Goal: Contribute content: Contribute content

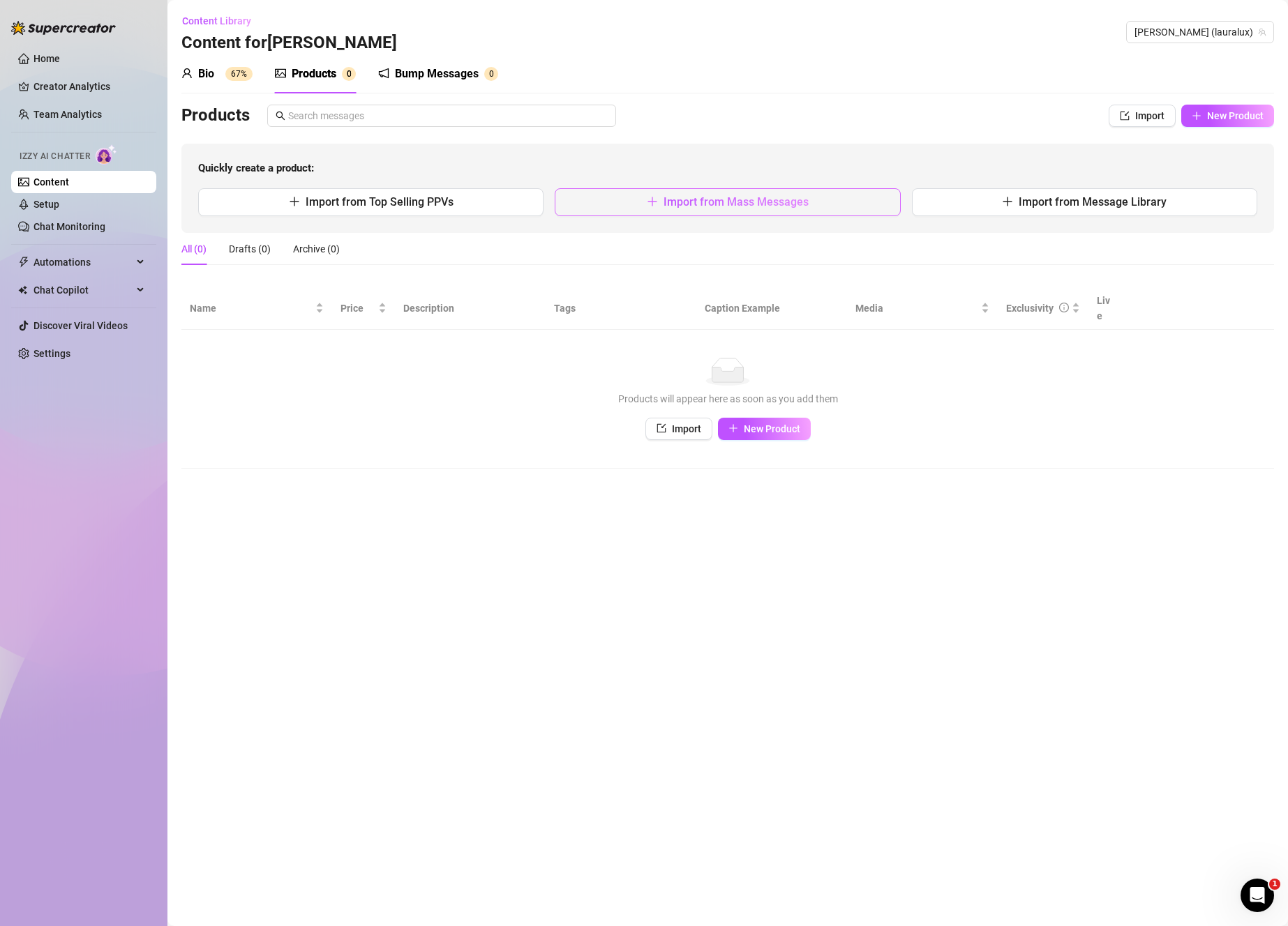
click at [702, 204] on span "Import from Mass Messages" at bounding box center [736, 202] width 145 height 13
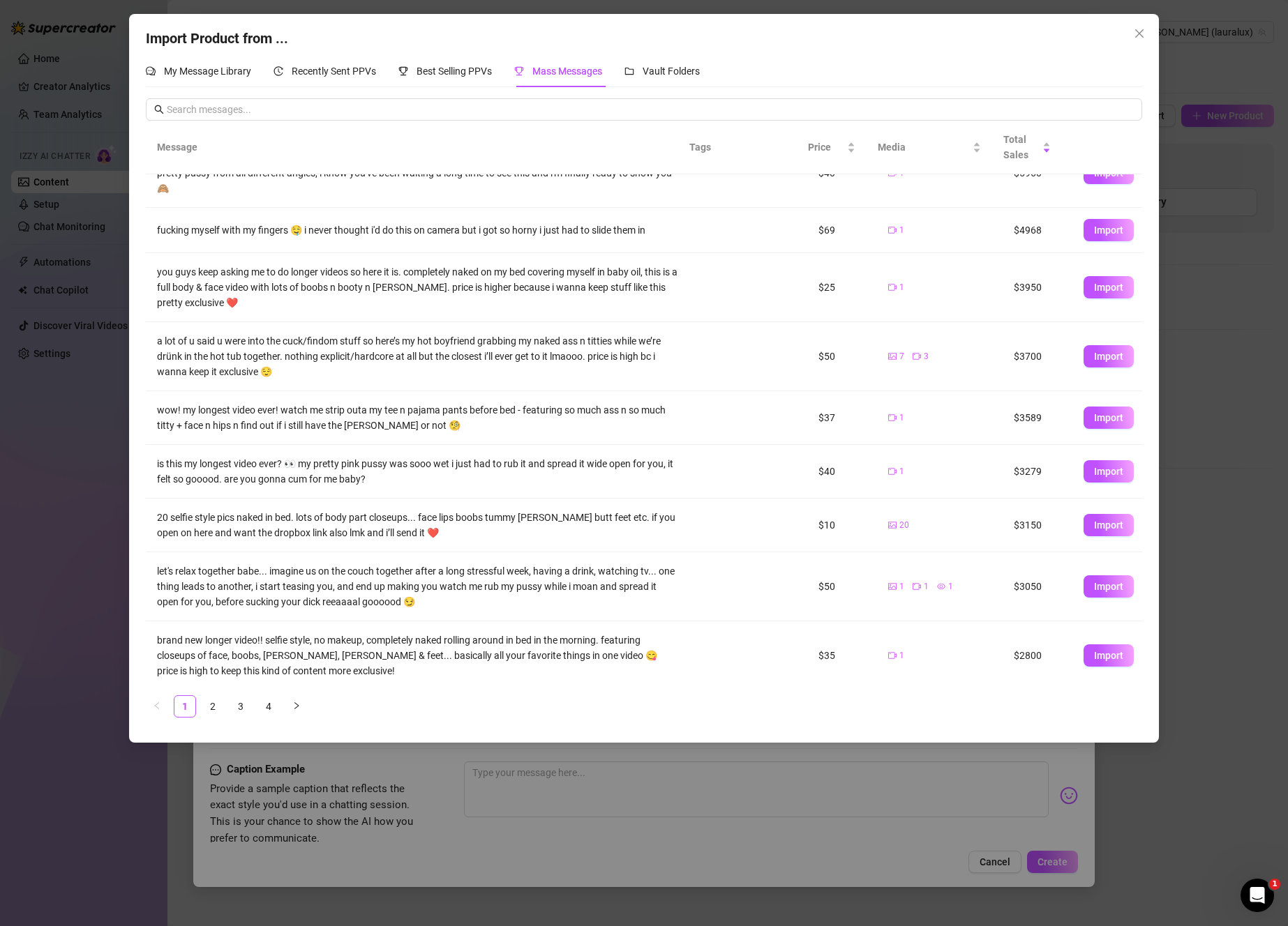
scroll to position [111, 0]
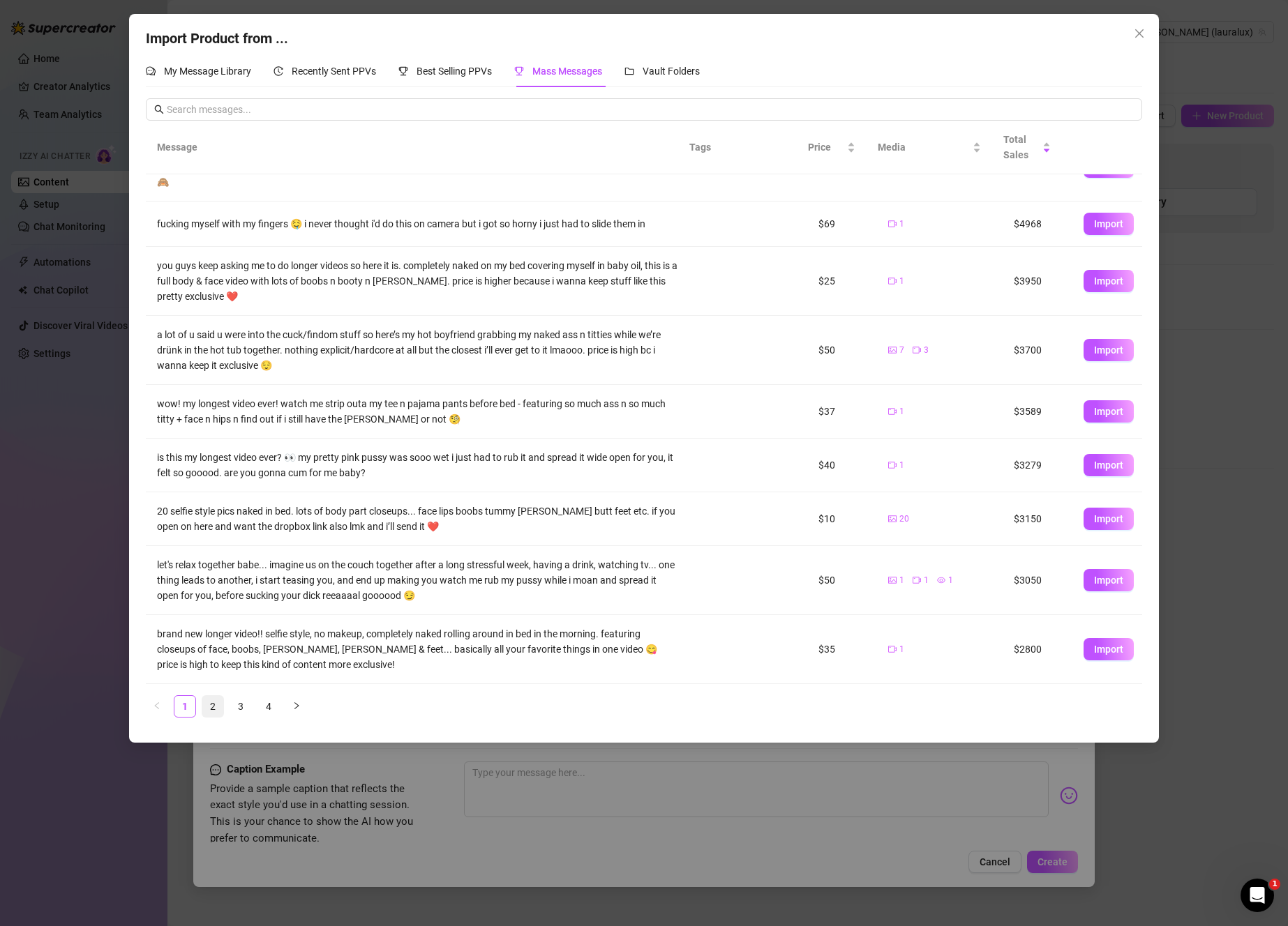
click at [217, 702] on link "2" at bounding box center [213, 706] width 21 height 21
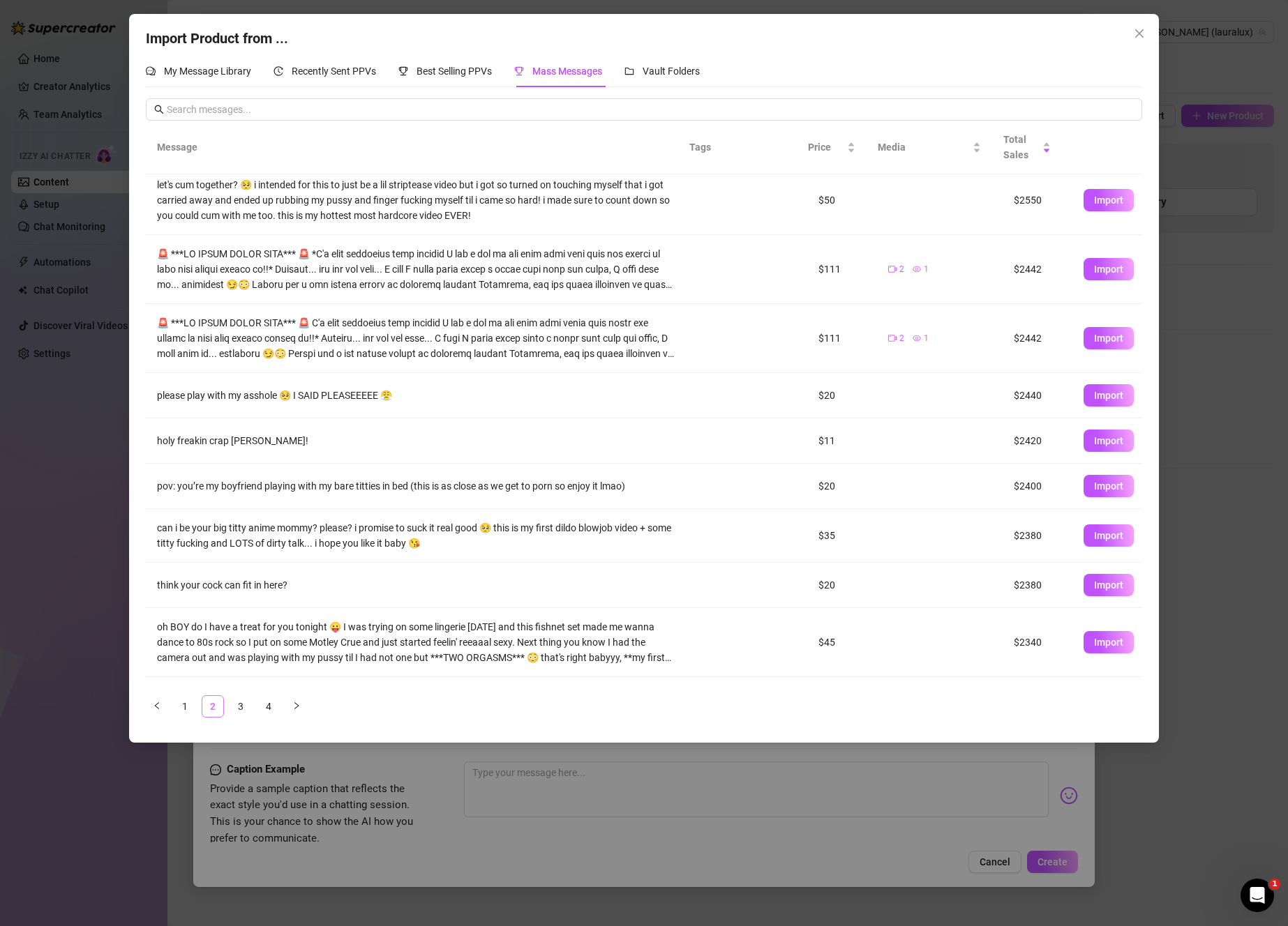
scroll to position [0, 0]
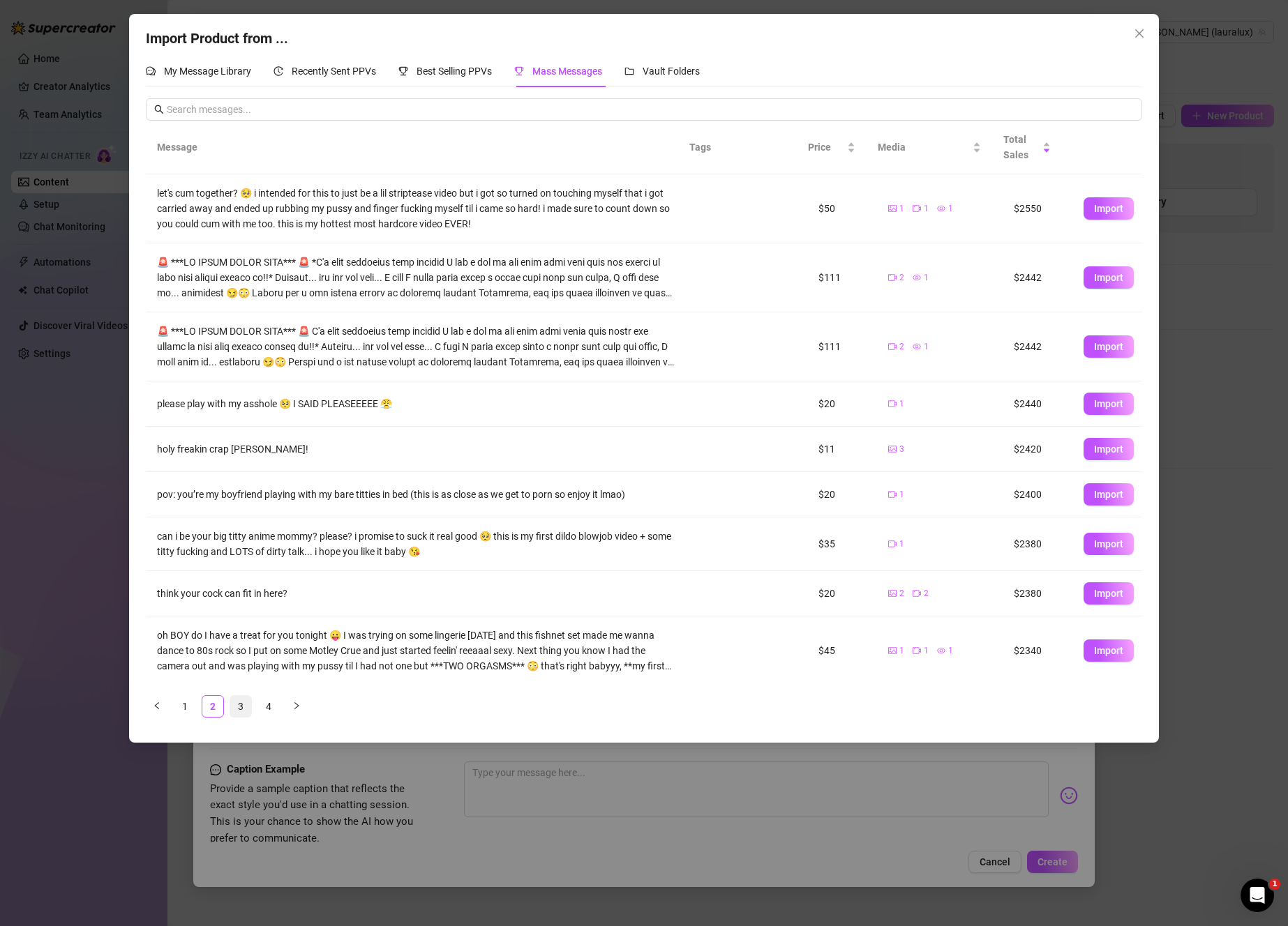
click at [236, 717] on li "3" at bounding box center [241, 707] width 22 height 22
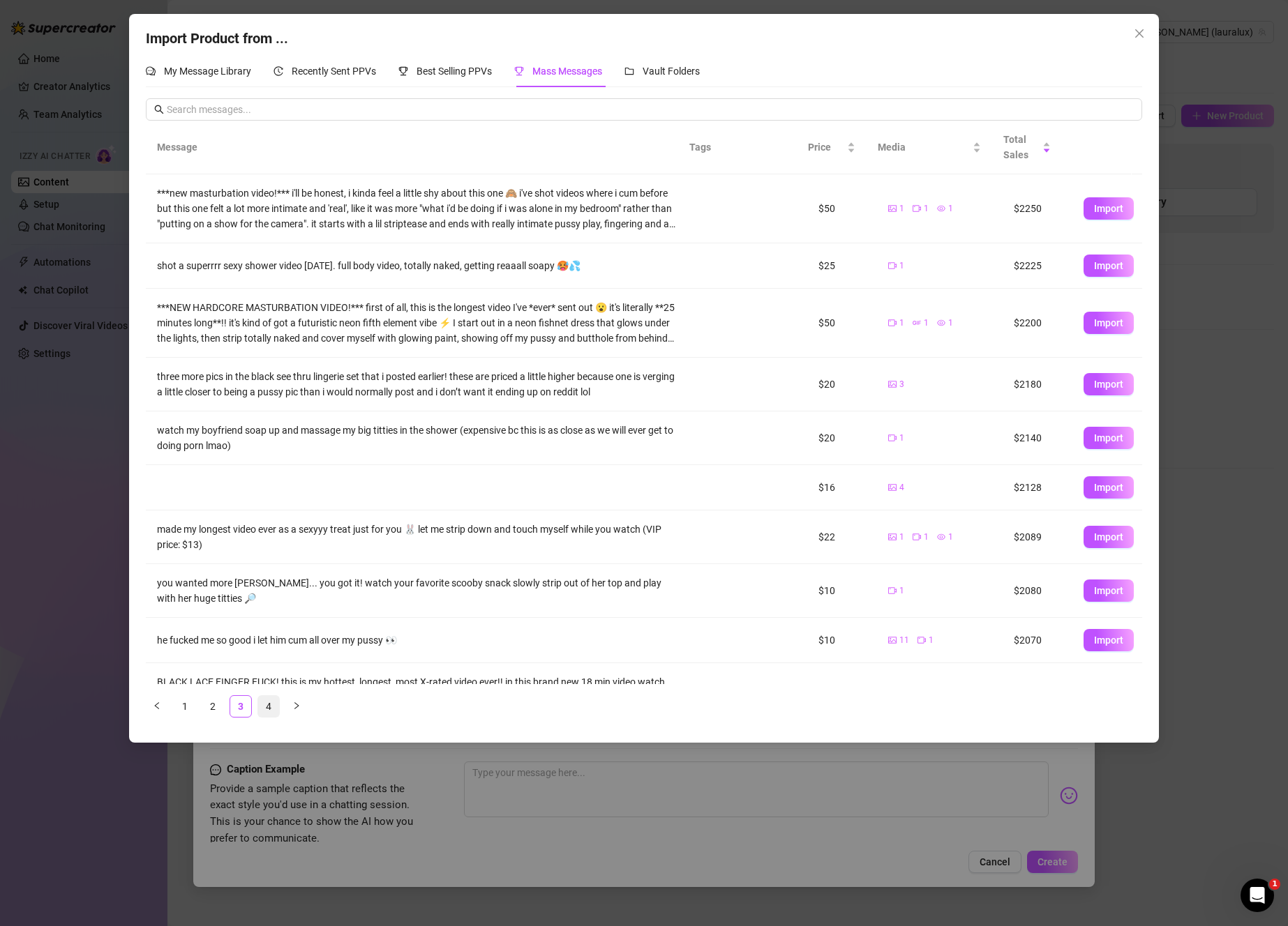
click at [266, 715] on link "4" at bounding box center [268, 706] width 21 height 21
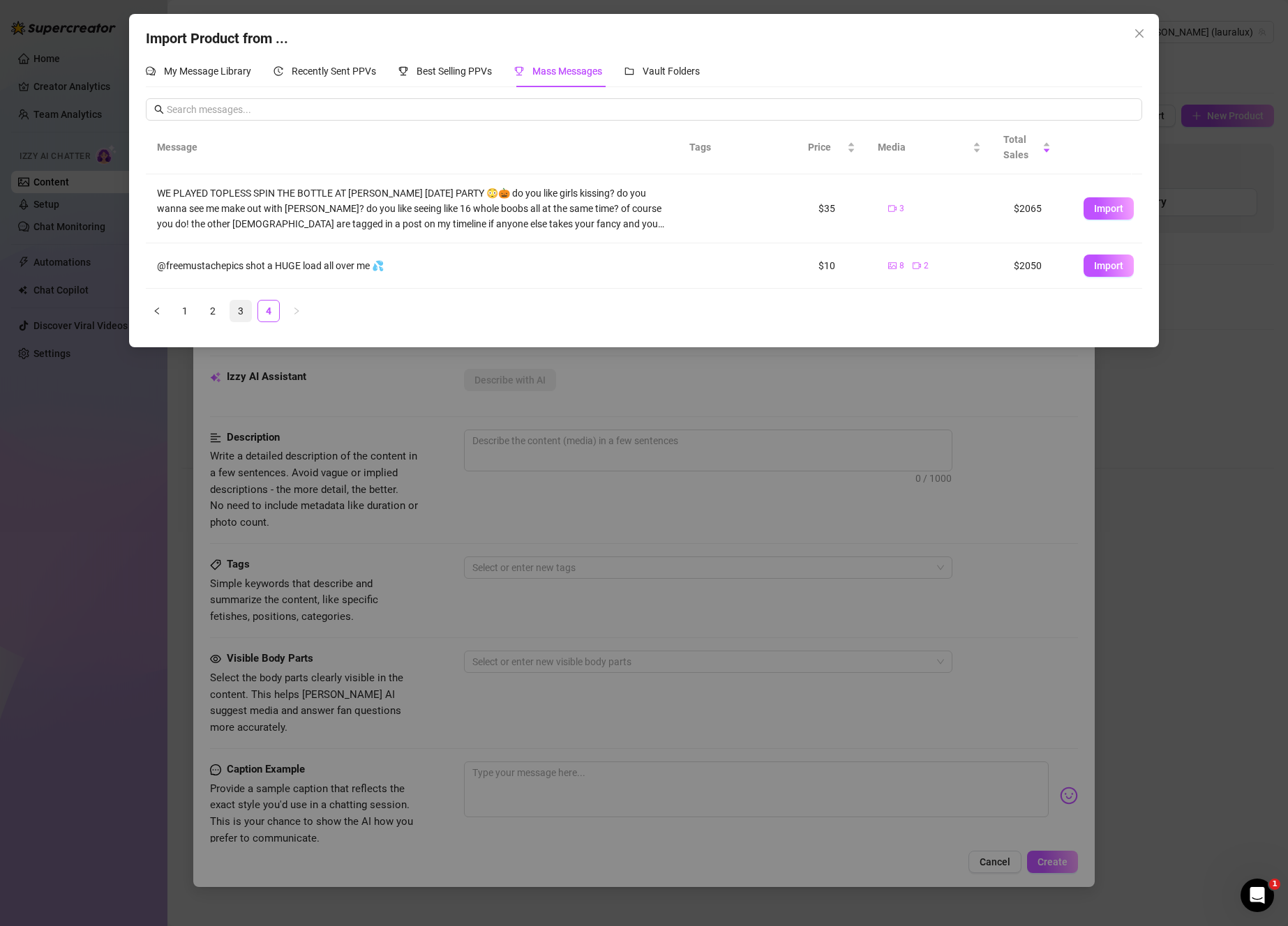
click at [248, 305] on link "3" at bounding box center [241, 311] width 21 height 21
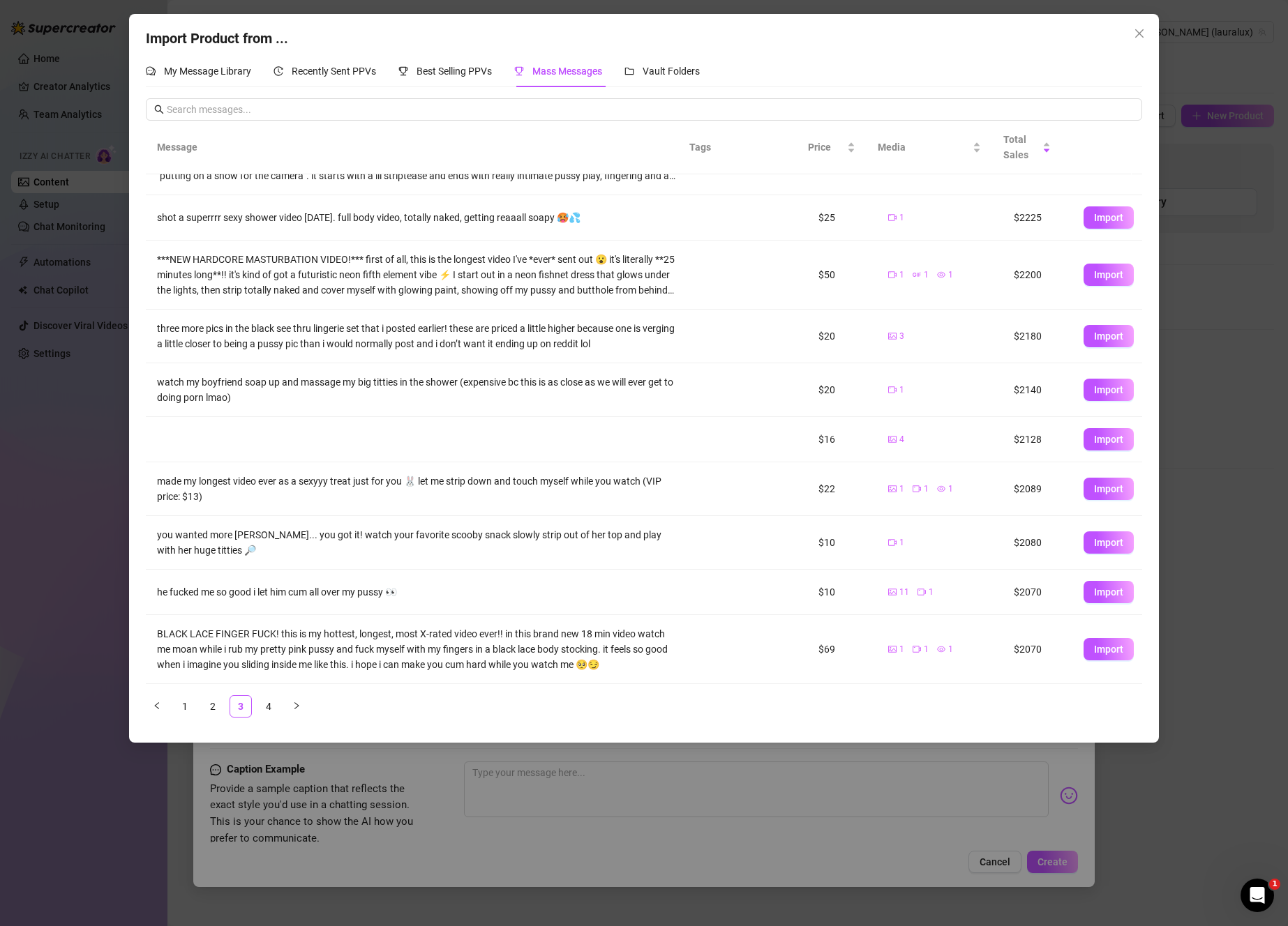
scroll to position [48, 0]
click at [1105, 488] on span "Import" at bounding box center [1108, 488] width 29 height 11
type textarea "made my longest video ever as a sexyyy treat just for you 🐰 let me strip down a…"
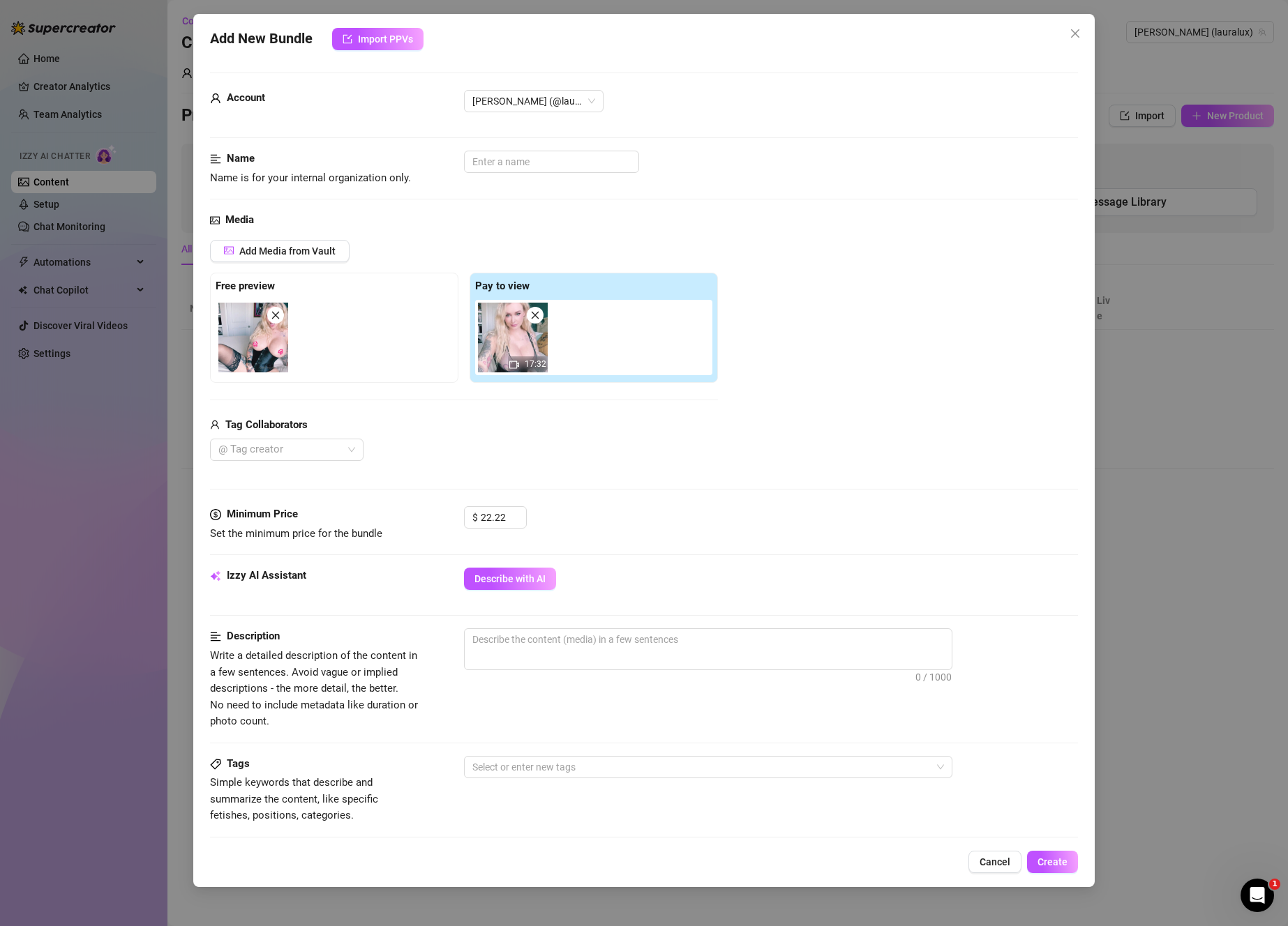
click at [259, 360] on img at bounding box center [254, 338] width 70 height 70
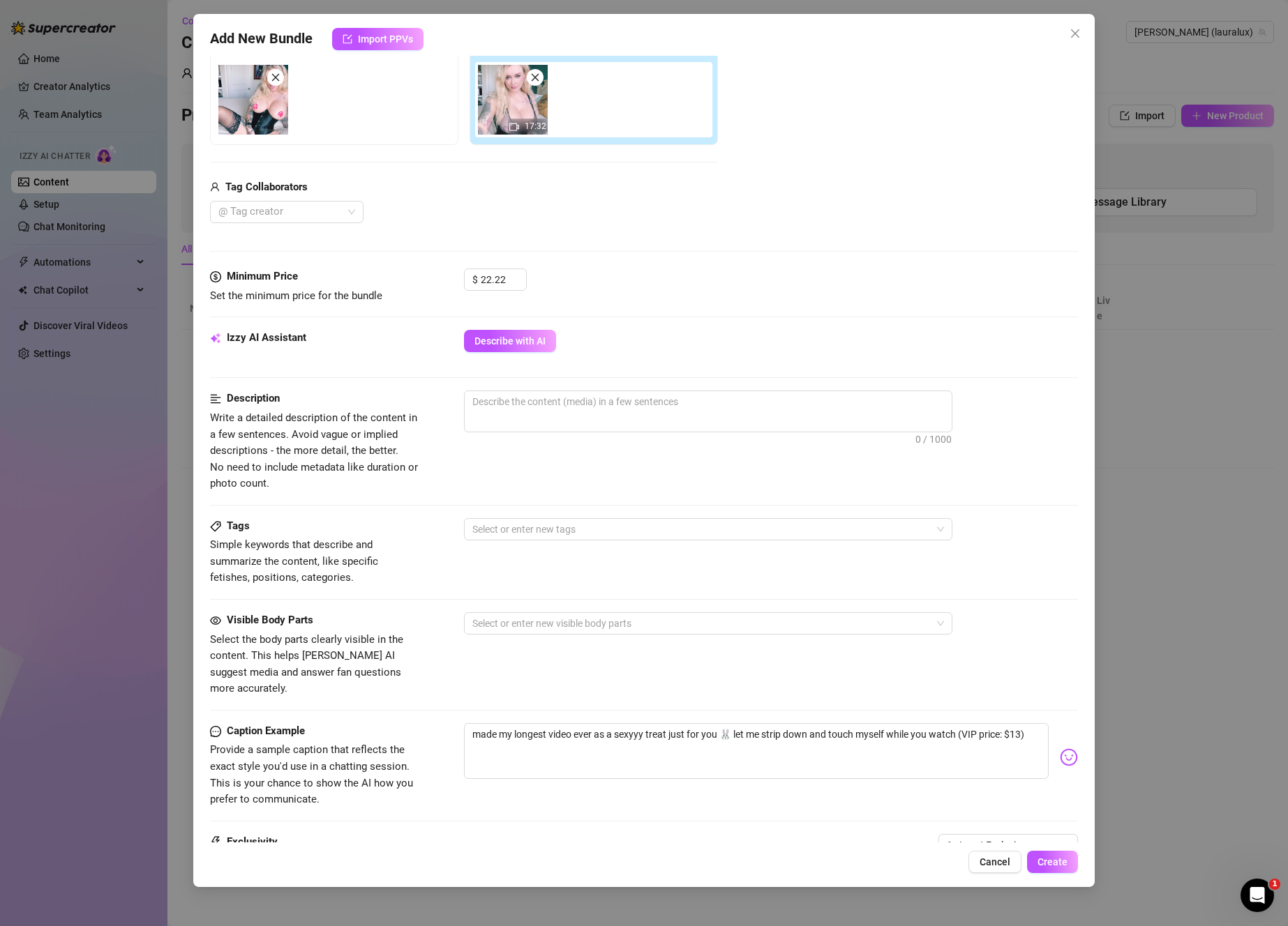
scroll to position [0, 0]
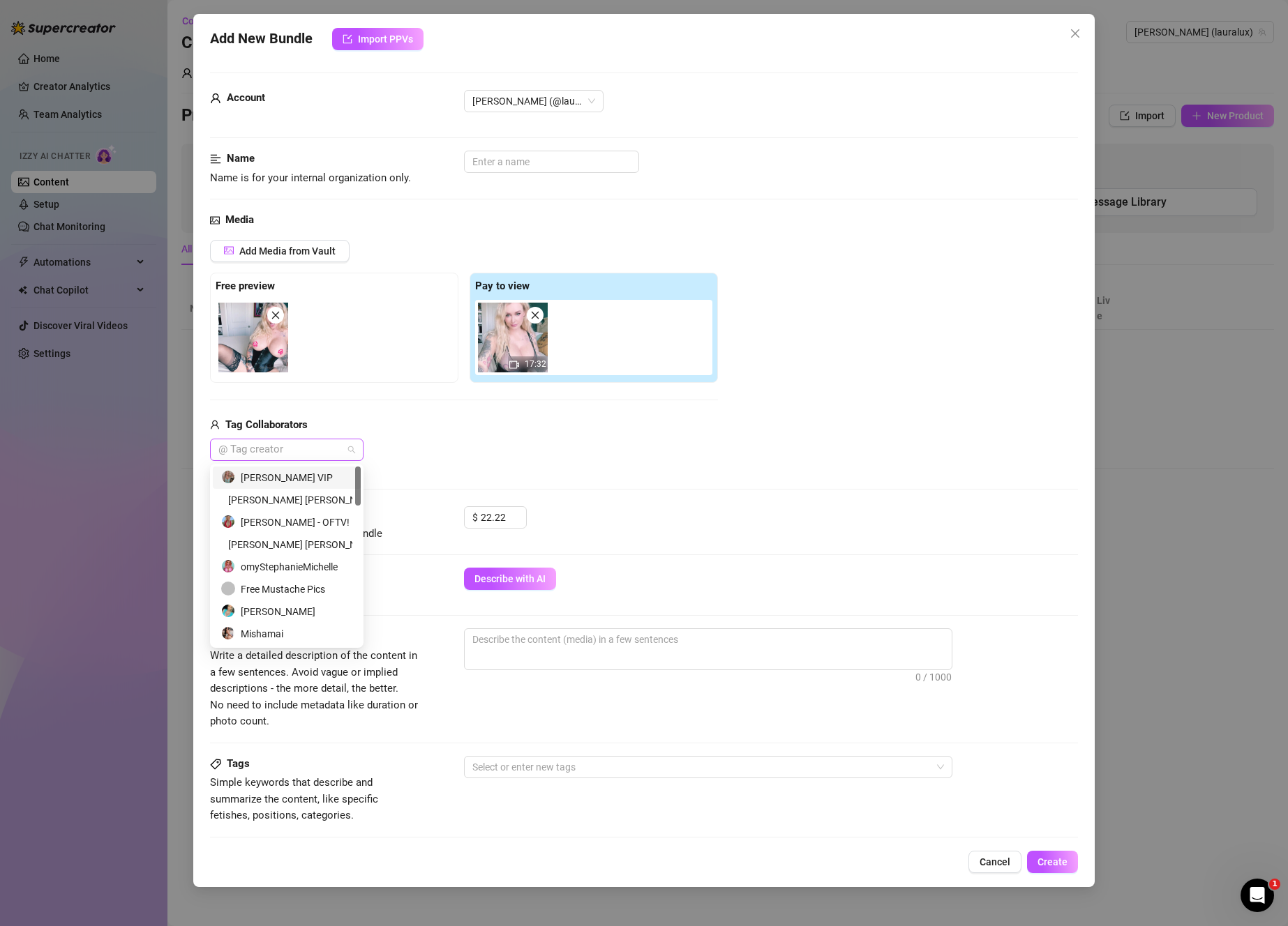
click at [343, 448] on div at bounding box center [279, 450] width 133 height 19
click at [327, 470] on div "[PERSON_NAME] VIP" at bounding box center [287, 477] width 131 height 16
click at [480, 462] on div "Media Add Media from Vault Free preview Pay to view 17:32 Tag Collaborators [PE…" at bounding box center [644, 359] width 868 height 295
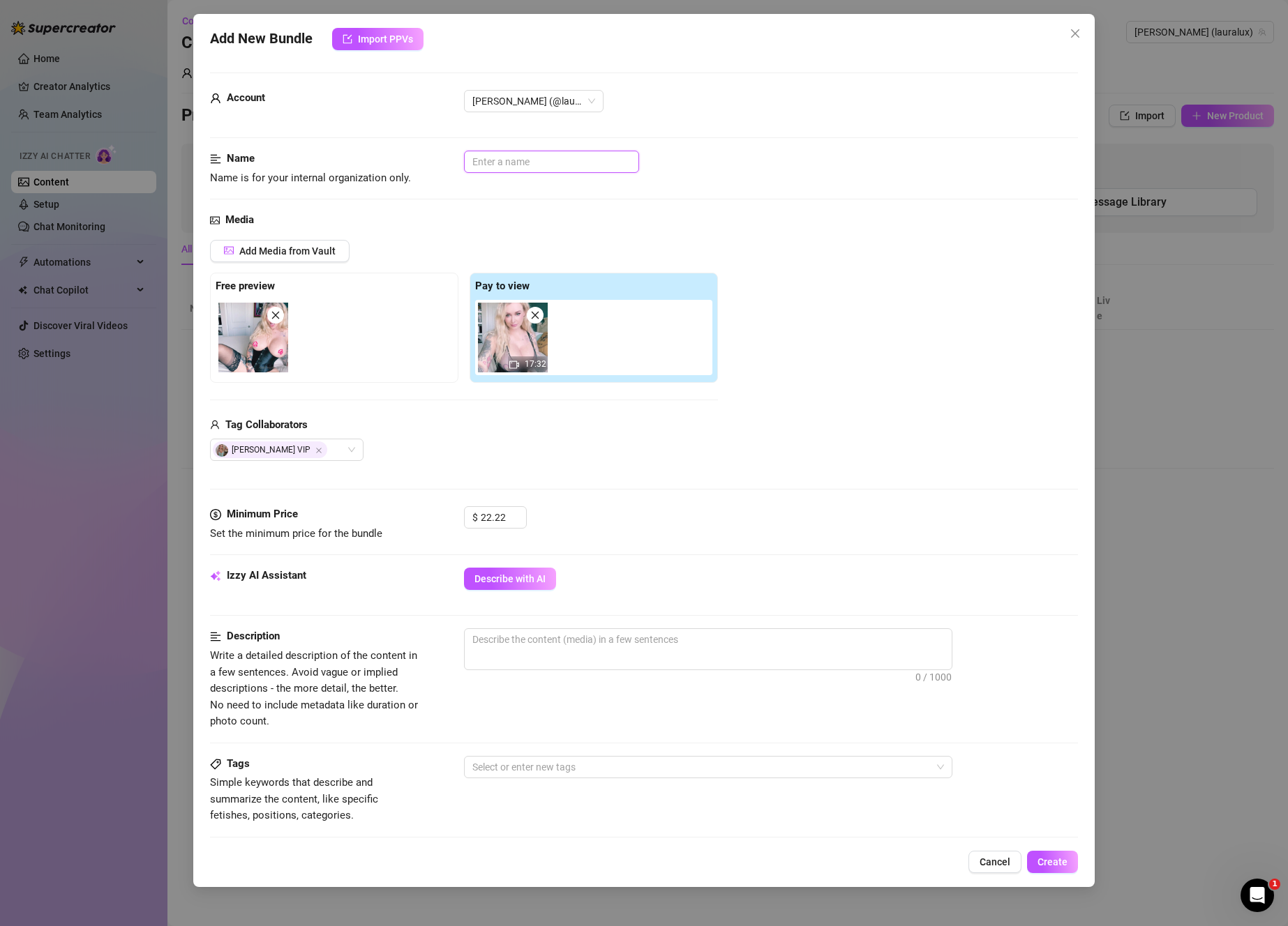
click at [502, 169] on input "text" at bounding box center [551, 162] width 175 height 22
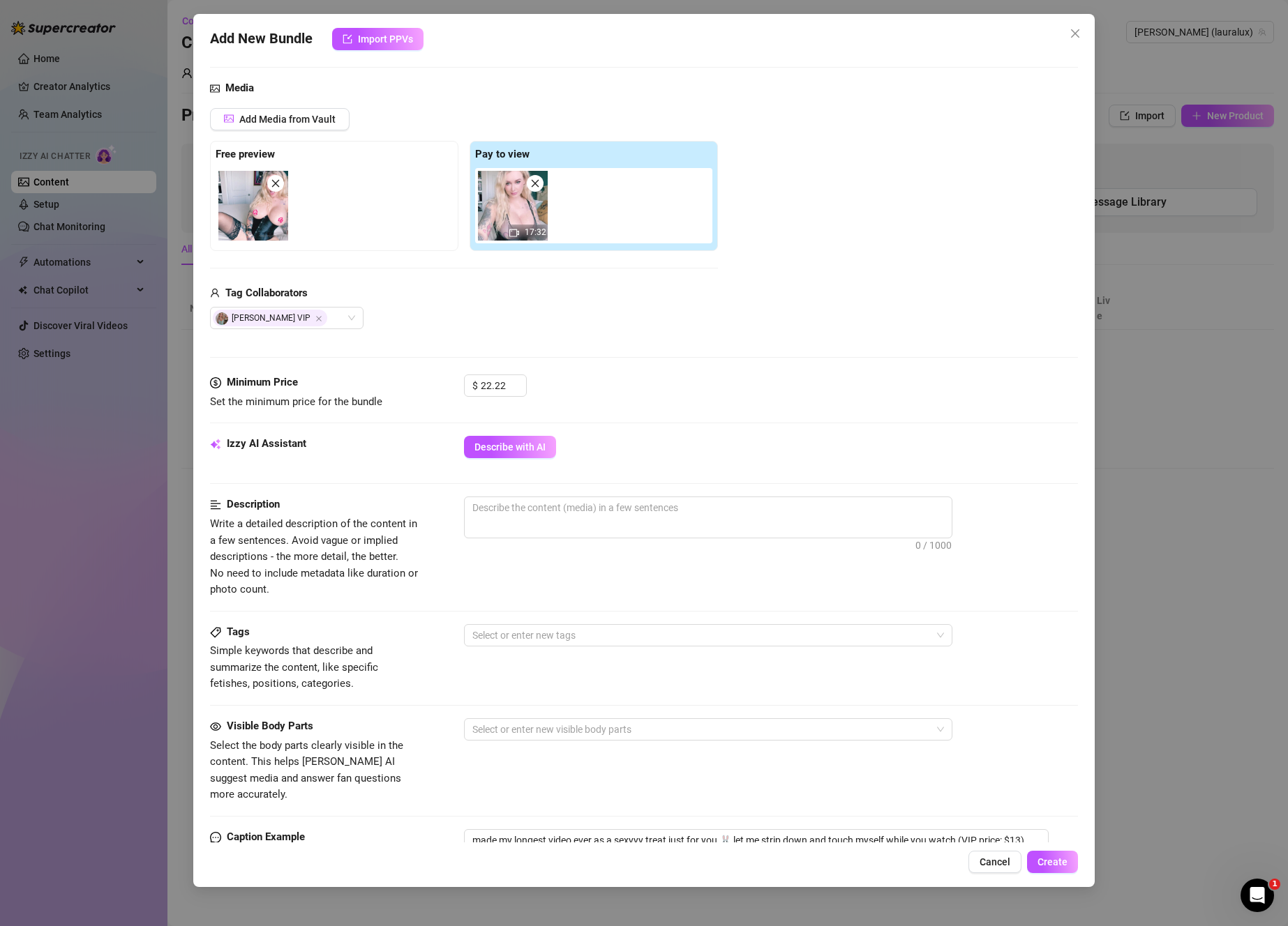
scroll to position [159, 0]
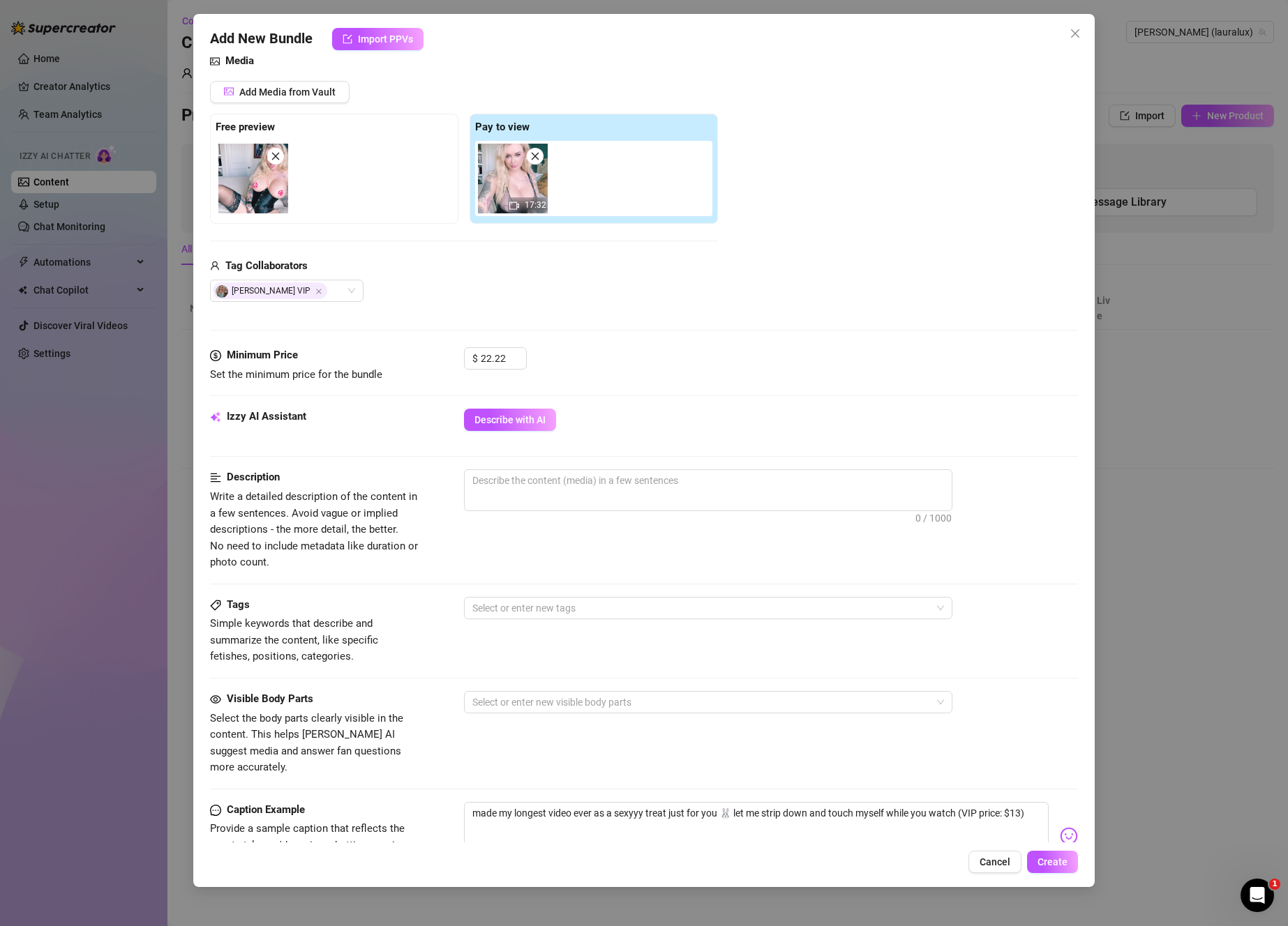
click at [514, 200] on div at bounding box center [514, 205] width 10 height 11
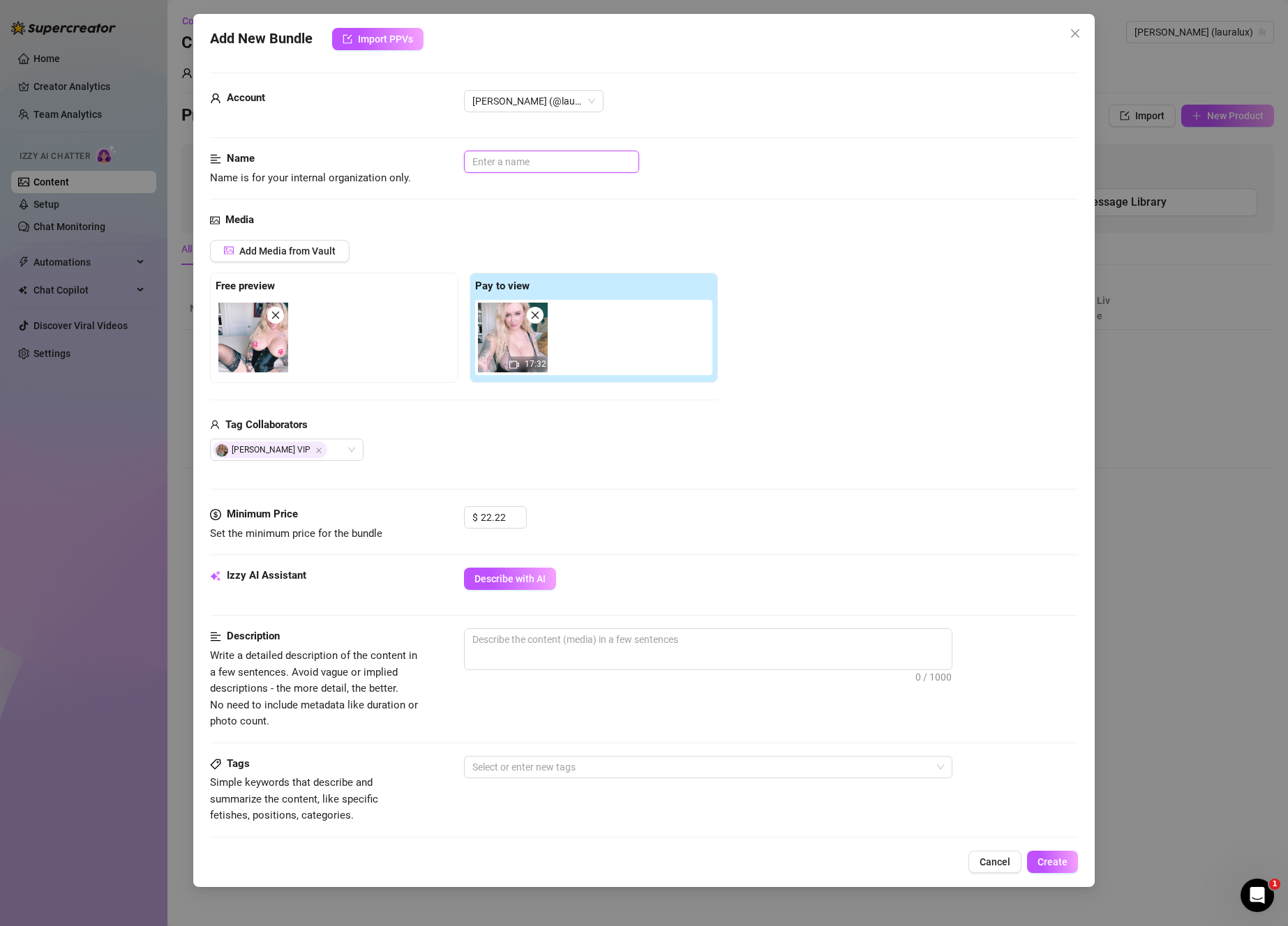
scroll to position [271, 0]
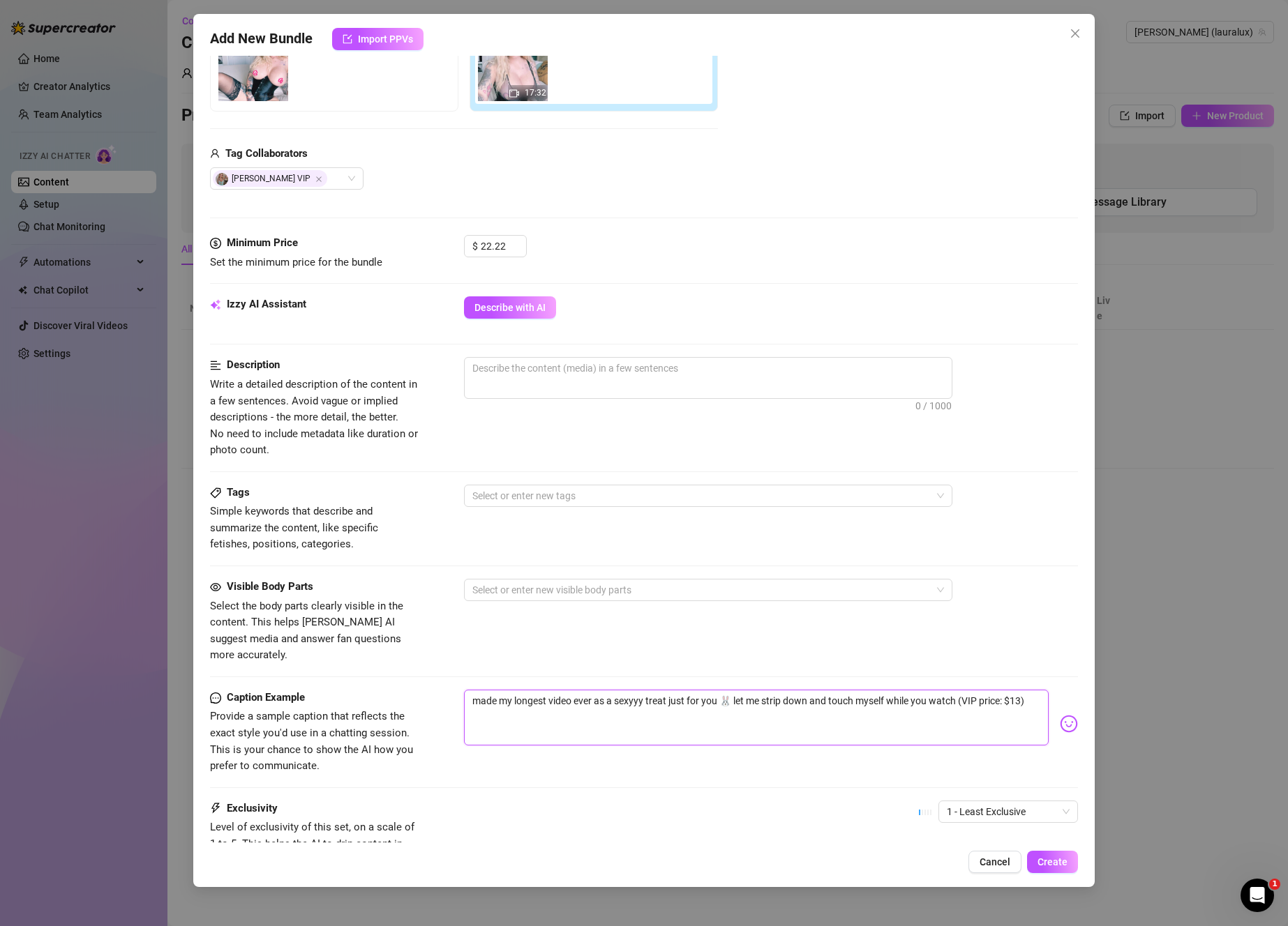
click at [615, 690] on textarea "made my longest video ever as a sexyyy treat just for you 🐰 let me strip down a…" at bounding box center [756, 717] width 585 height 56
click at [529, 496] on div at bounding box center [701, 496] width 468 height 19
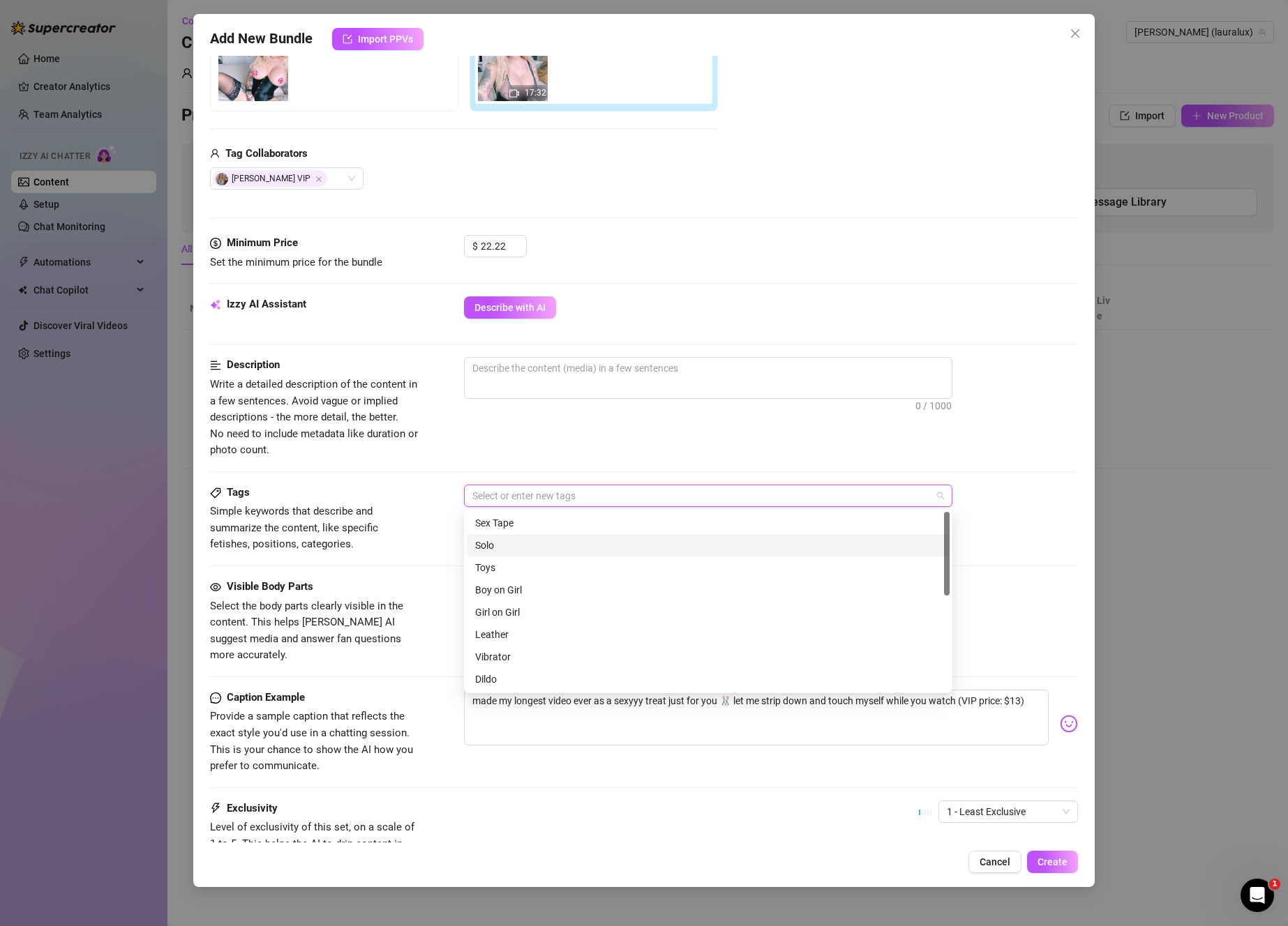
click at [513, 542] on div "Solo" at bounding box center [708, 545] width 466 height 16
type input "Masturbation"
drag, startPoint x: 538, startPoint y: 522, endPoint x: 533, endPoint y: 508, distance: 14.9
click at [538, 522] on div "Masturbation" at bounding box center [708, 523] width 466 height 16
click at [575, 371] on textarea at bounding box center [708, 368] width 487 height 21
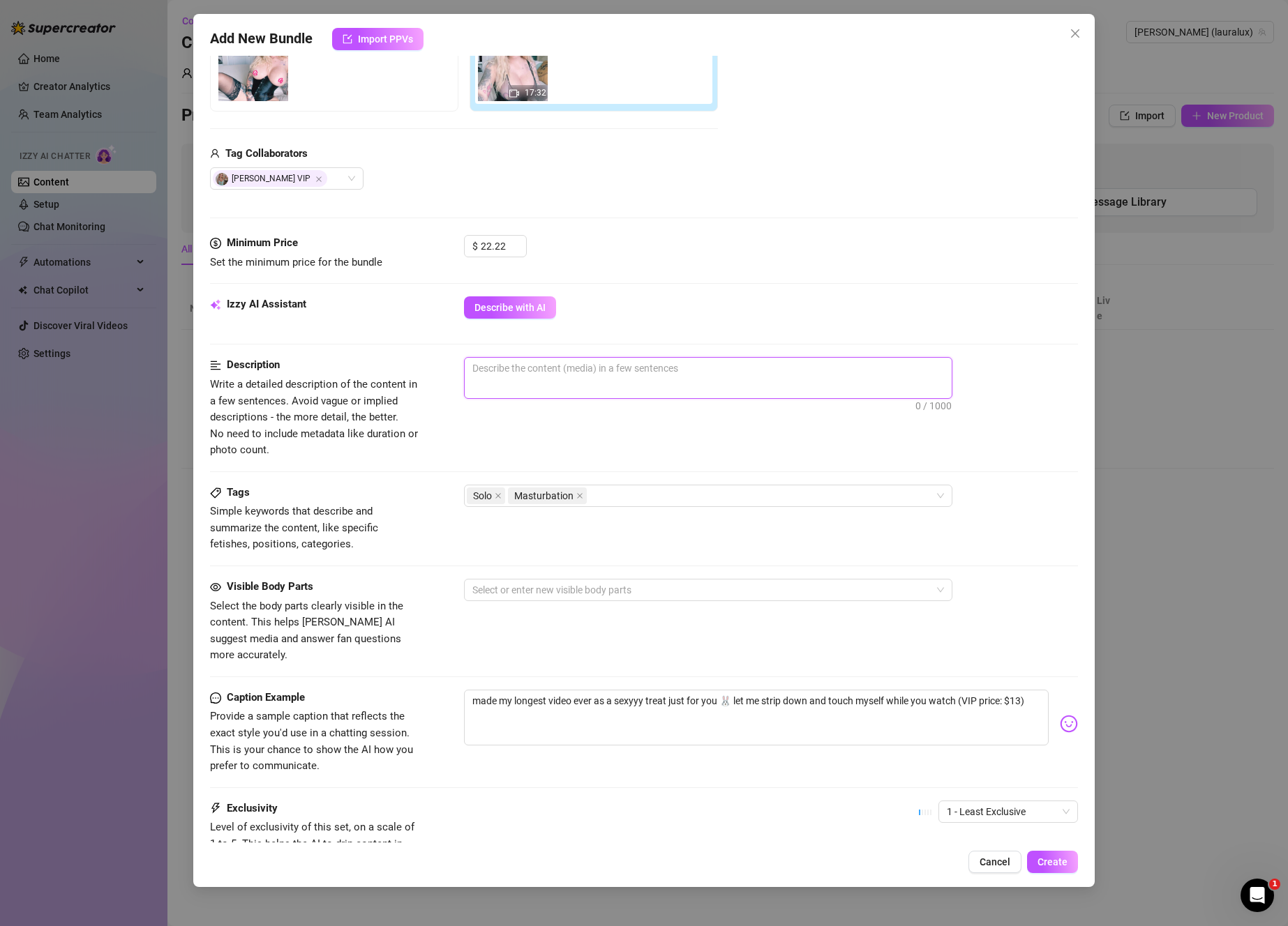
type textarea "B"
type textarea "Bl"
type textarea "Bla"
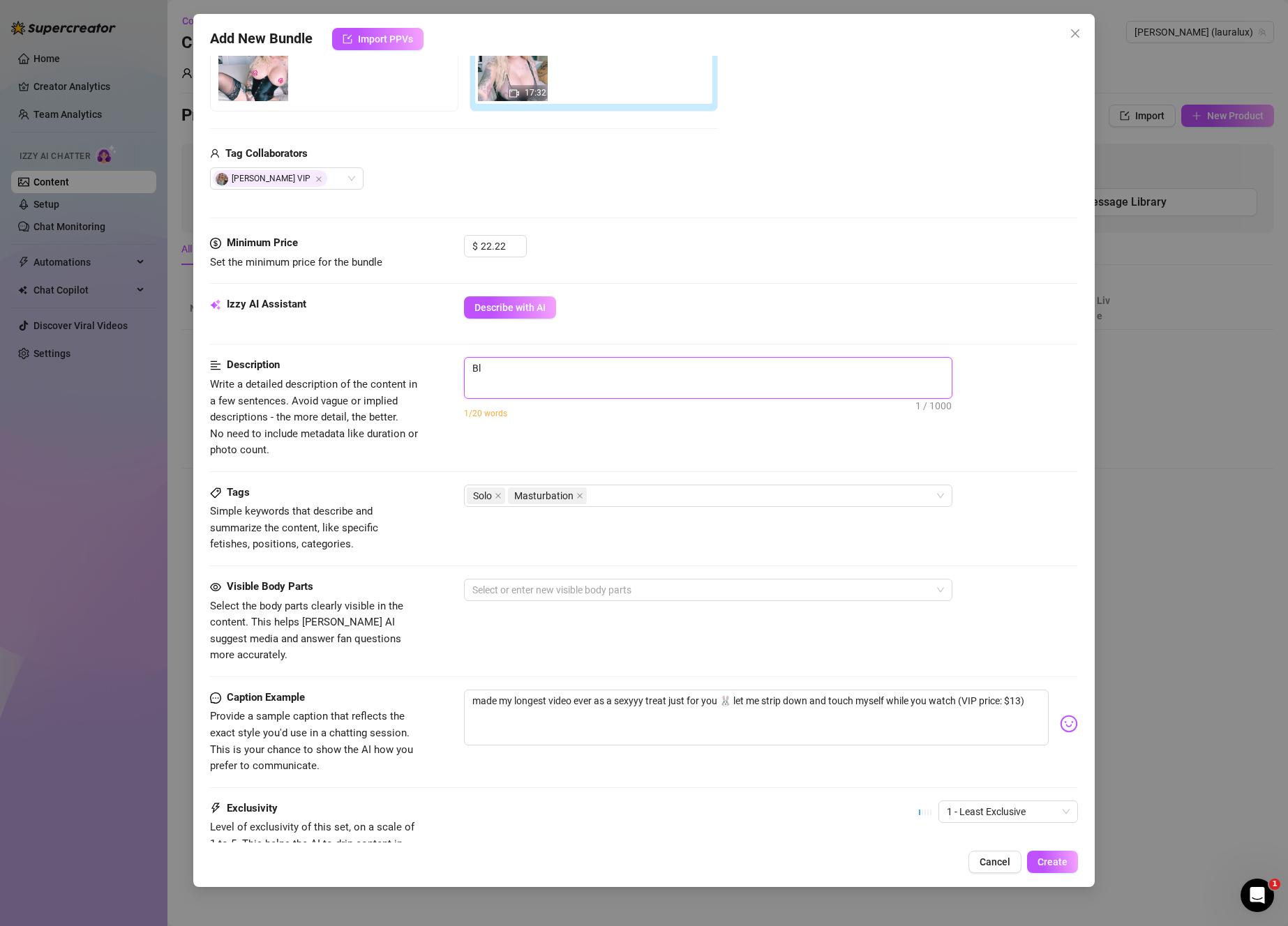
type textarea "Bla"
type textarea "Blac"
type textarea "Black"
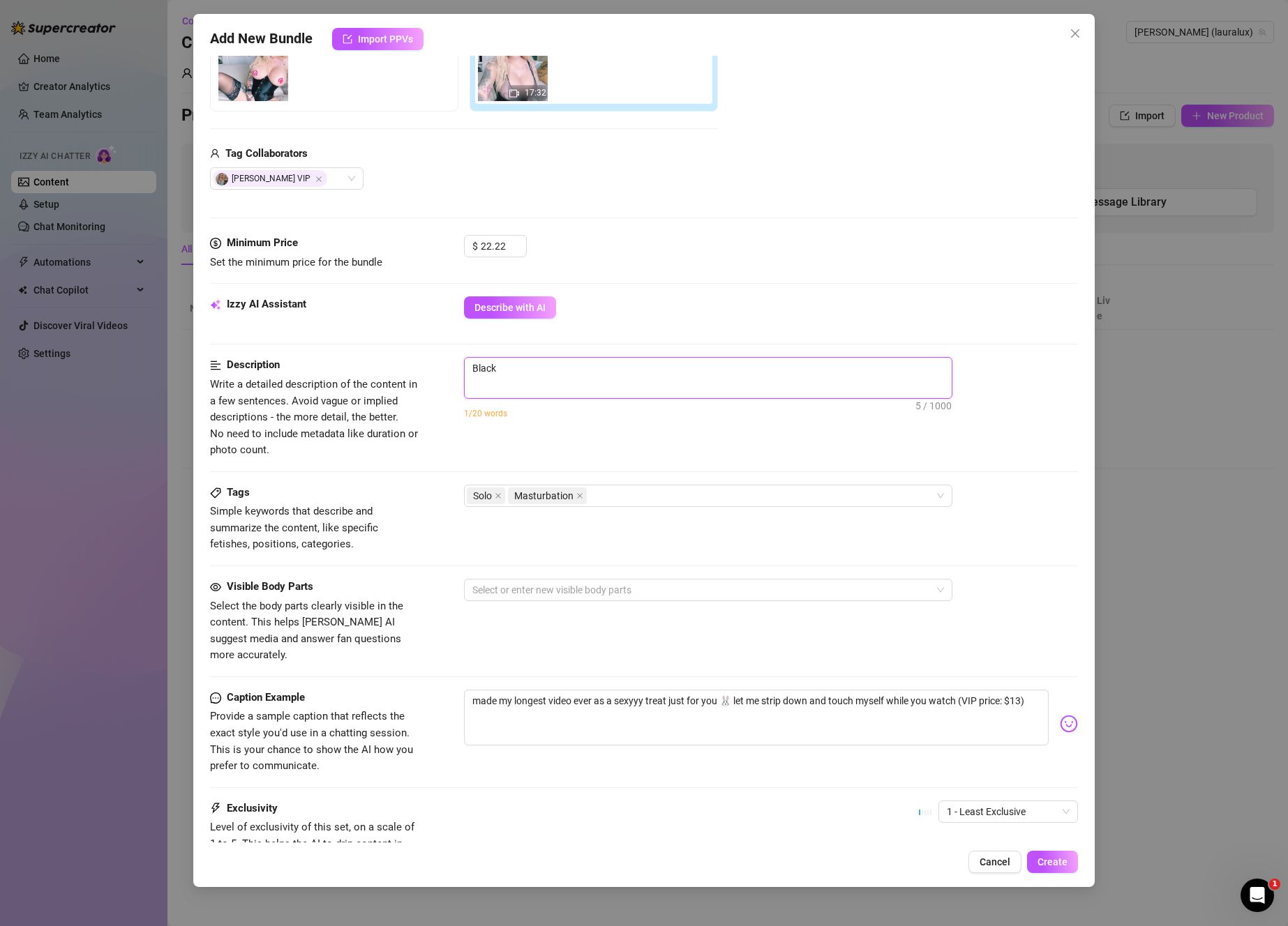
type textarea "Black"
type textarea "Black l"
type textarea "Black lt"
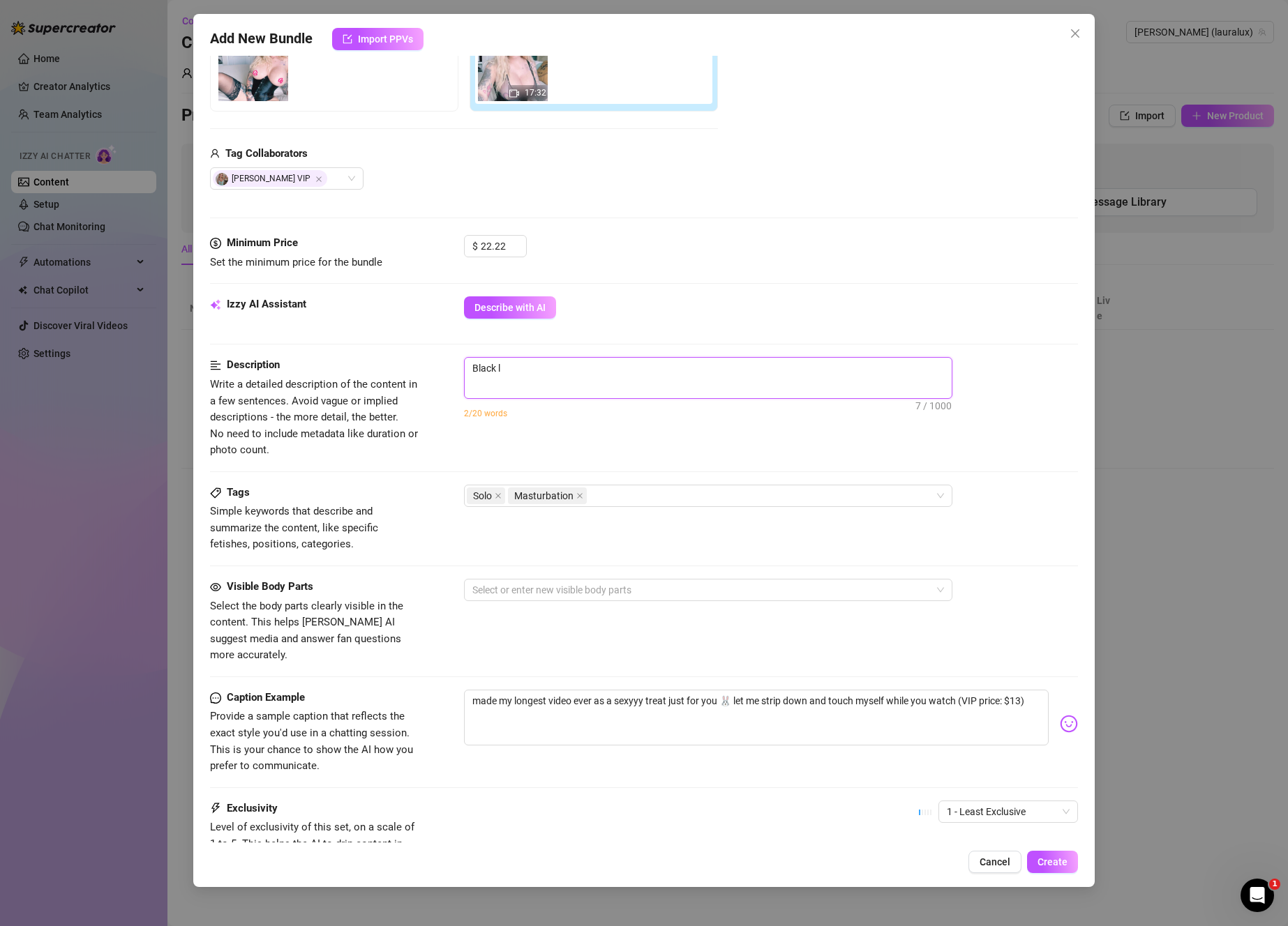
type textarea "Black lt"
type textarea "Black l"
type textarea "Black la"
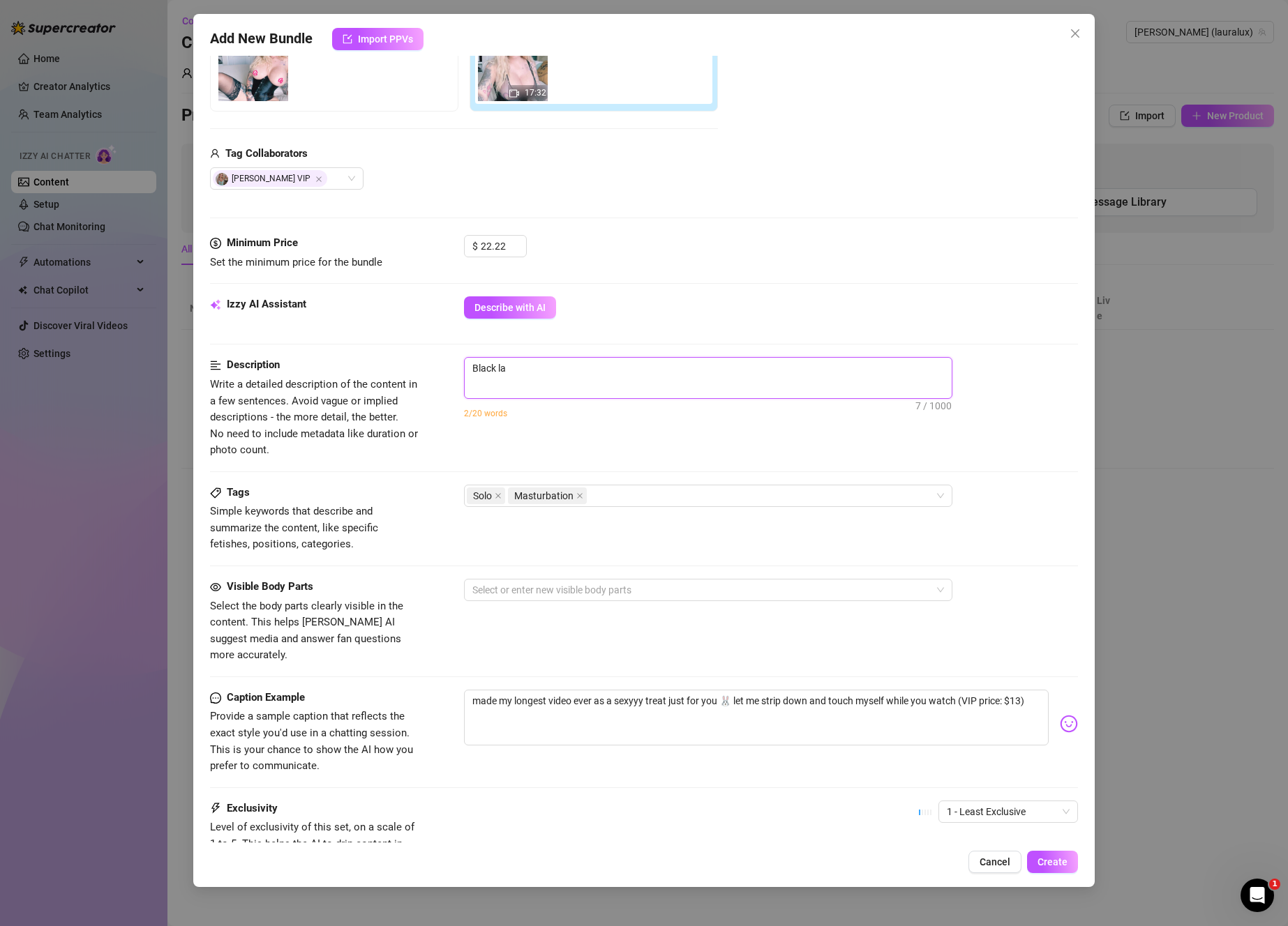
type textarea "Black lat"
type textarea "Black late"
type textarea "Black latex"
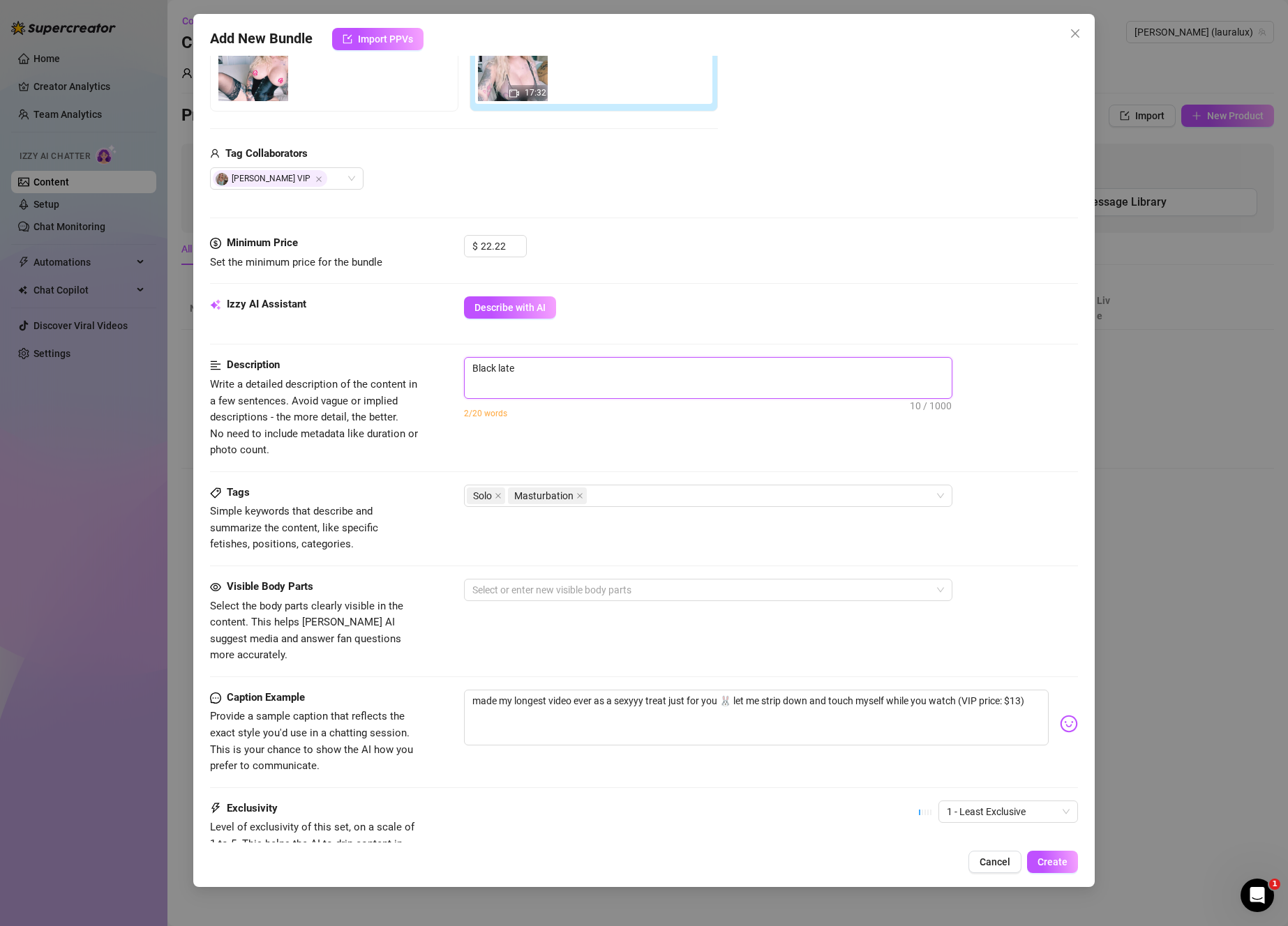
type textarea "Black latex"
type textarea "Black latex b"
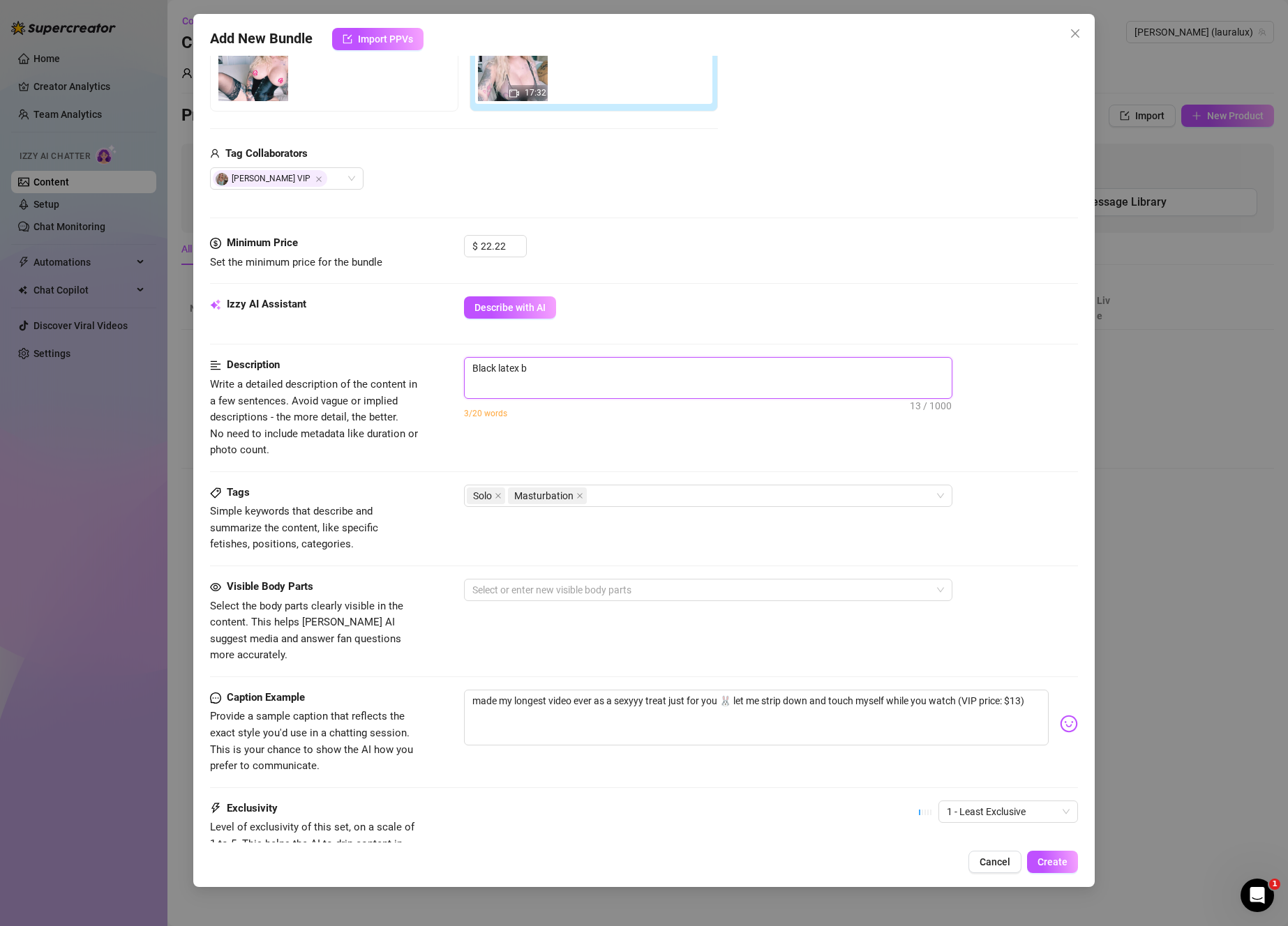
type textarea "Black latex bu"
type textarea "Black latex bun"
type textarea "Black latex [PERSON_NAME]"
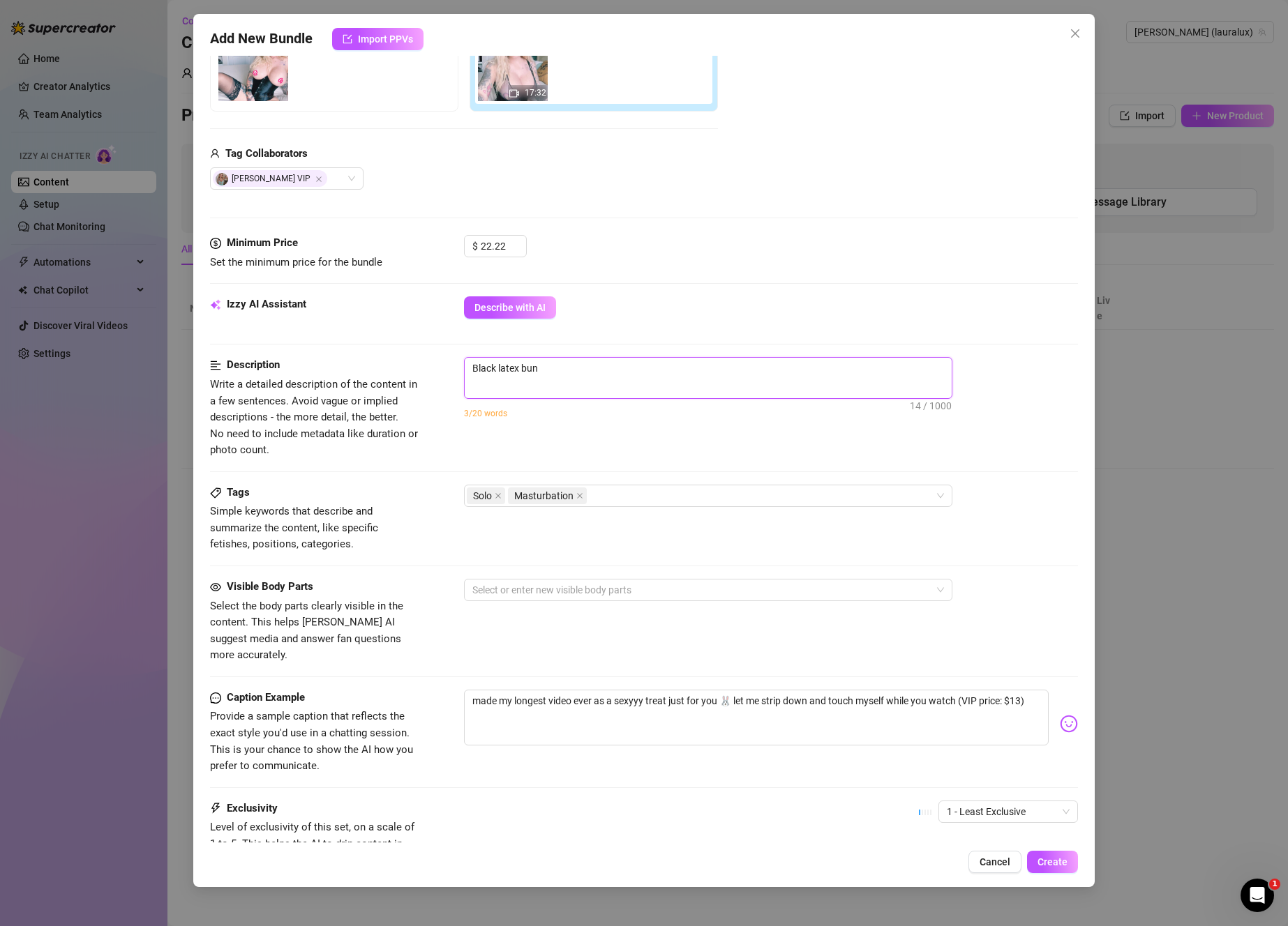
type textarea "Black latex [PERSON_NAME]"
type textarea "Black latex bunny"
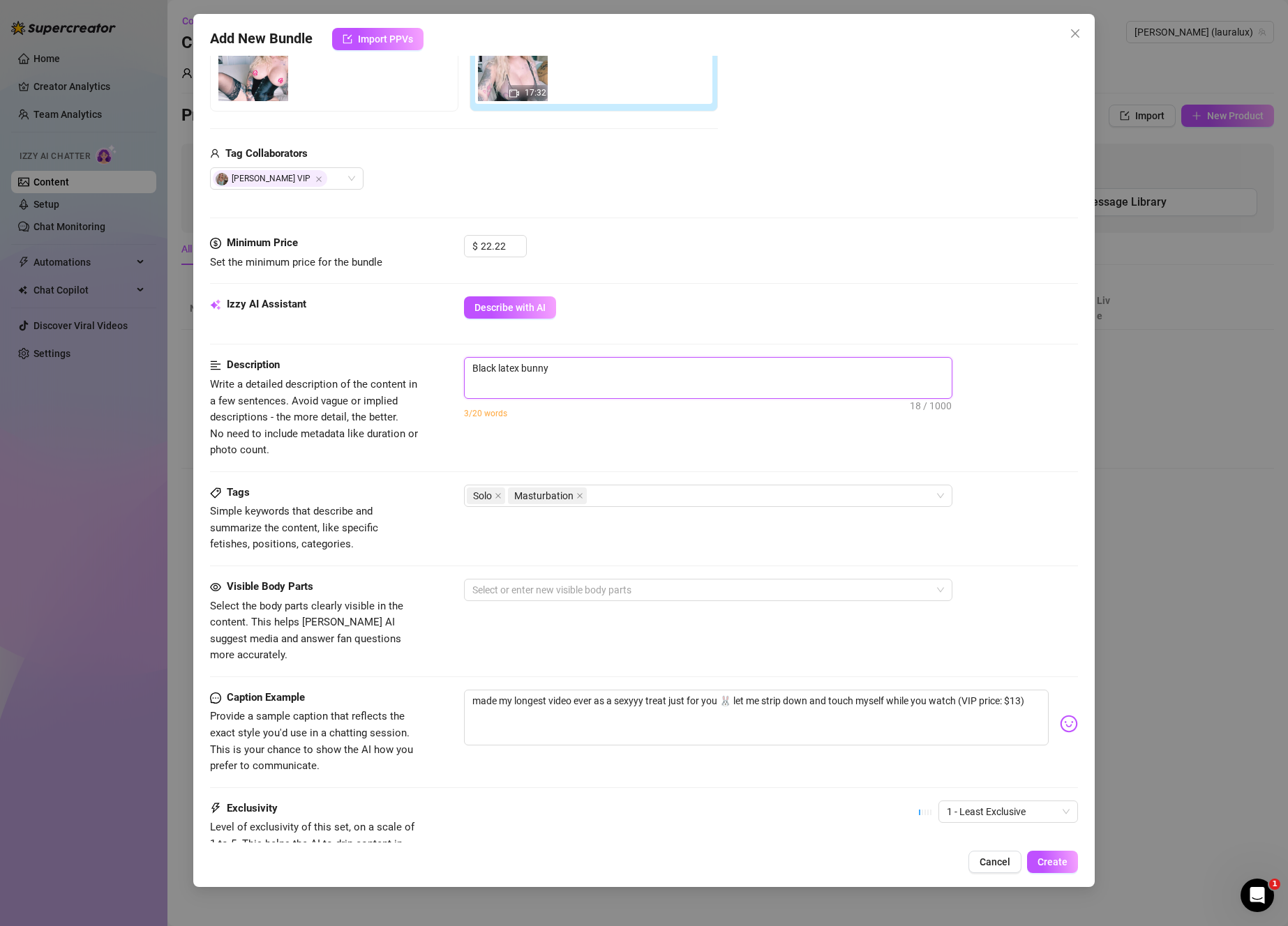
type textarea "Black latex bunny e"
type textarea "Black latex bunny"
type textarea "I"
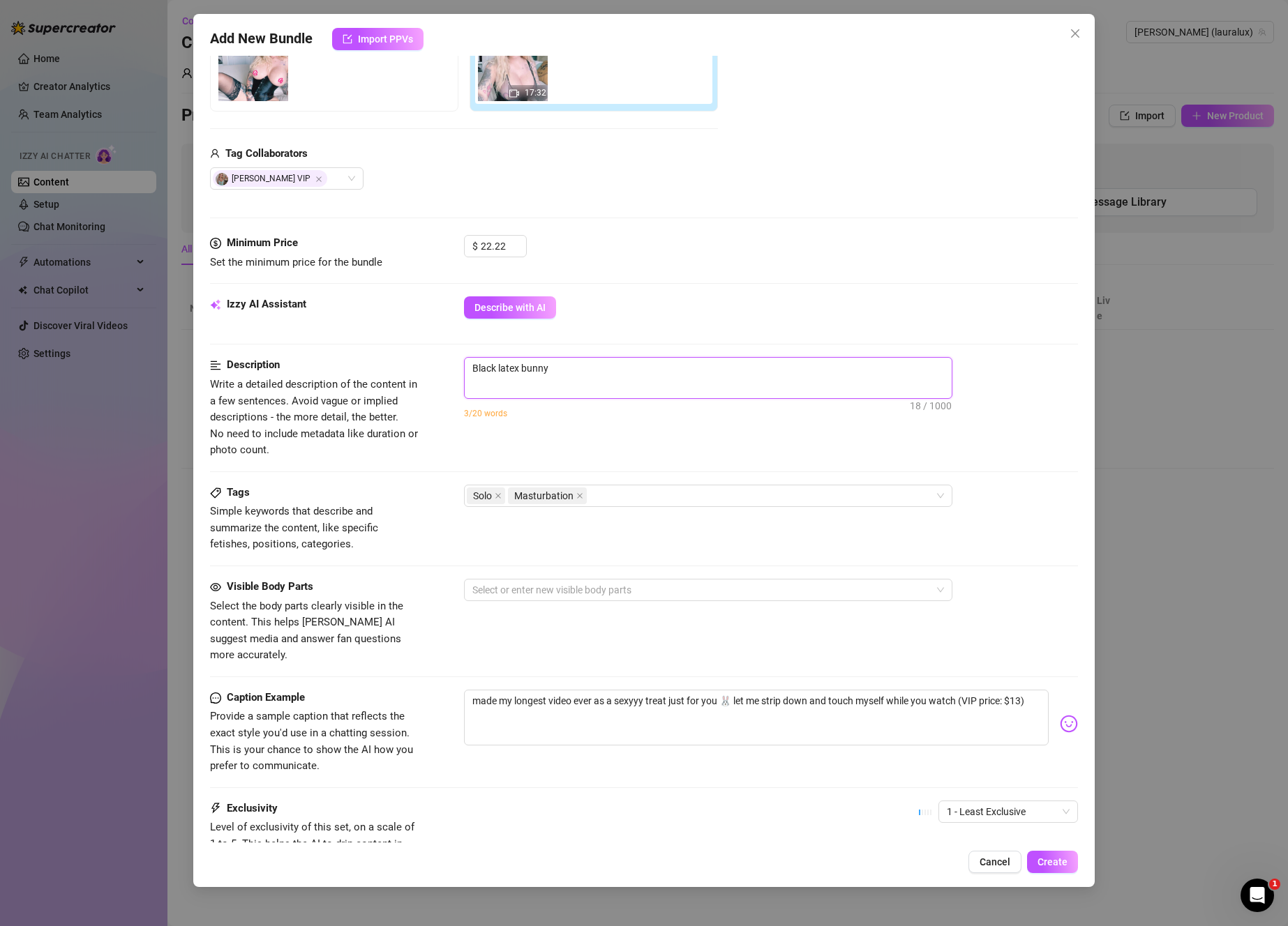
type textarea "I"
type textarea "I'"
type textarea "I'm"
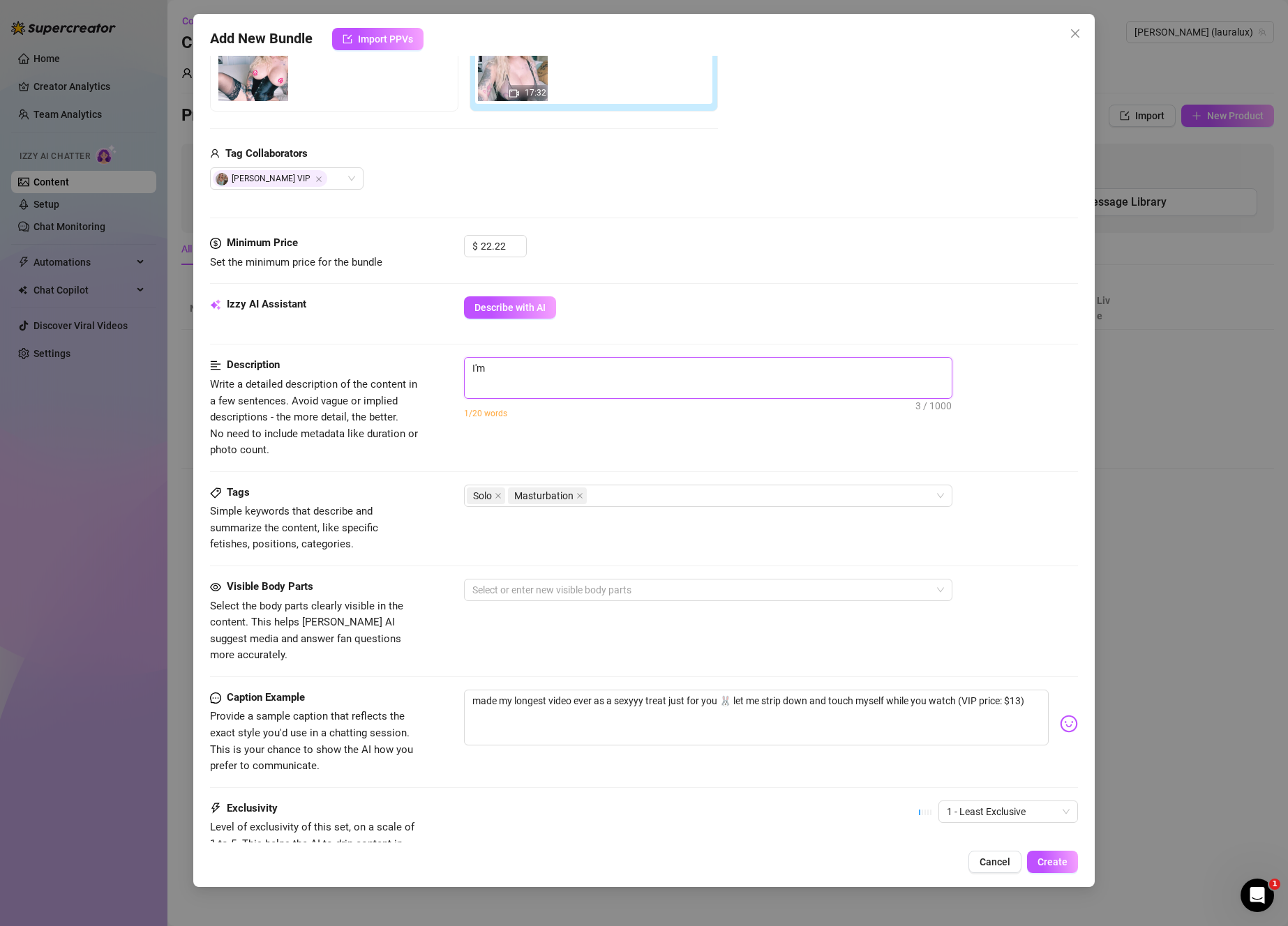
type textarea "I'm"
type textarea "I'm w"
type textarea "I'm we"
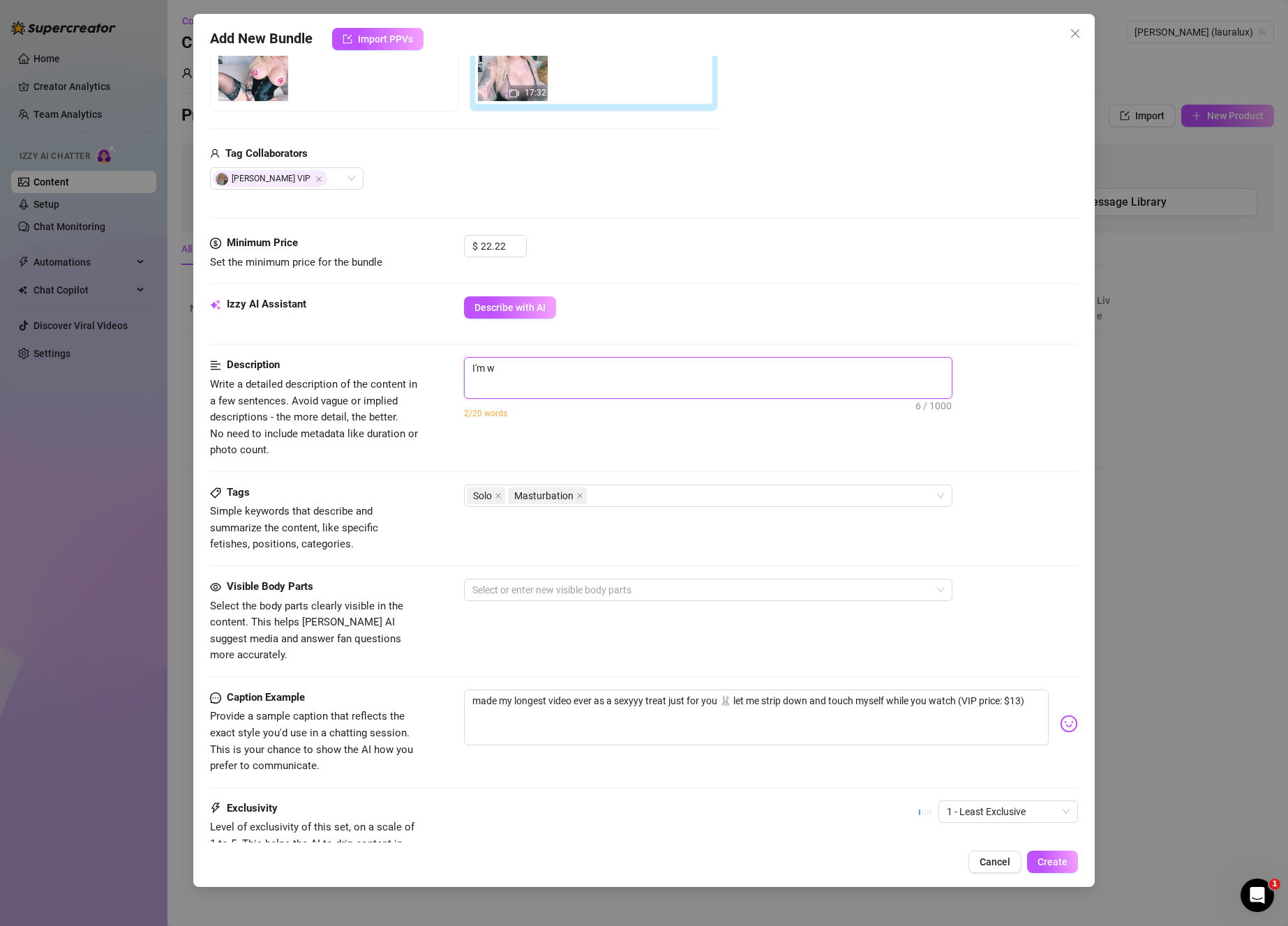
type textarea "I'm we"
type textarea "I'm wea"
type textarea "I'm wear"
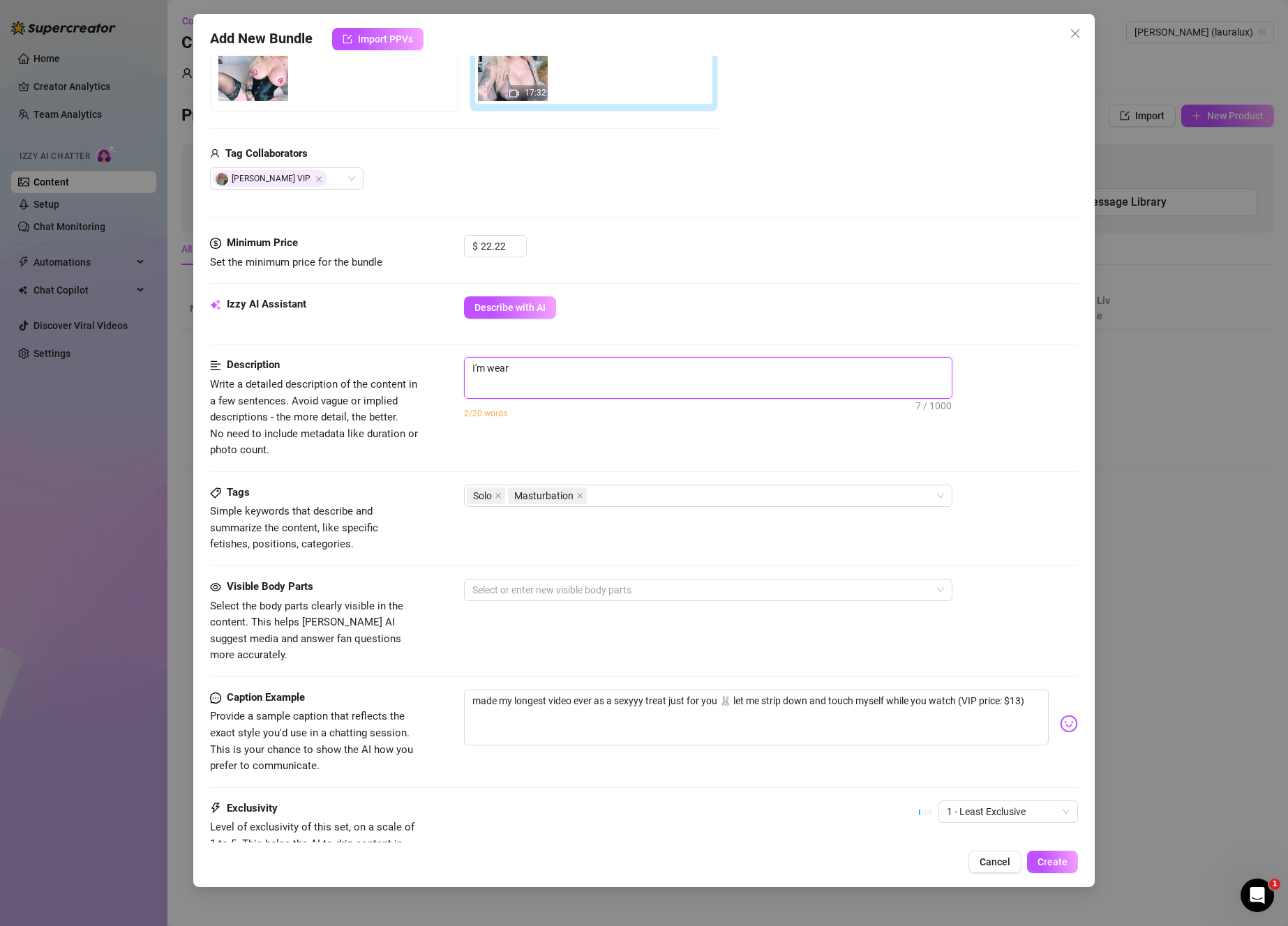
type textarea "I'm weari"
type textarea "I'm wearin"
type textarea "I'm wearing"
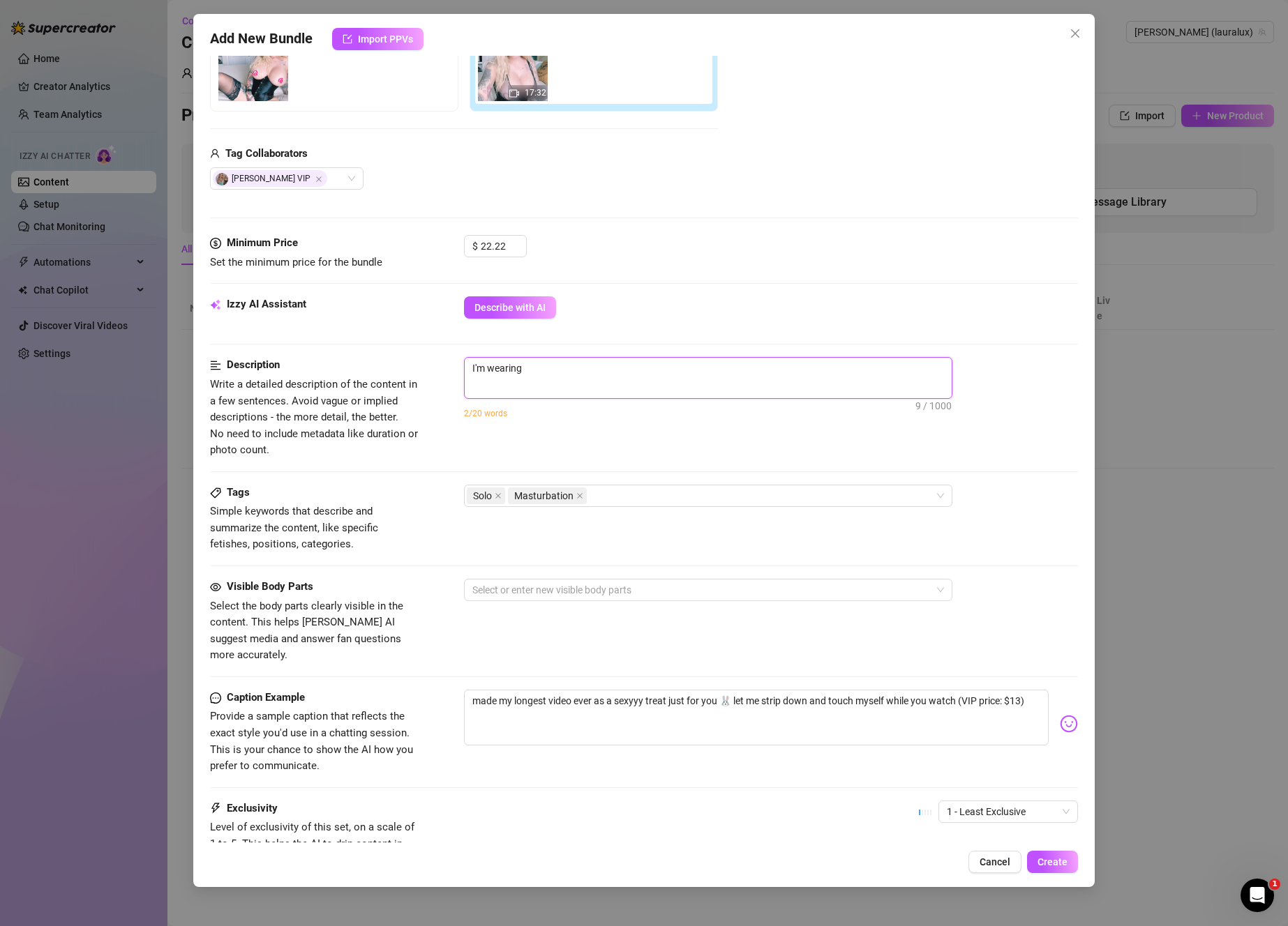
type textarea "I'm wearing"
type textarea "I'm wearing b"
type textarea "I'm wearing bl"
type textarea "I'm wearing bla"
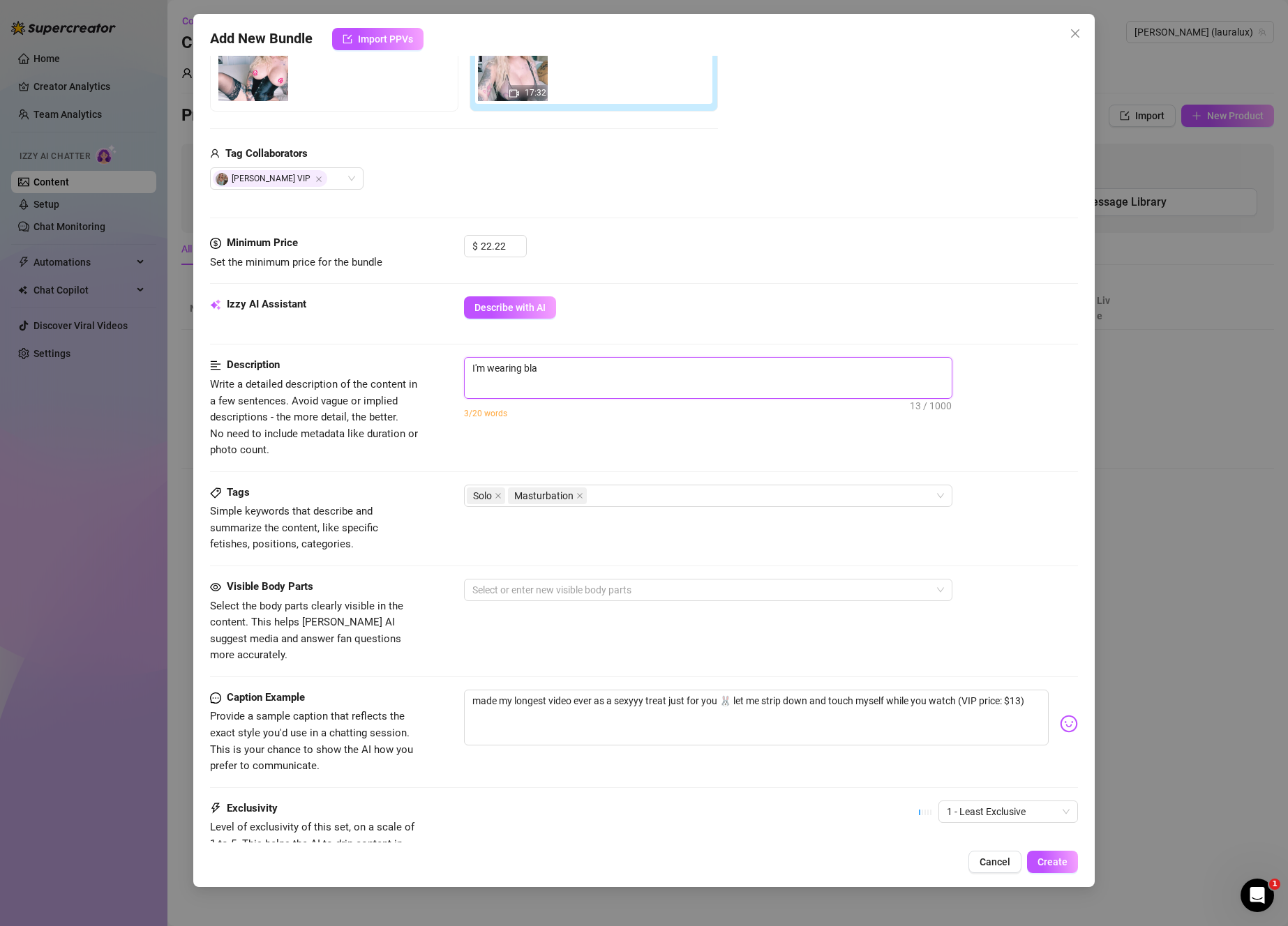
type textarea "I'm wearing blac"
type textarea "I'm wearing black"
type textarea "I'm wearing black l"
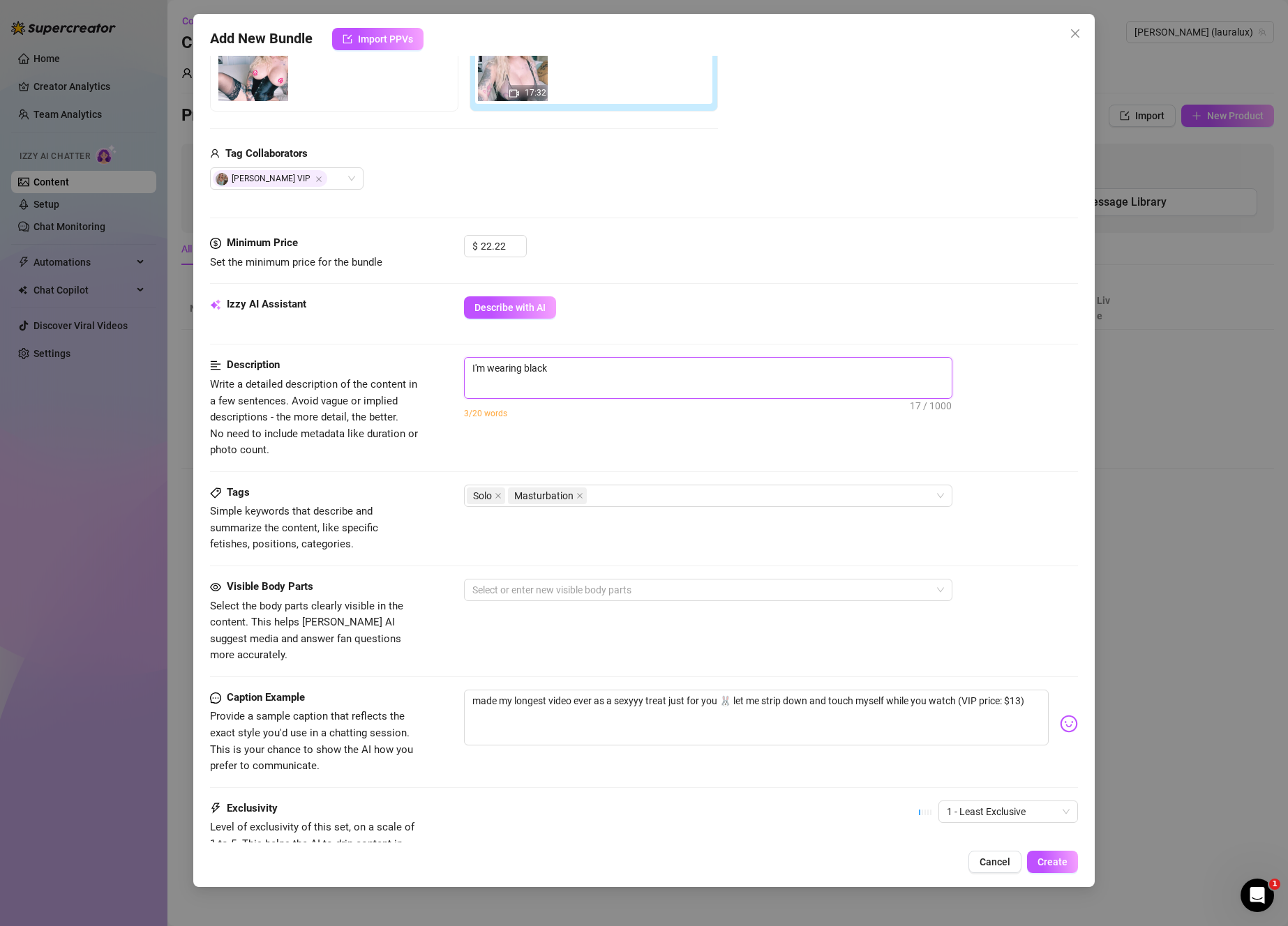
type textarea "I'm wearing black l"
type textarea "I'm wearing black la"
type textarea "I'm wearing black lat"
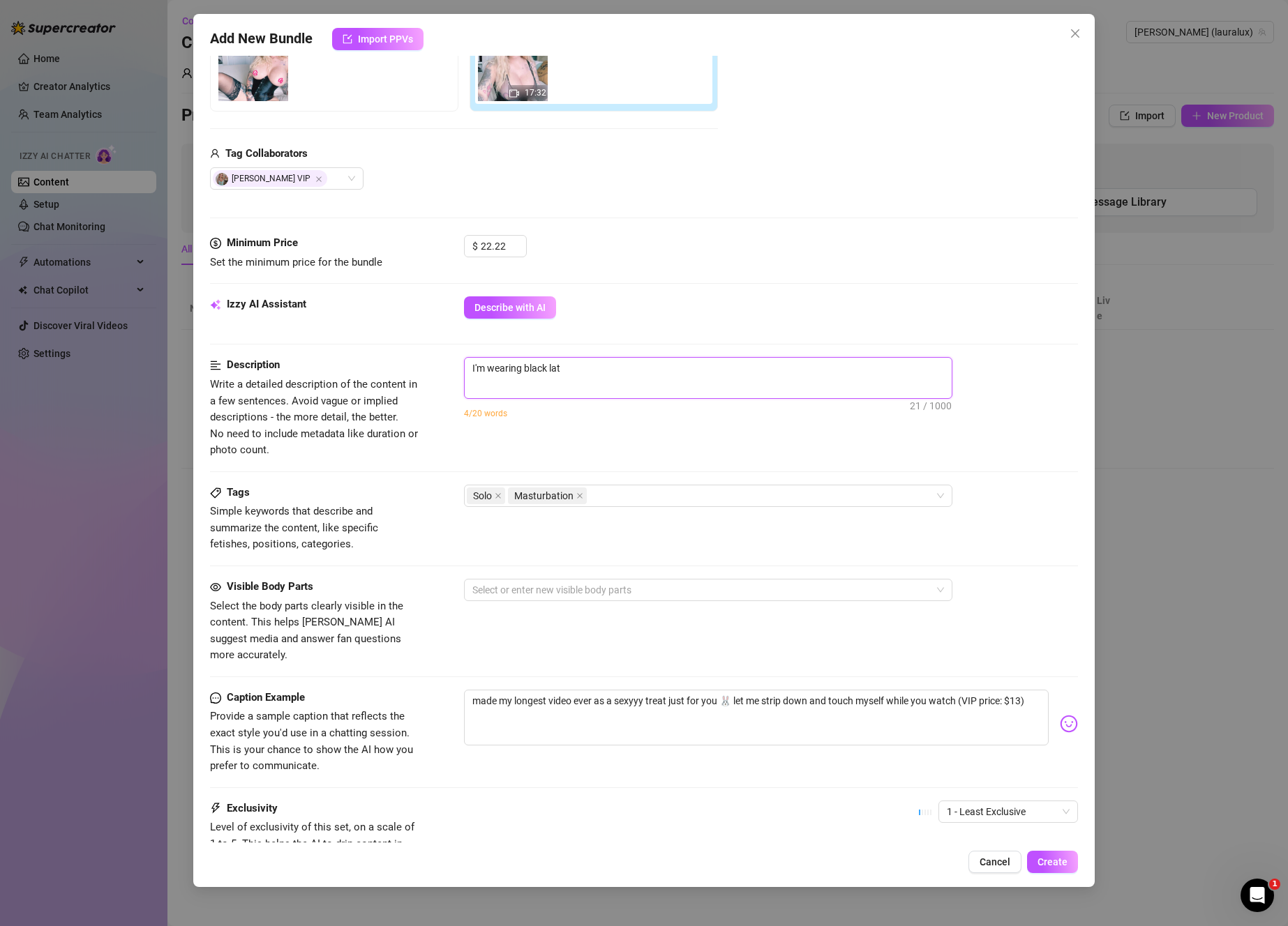
type textarea "I'm wearing black late"
type textarea "I'm wearing black latex"
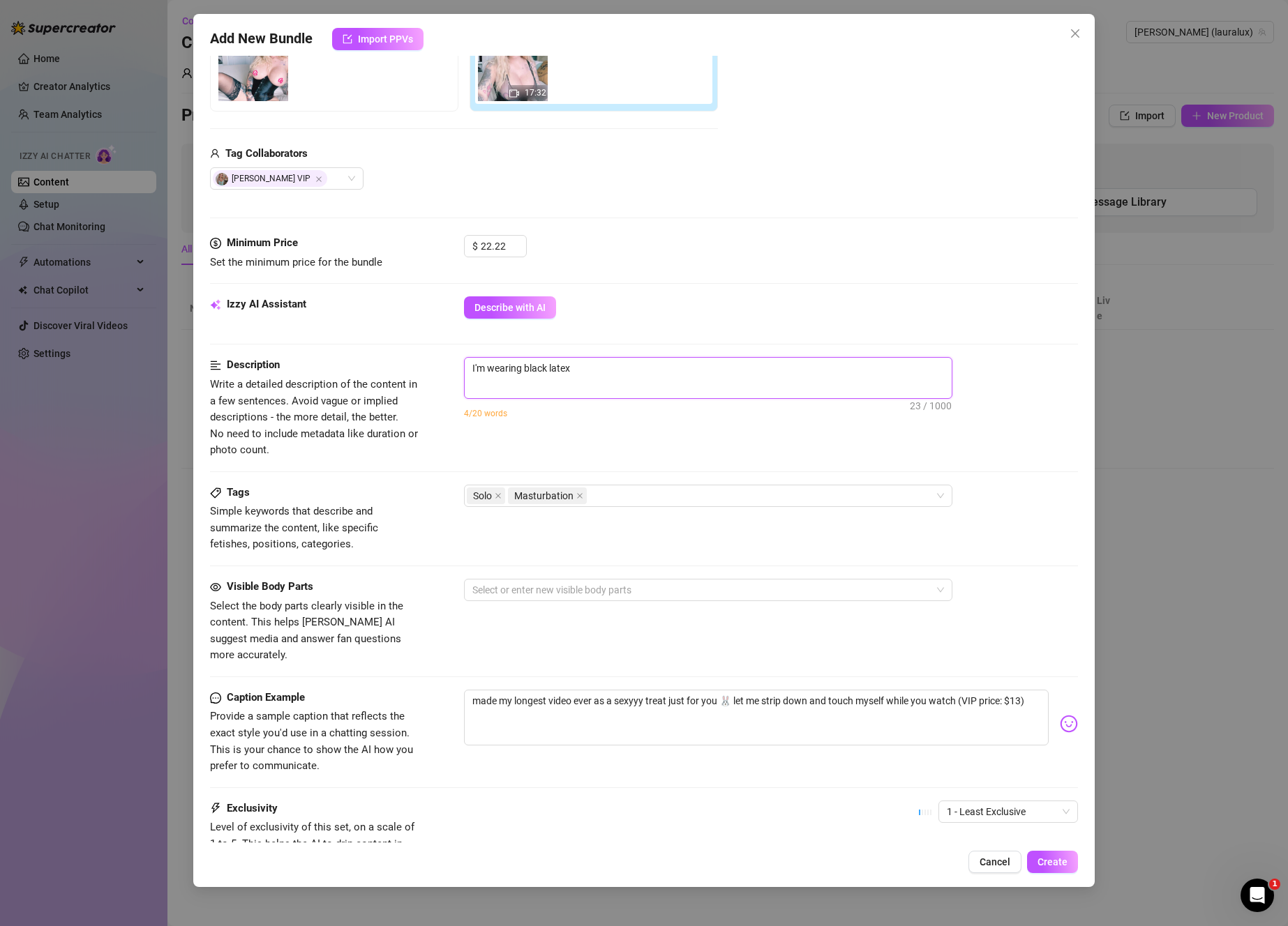
type textarea "I'm wearing black latex"
type textarea "I'm wearing black latex b"
type textarea "I'm wearing black latex bu"
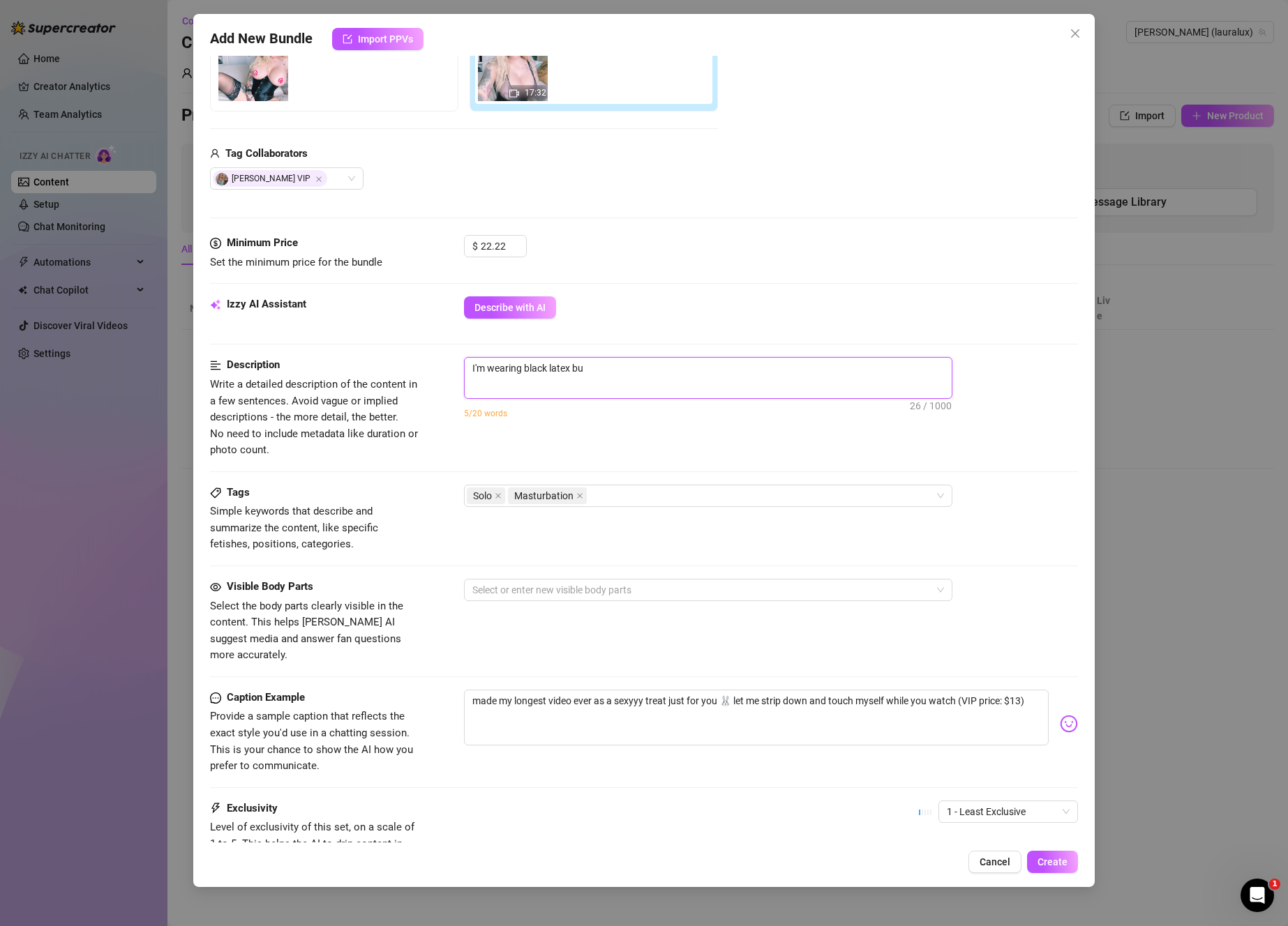
type textarea "I'm wearing black latex bun"
type textarea "I'm wearing black latex [PERSON_NAME]"
type textarea "I'm wearing black latex bunny"
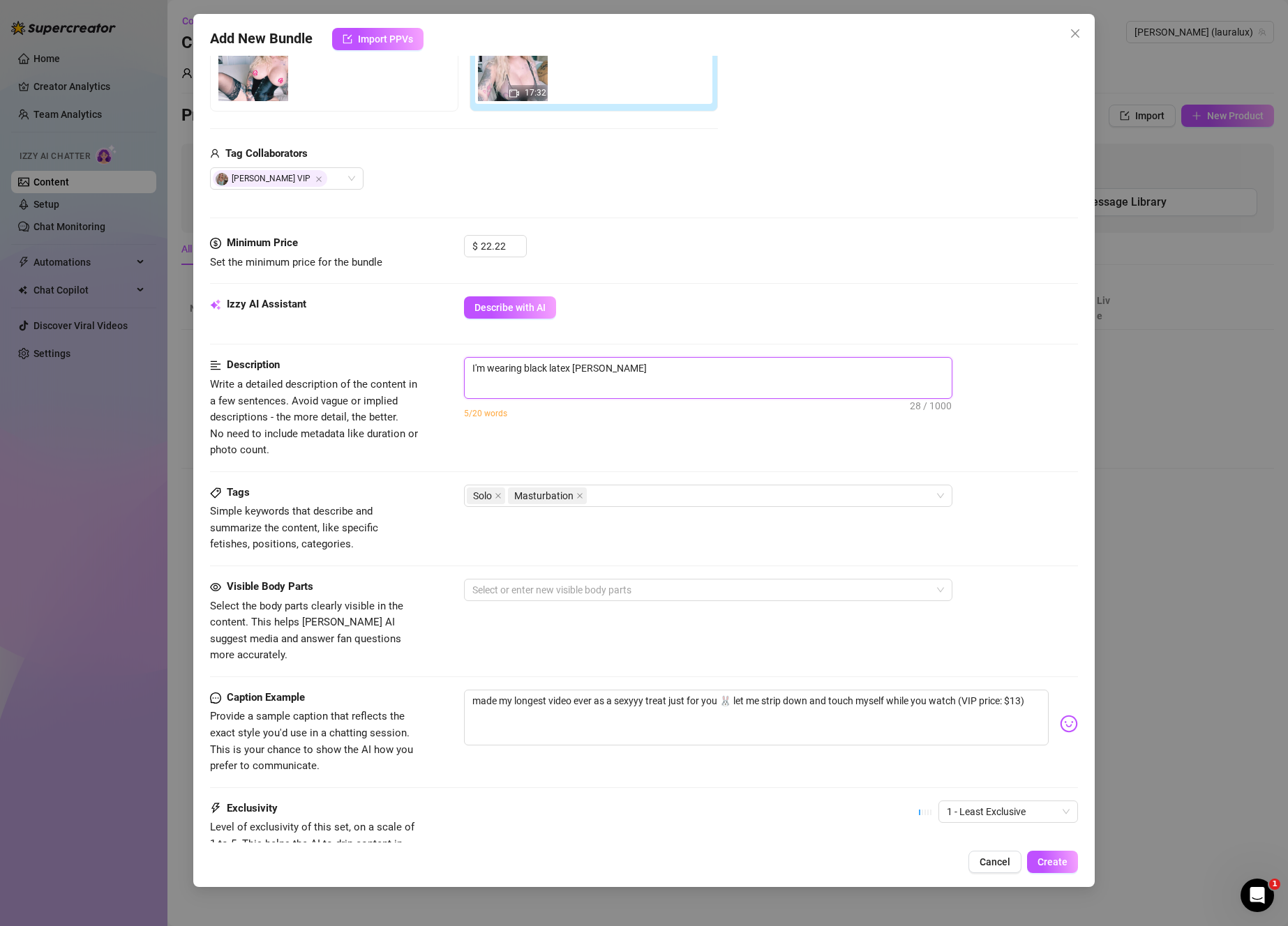
type textarea "I'm wearing black latex bunny"
type textarea "I'm wearing black latex bunny e"
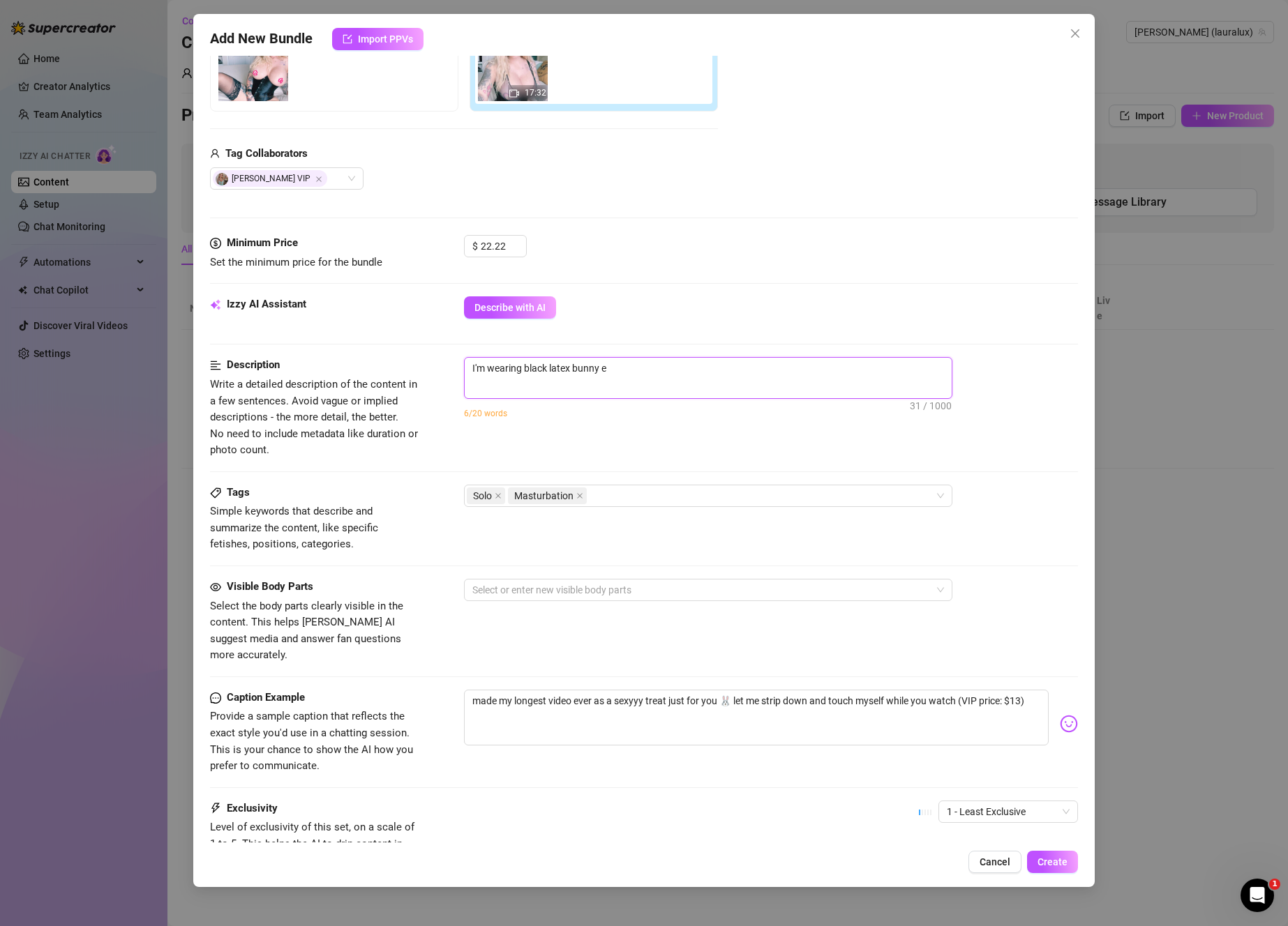
type textarea "I'm wearing black latex bunny ea"
type textarea "I'm wearing black latex bunny ear"
type textarea "I'm wearing black latex bunny ears"
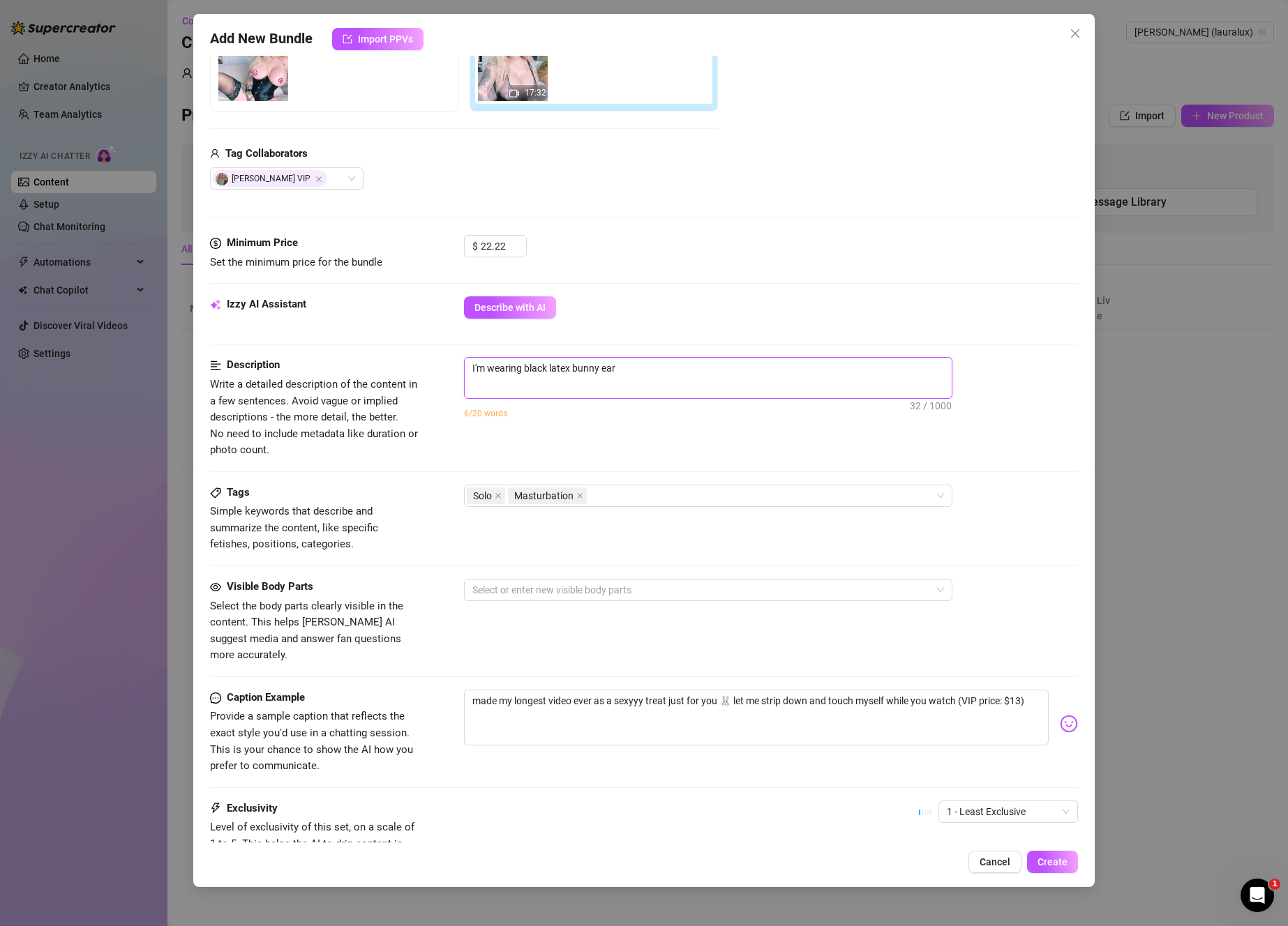
type textarea "I'm wearing black latex bunny ears"
type textarea "I'm wearing black latex bunny ears,"
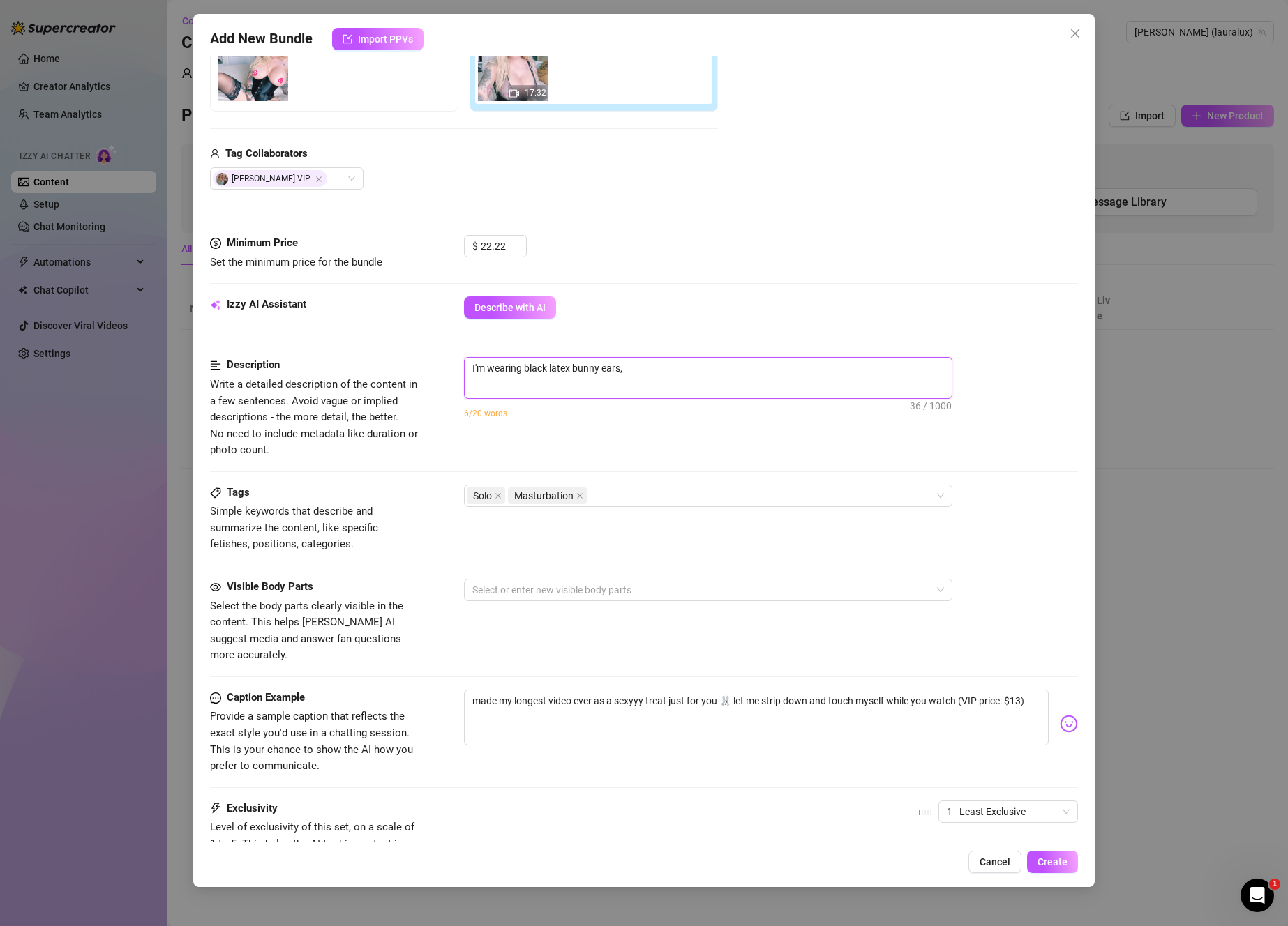
type textarea "I'm wearing black latex bunny ears, s"
type textarea "I'm wearing black latex bunny ears, sh"
type textarea "I'm wearing black latex bunny ears, she"
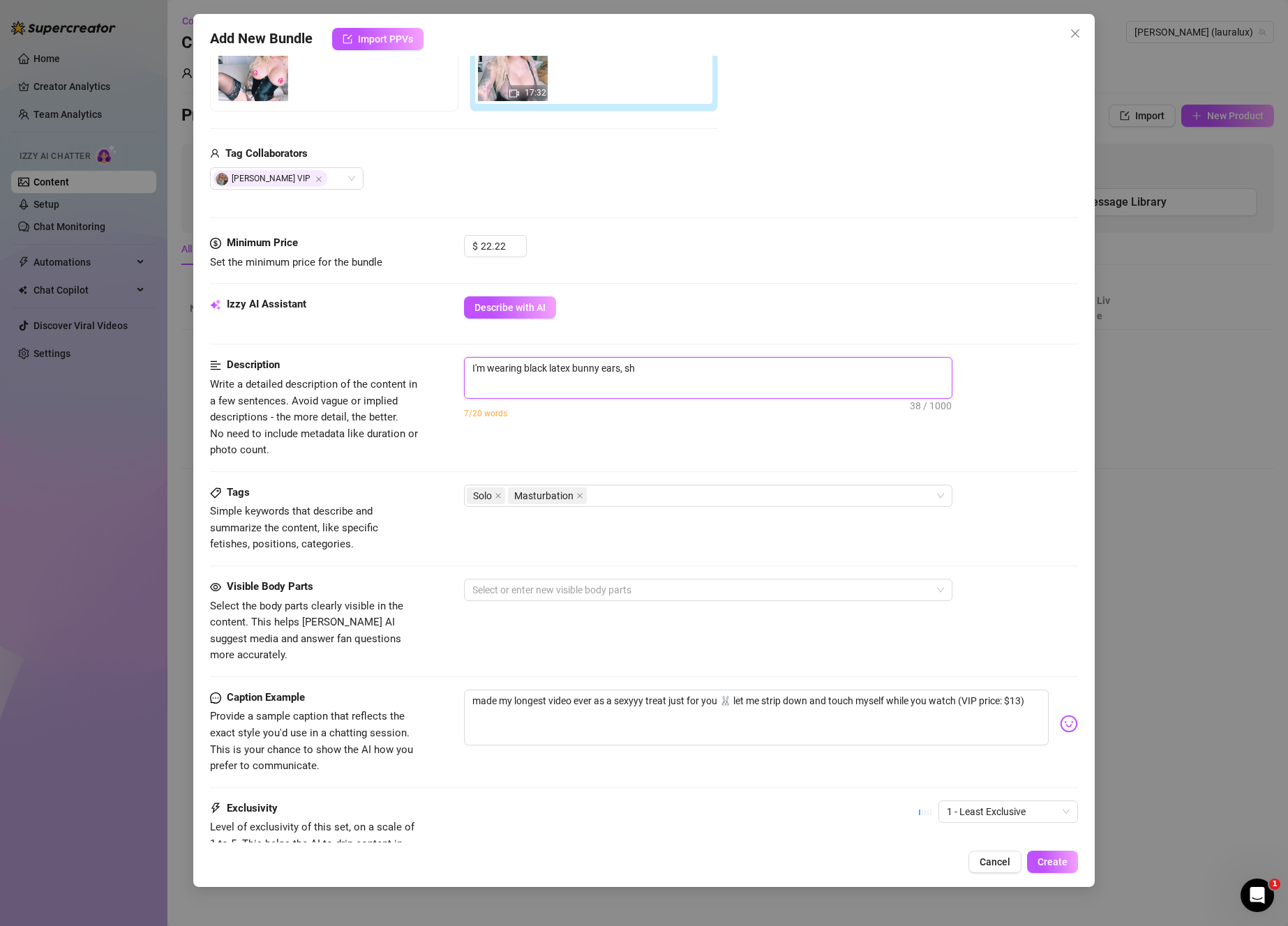
type textarea "I'm wearing black latex bunny ears, she"
type textarea "I'm wearing black latex bunny ears, shee"
type textarea "I'm wearing black latex bunny ears, sheer"
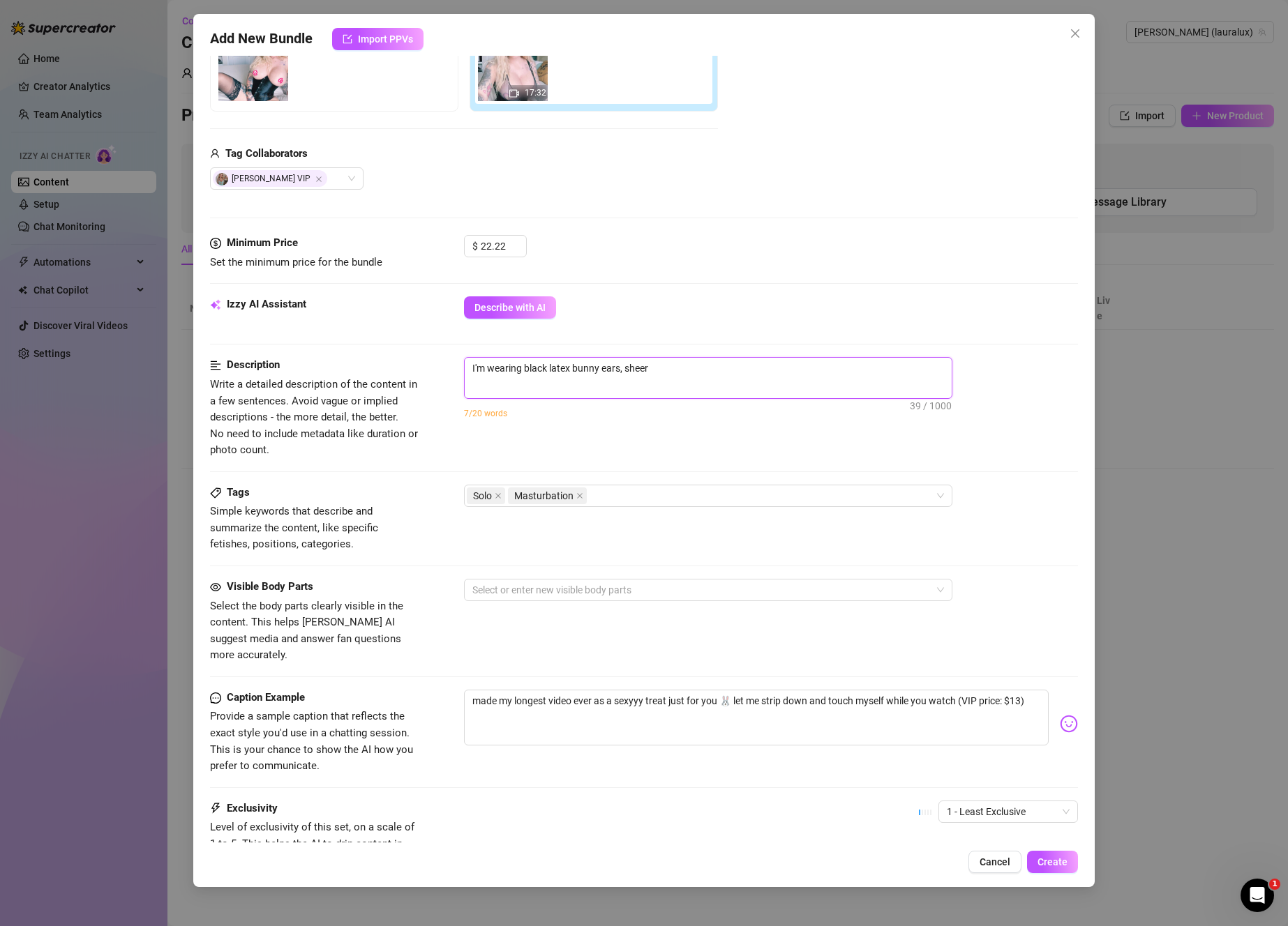
type textarea "I'm wearing black latex bunny ears, sheer"
type textarea "I'm wearing black latex bunny ears, sheer b"
type textarea "I'm wearing black latex bunny ears, sheer bo"
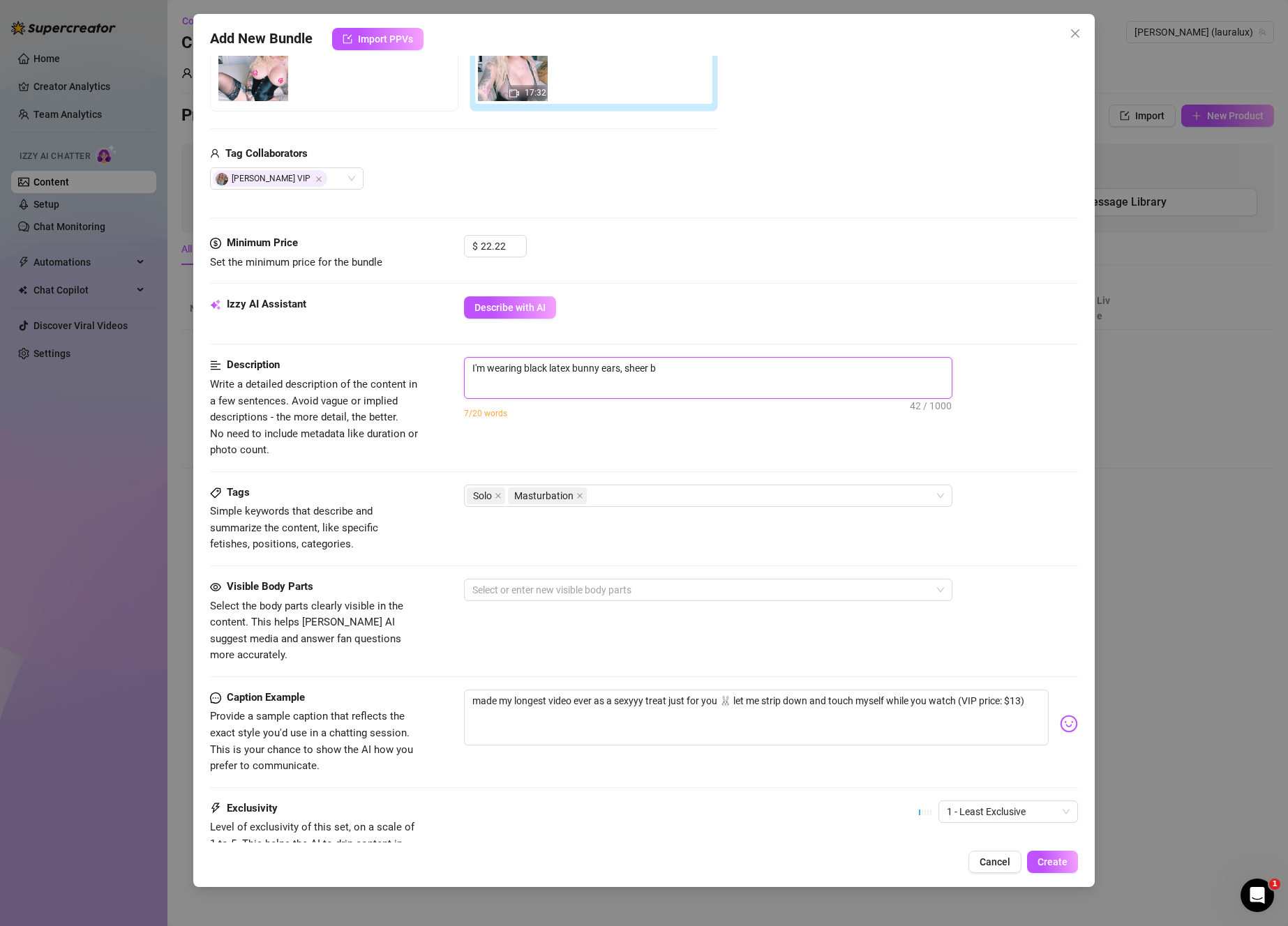
type textarea "I'm wearing black latex bunny ears, sheer bo"
type textarea "I'm wearing black latex bunny ears, sheer bod"
type textarea "I'm wearing black latex bunny ears, sheer body"
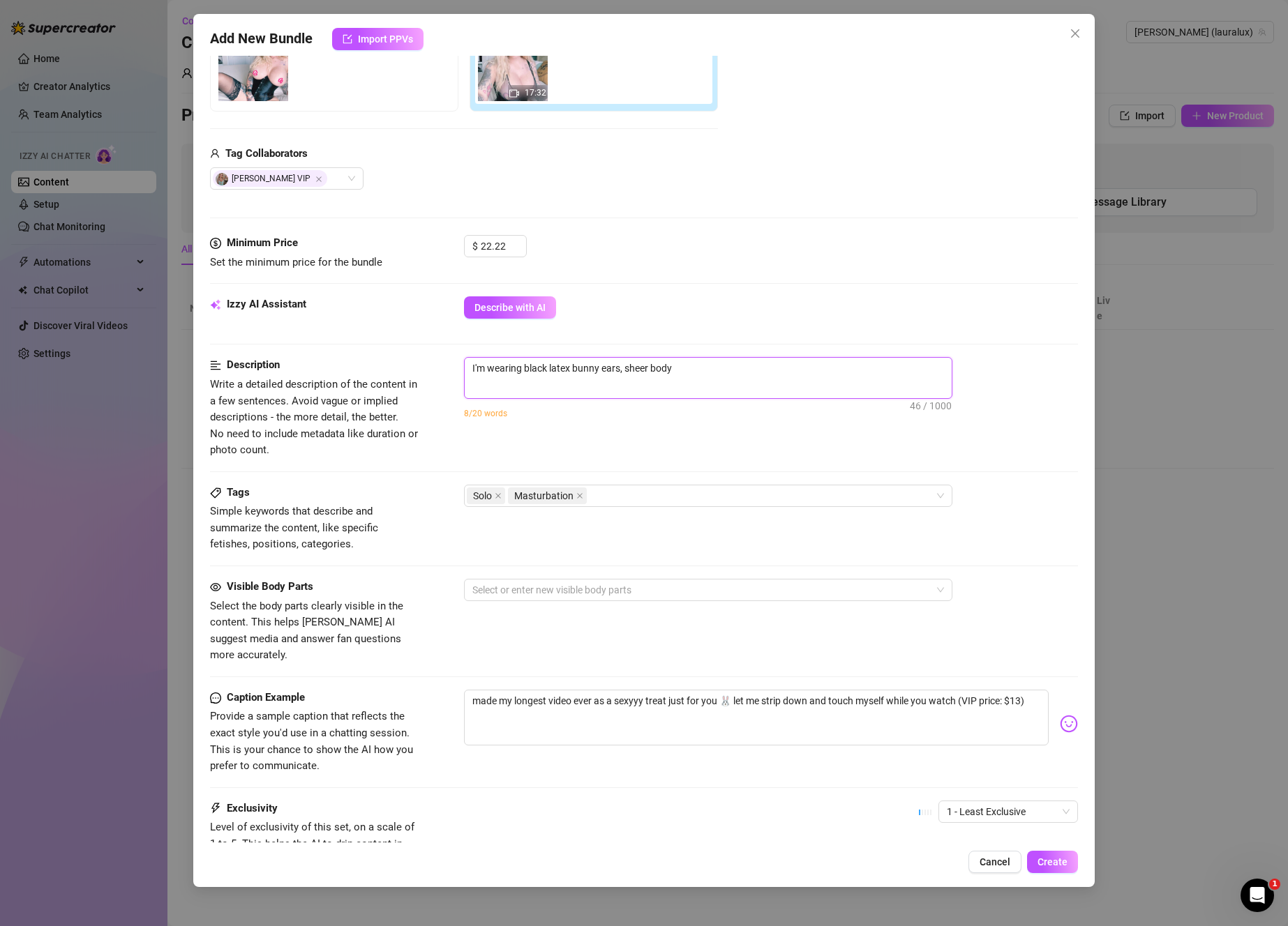
type textarea "I'm wearing black latex bunny ears, sheer body"
type textarea "I'm wearing black latex bunny ears, sheer body s"
type textarea "I'm wearing black latex bunny ears, sheer body su"
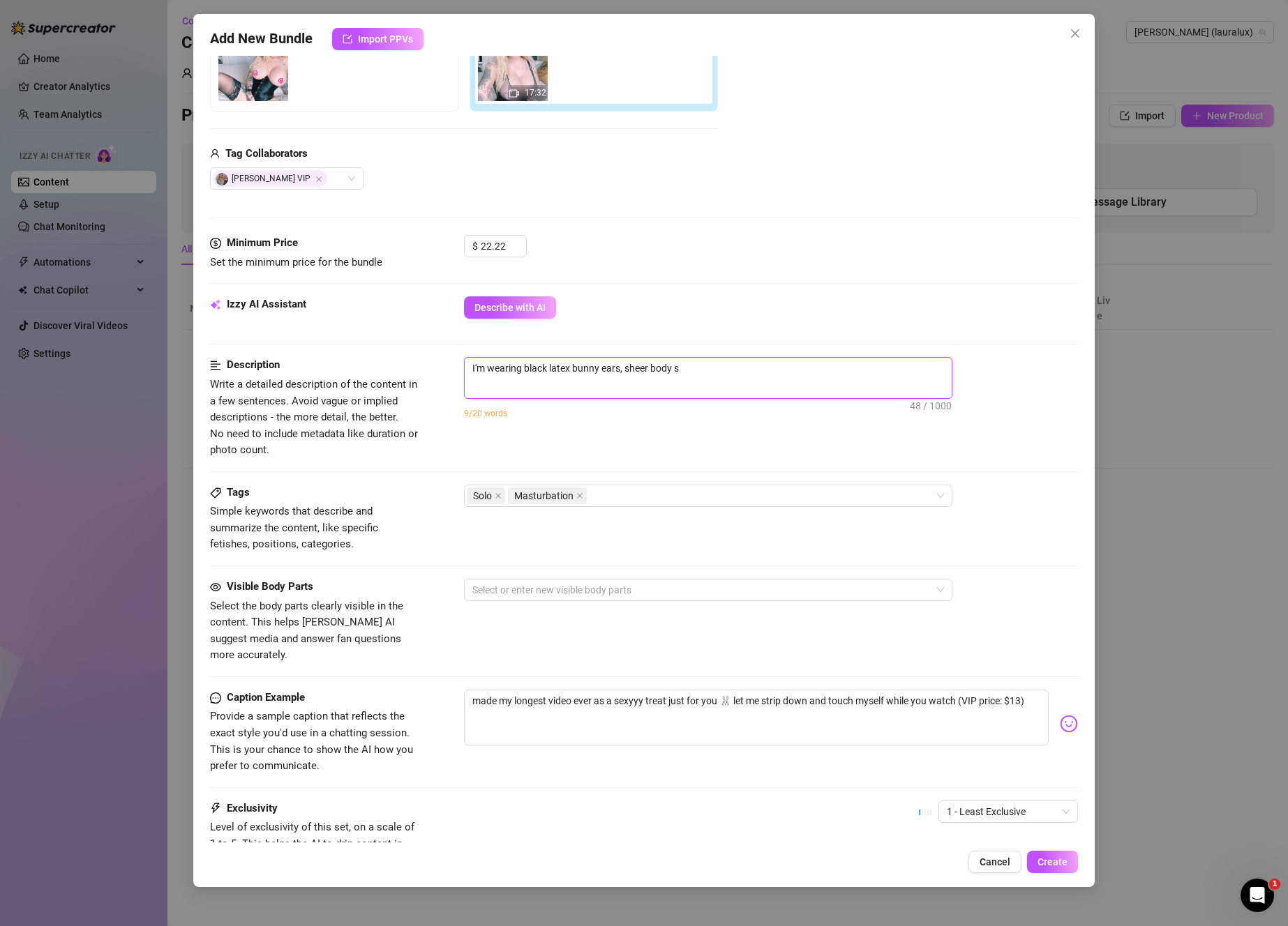
type textarea "I'm wearing black latex bunny ears, sheer body su"
type textarea "I'm wearing black latex bunny ears, sheer body sui"
type textarea "I'm wearing black latex bunny ears, sheer body suit"
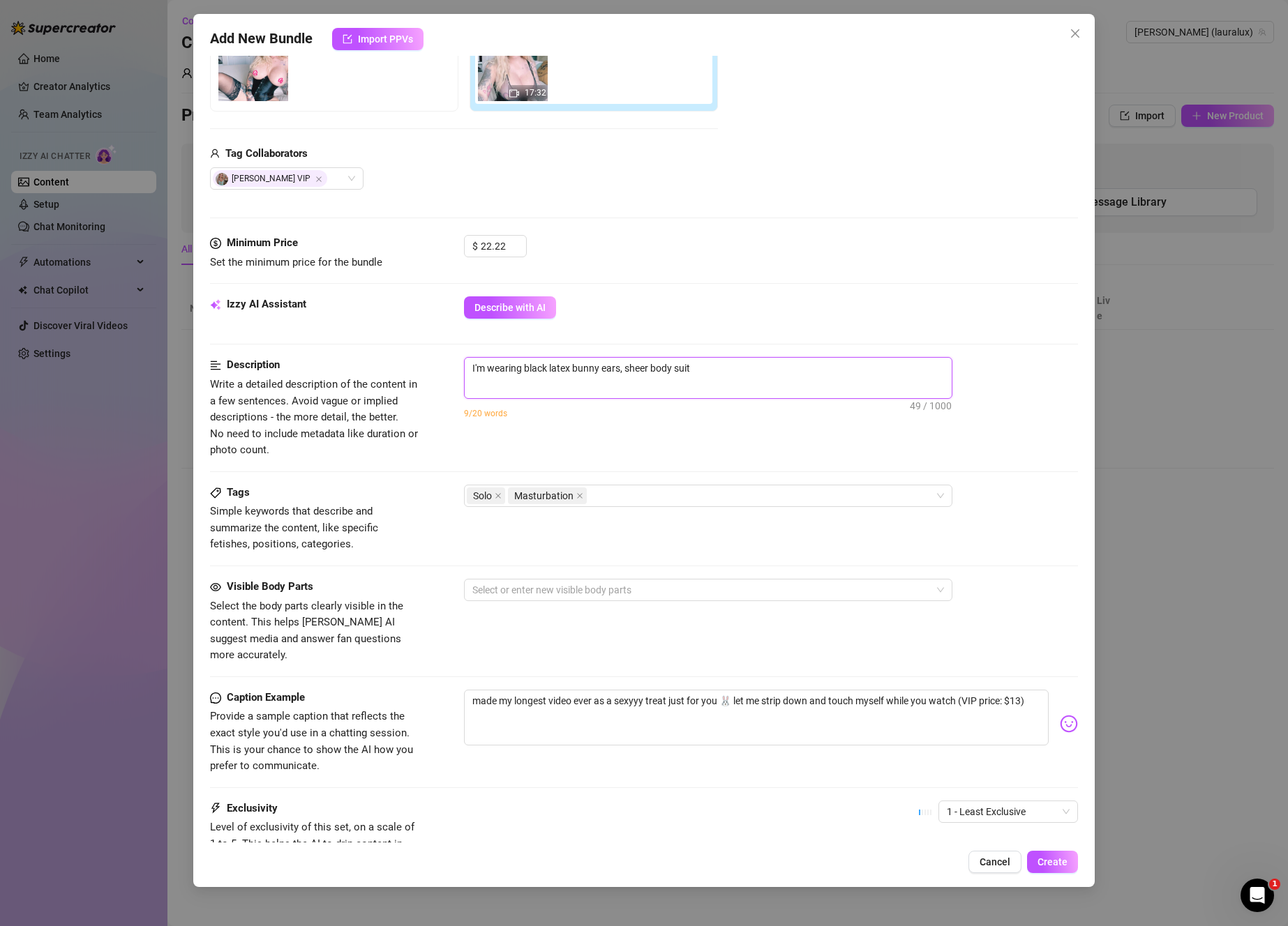
type textarea "I'm wearing black latex bunny ears, sheer body suit"
type textarea "I'm wearing black latex bunny ears, sheer body suit a"
type textarea "I'm wearing black latex bunny ears, sheer body suit an"
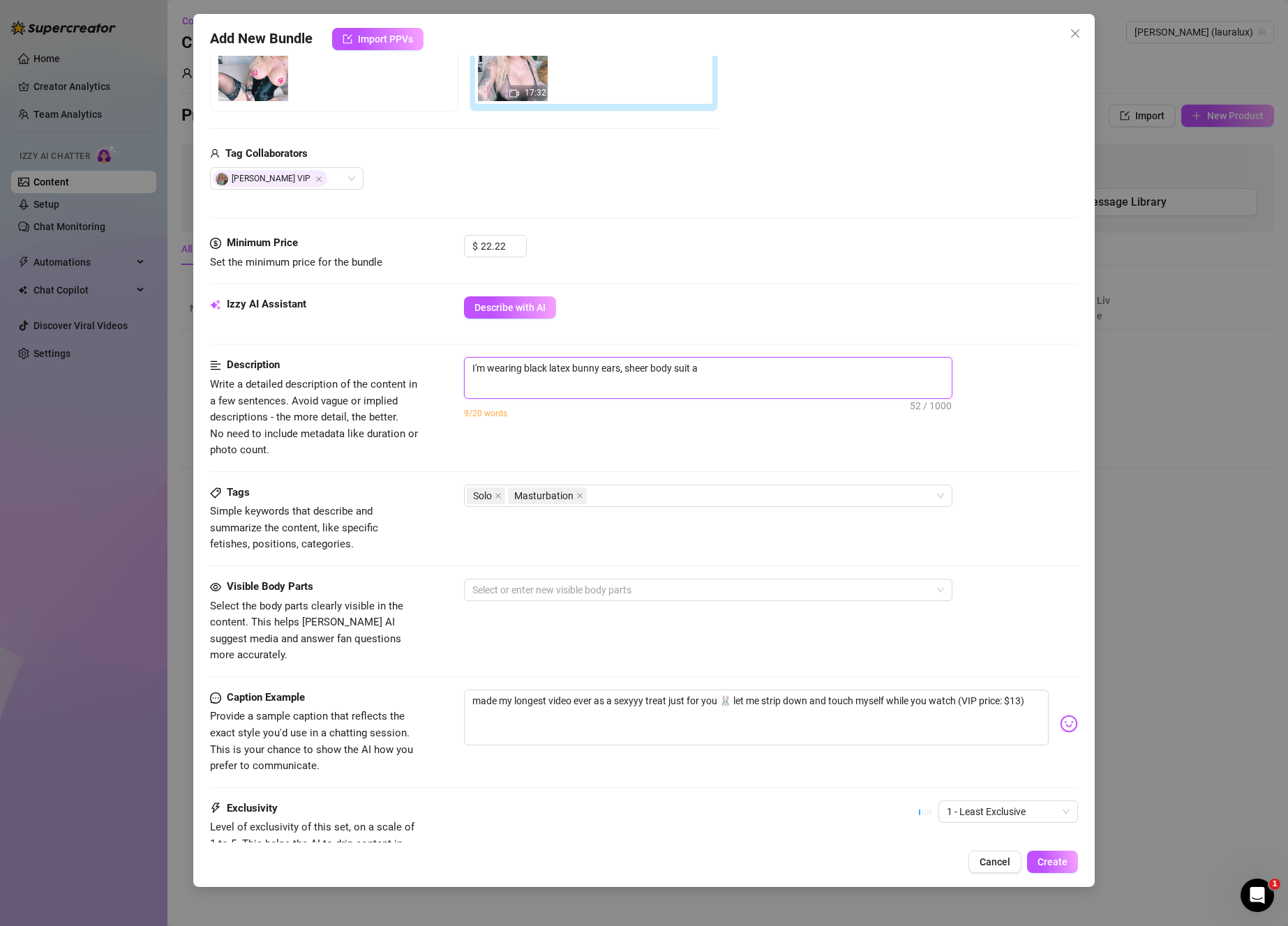
type textarea "I'm wearing black latex bunny ears, sheer body suit an"
type textarea "I'm wearing black latex bunny ears, sheer body suit and"
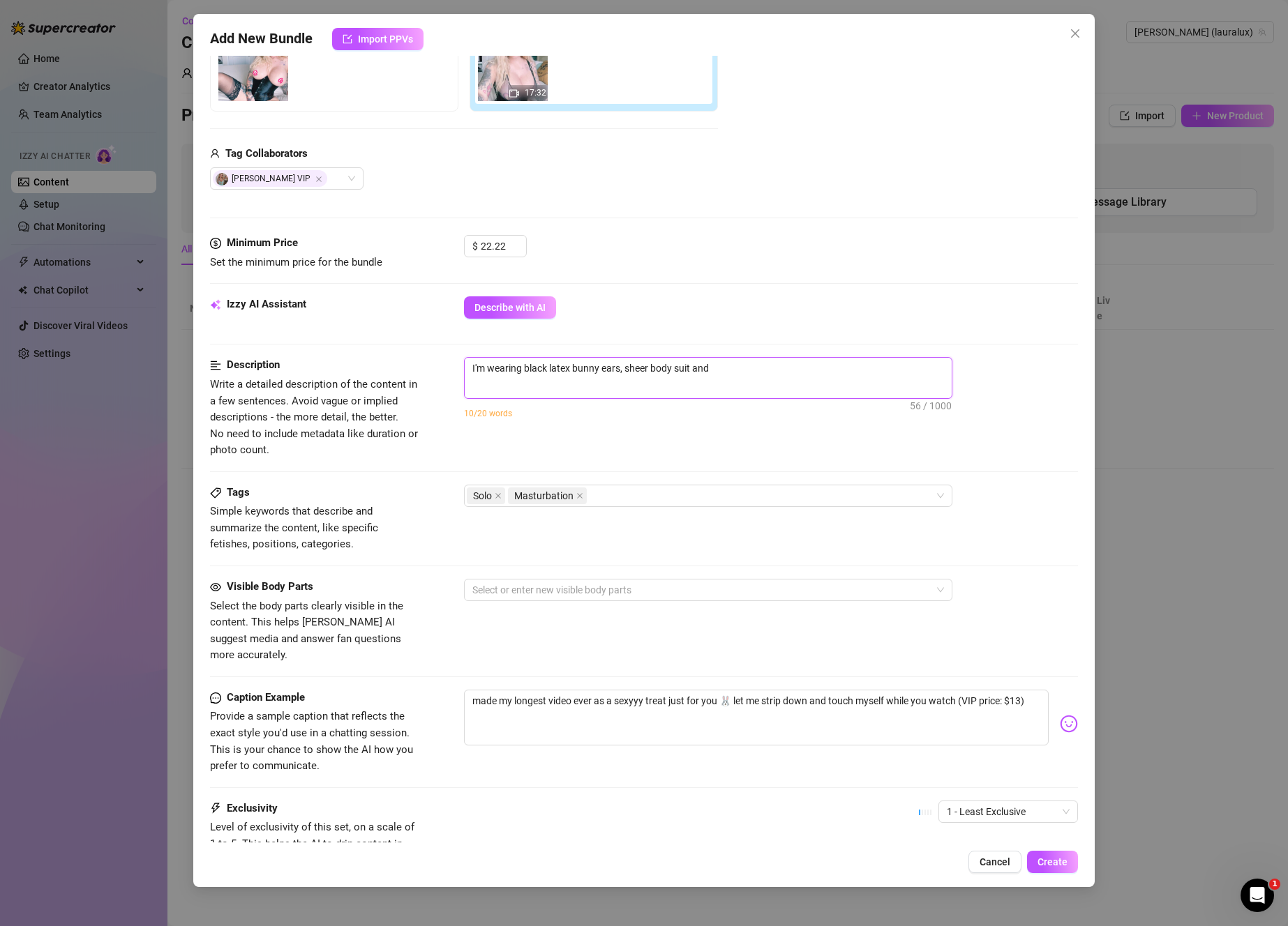
type textarea "I'm wearing black latex bunny ears, sheer body suit and a"
type textarea "I'm wearing black latex bunny ears, sheer body suit and a c"
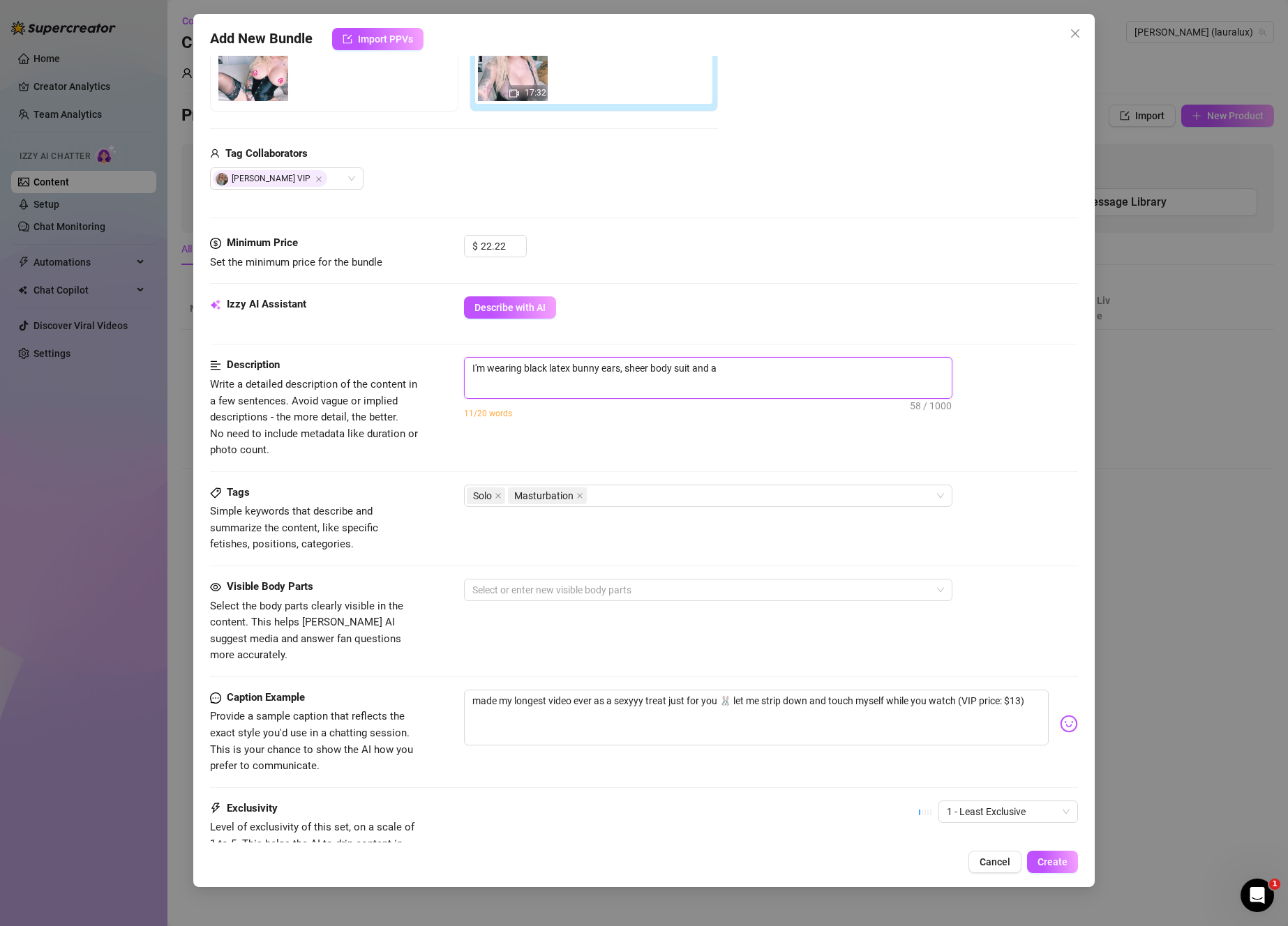
type textarea "I'm wearing black latex bunny ears, sheer body suit and a c"
type textarea "I'm wearing black latex bunny ears, sheer body suit and a co"
type textarea "I'm wearing black latex bunny ears, sheer body suit and a cor"
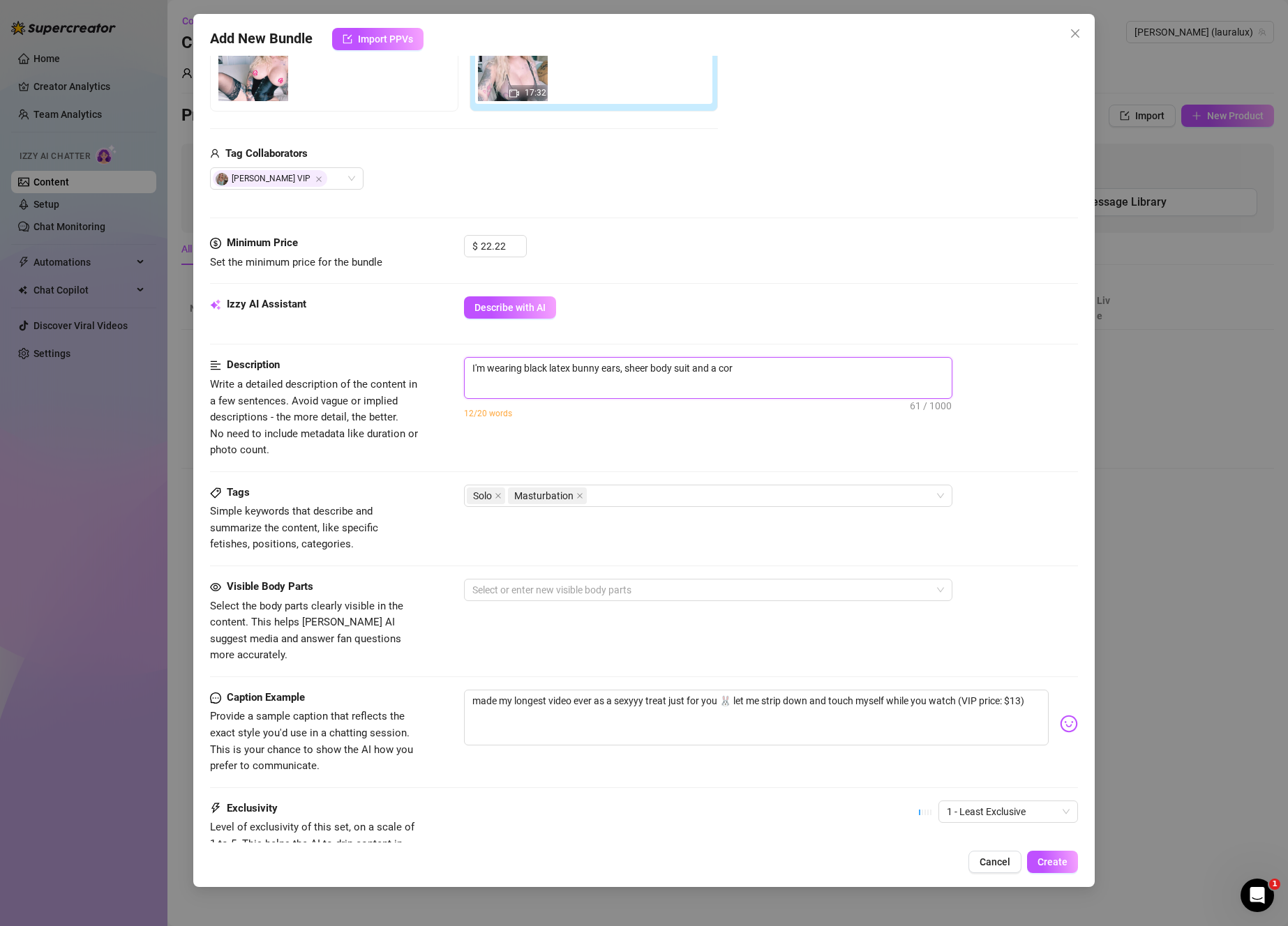
type textarea "I'm wearing black latex bunny ears, sheer body suit and a cors"
type textarea "I'm wearing black latex bunny ears, sheer body suit and a corse"
type textarea "I'm wearing black latex bunny ears, sheer body suit and a corset"
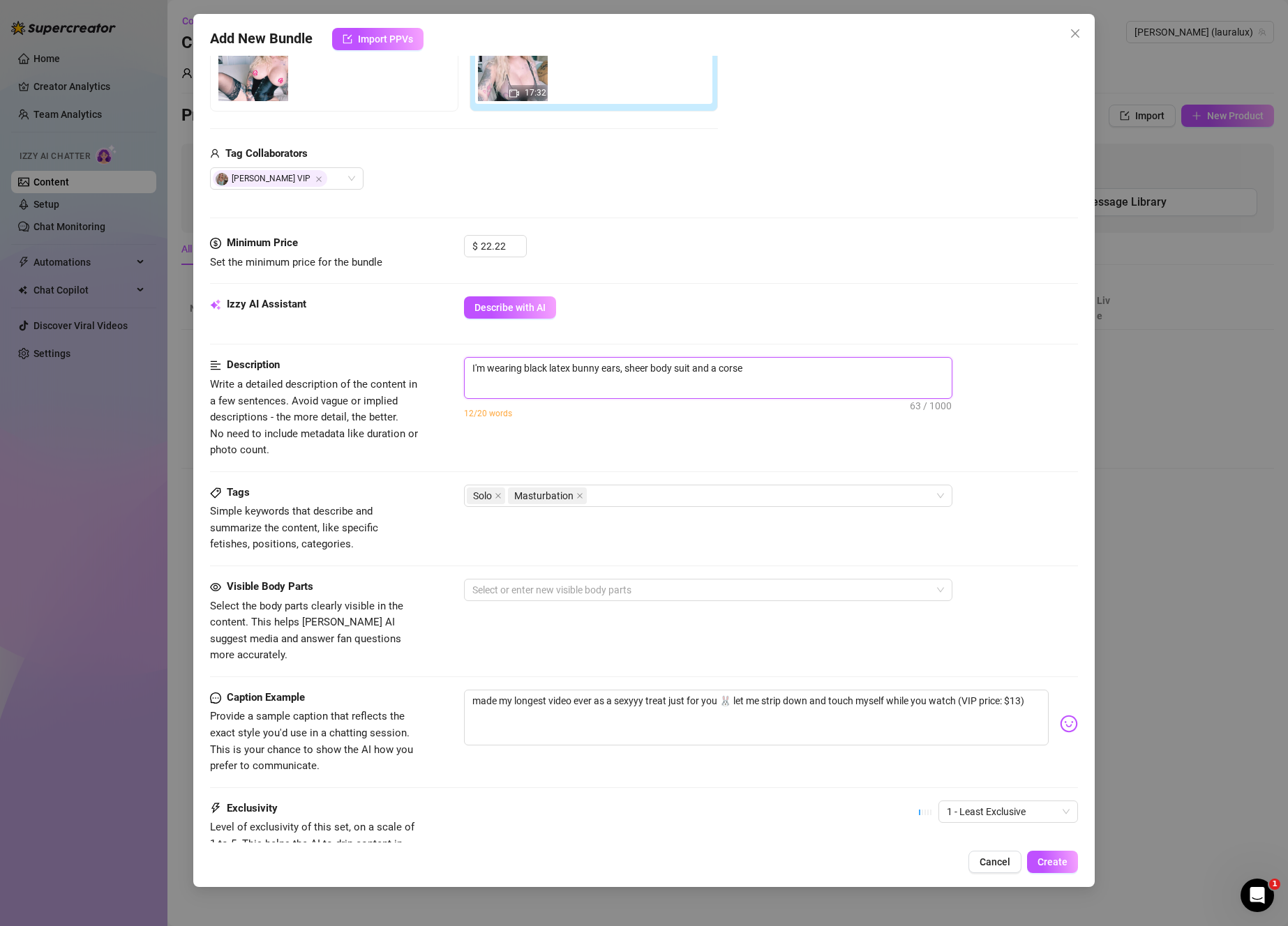
type textarea "I'm wearing black latex bunny ears, sheer body suit and a corset"
type textarea "I'm wearing black latex bunny ears, sheer body suit and a corset."
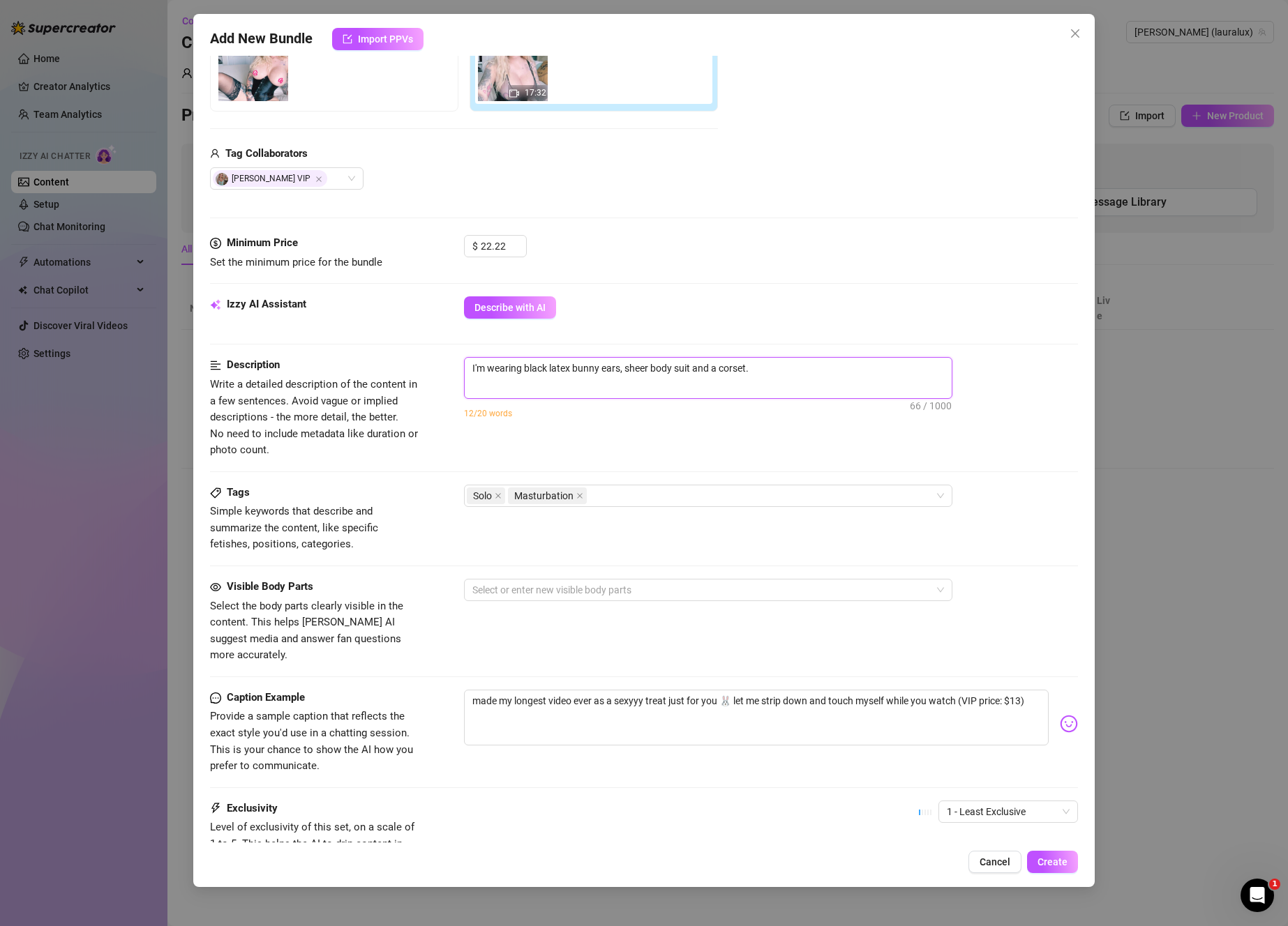
type textarea "I'm wearing black latex bunny ears, sheer body suit and a corset. I"
type textarea "I'm wearing black latex bunny ears, sheer body suit and a corset. I'"
type textarea "I'm wearing black latex bunny ears, sheer body suit and a corset. I'm"
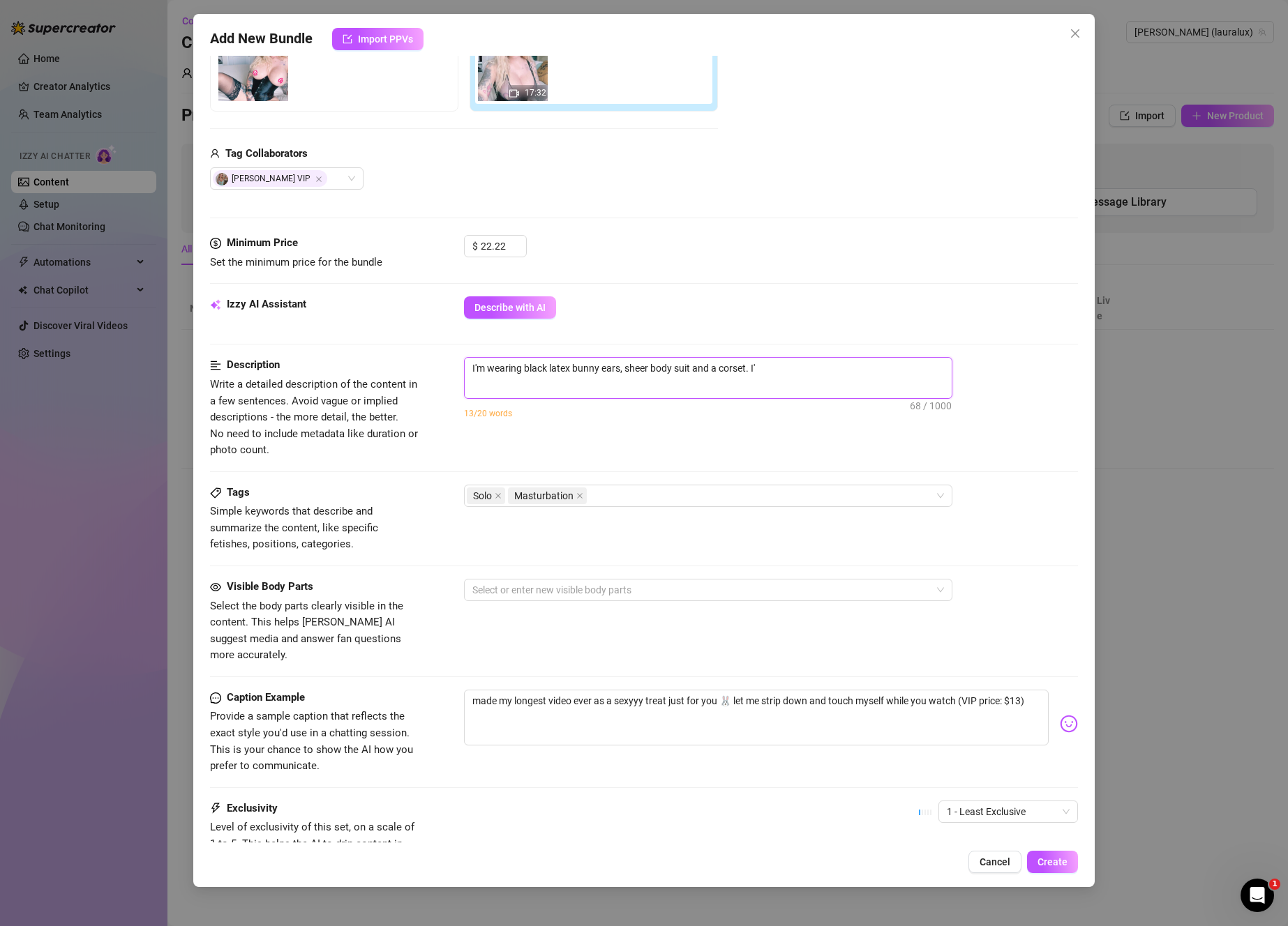
type textarea "I'm wearing black latex bunny ears, sheer body suit and a corset. I'm"
type textarea "I'm wearing black latex bunny ears, sheer body suit and a corset. I'm d"
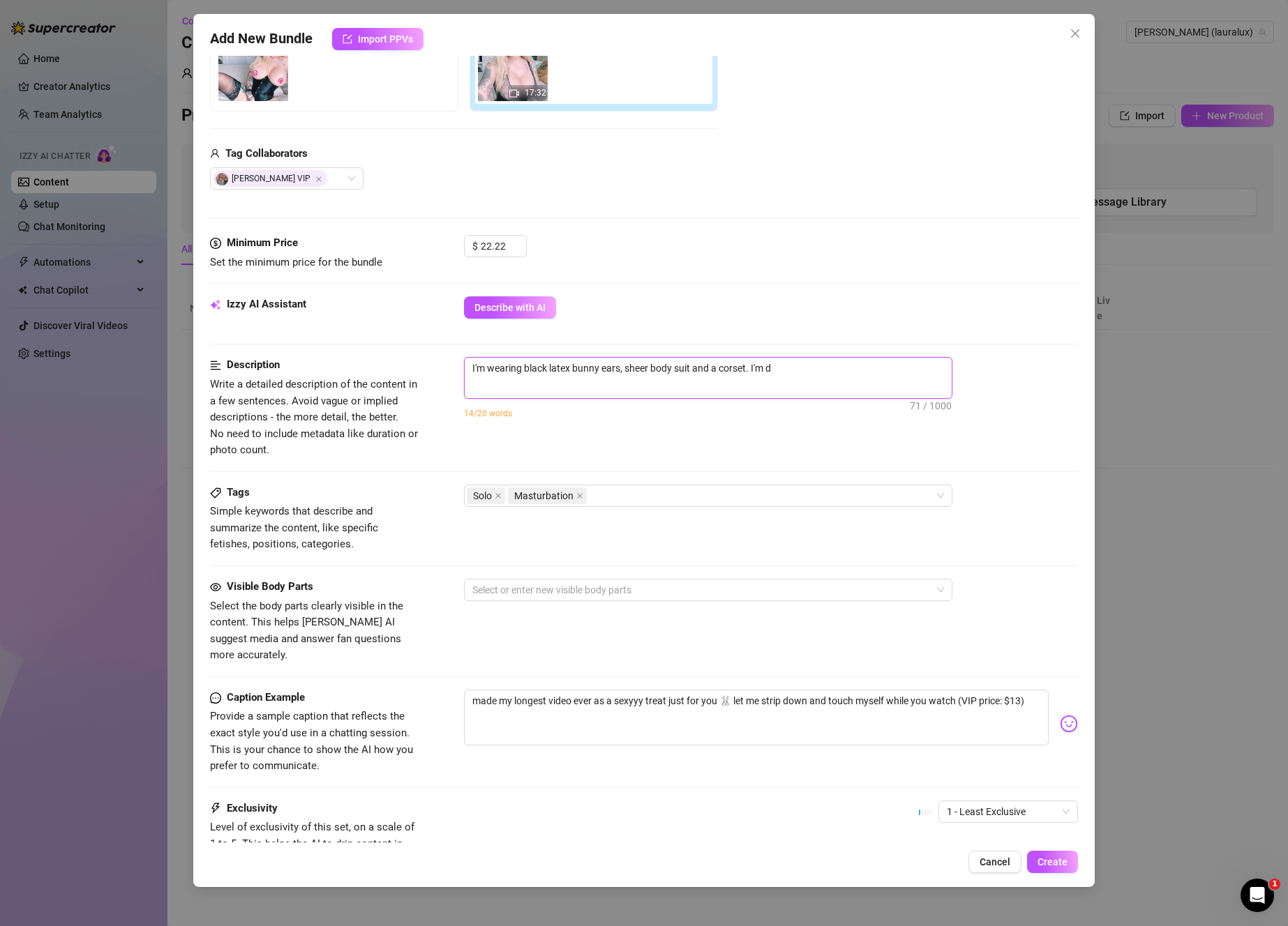
type textarea "I'm wearing black latex bunny ears, sheer body suit and a corset. I'm"
type textarea "I'm wearing black latex bunny ears, sheer body suit and a corset. I'"
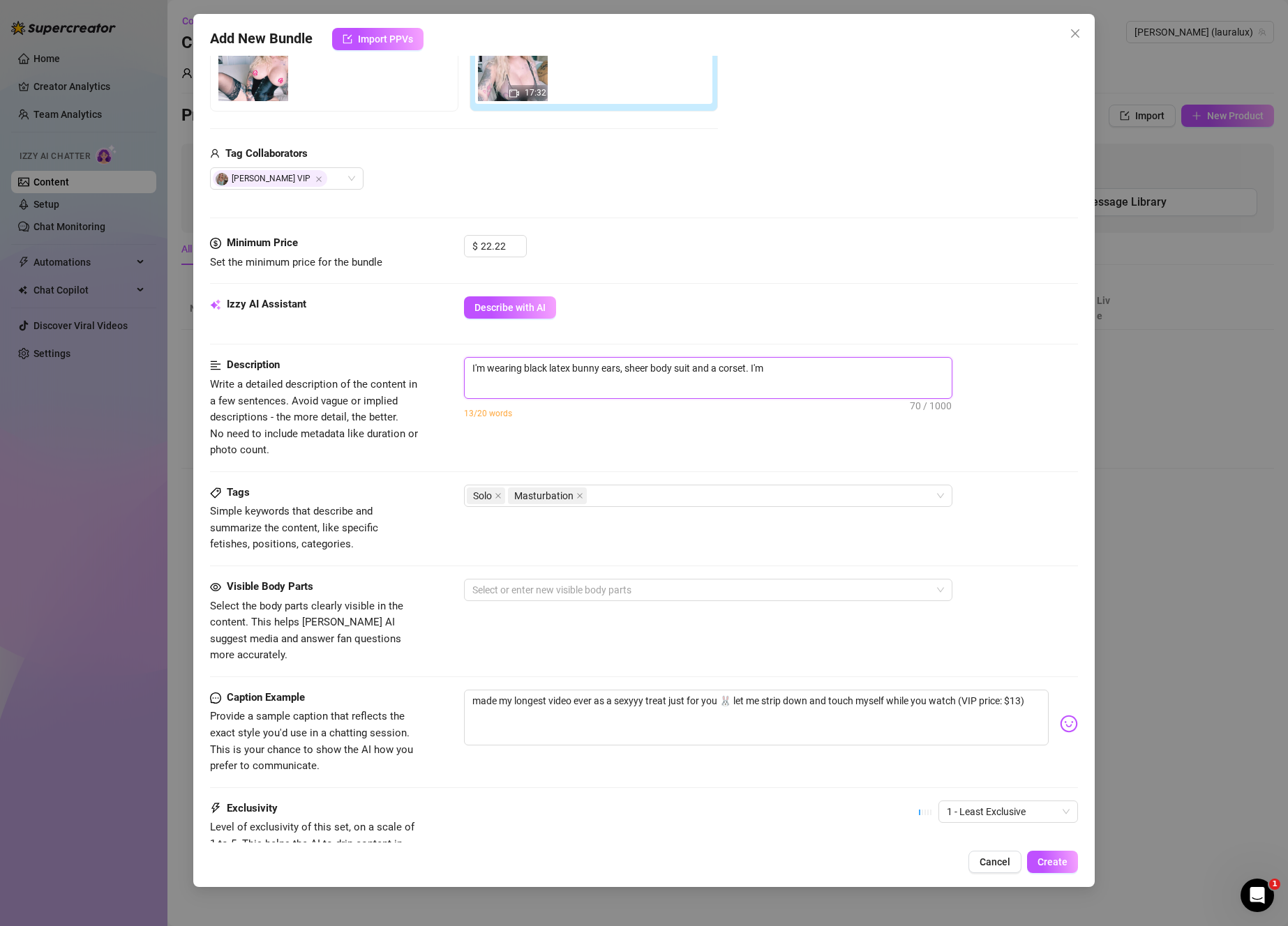
type textarea "I'm wearing black latex bunny ears, sheer body suit and a corset. I'"
type textarea "I'm wearing black latex bunny ears, sheer body suit and a corset. I"
type textarea "I'm wearing black latex bunny ears, sheer body suit and a corset."
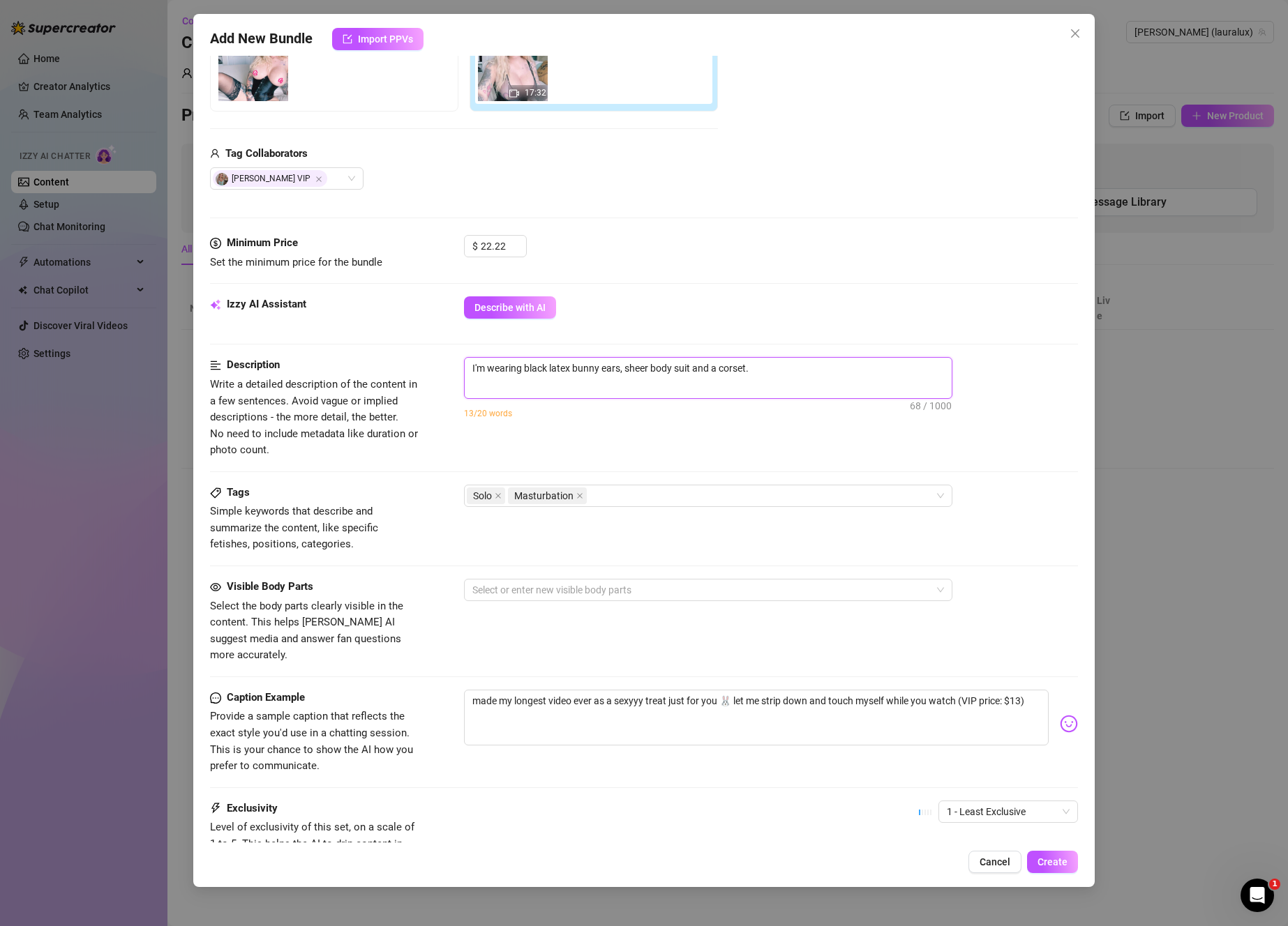
type textarea "I'm wearing black latex bunny ears, sheer body suit and a corset."
type textarea "I'm wearing black latex bunny ears, sheer body suit and a corset"
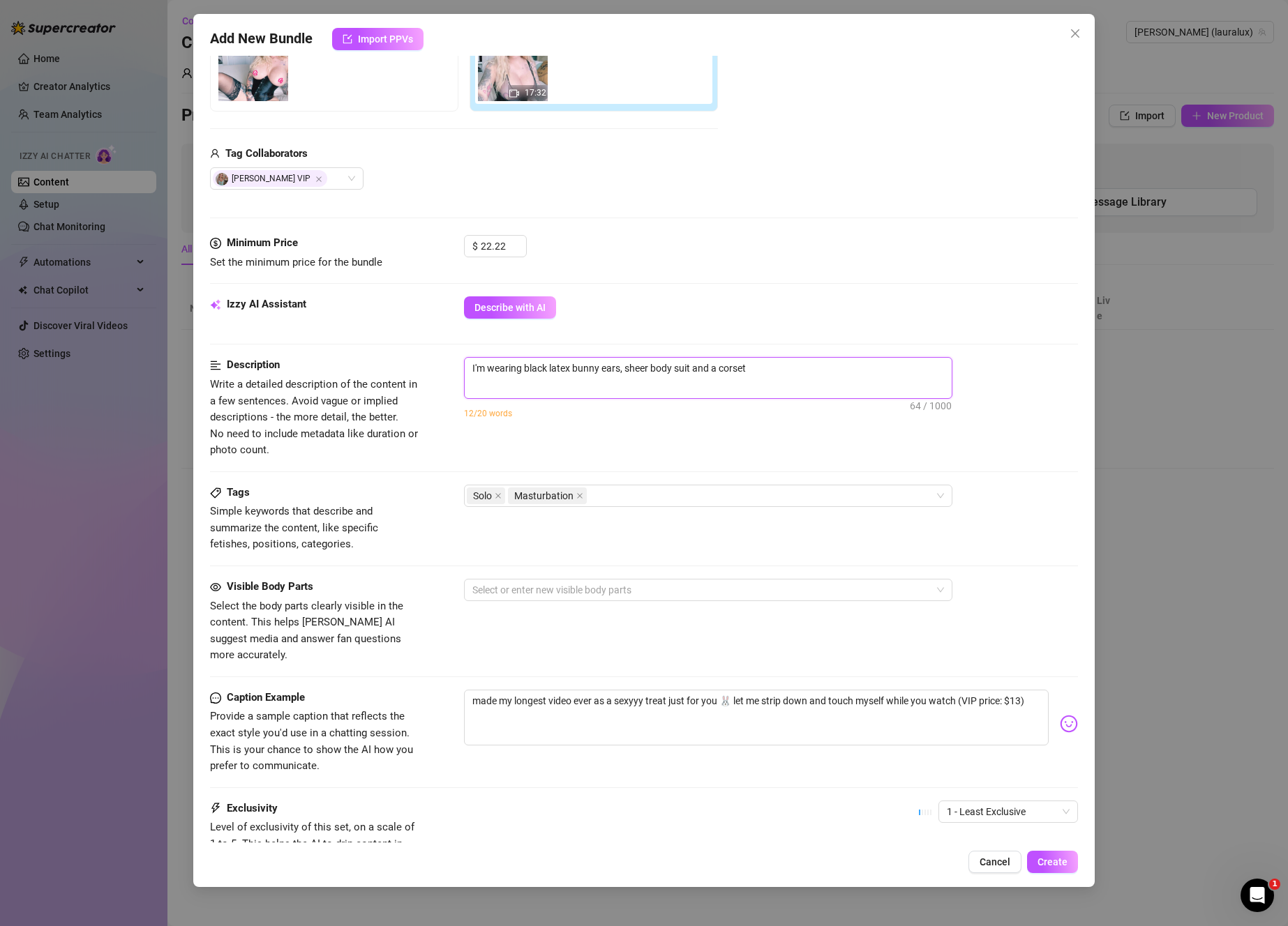
type textarea "I'm wearing black latex bunny ears, sheer body suit and a corset w"
type textarea "I'm wearing black latex bunny ears, sheer body suit and a corset wi"
click at [678, 371] on textarea "I'm wearing black latex bunny ears, sheer body suit and a corset with some shee…" at bounding box center [708, 368] width 487 height 21
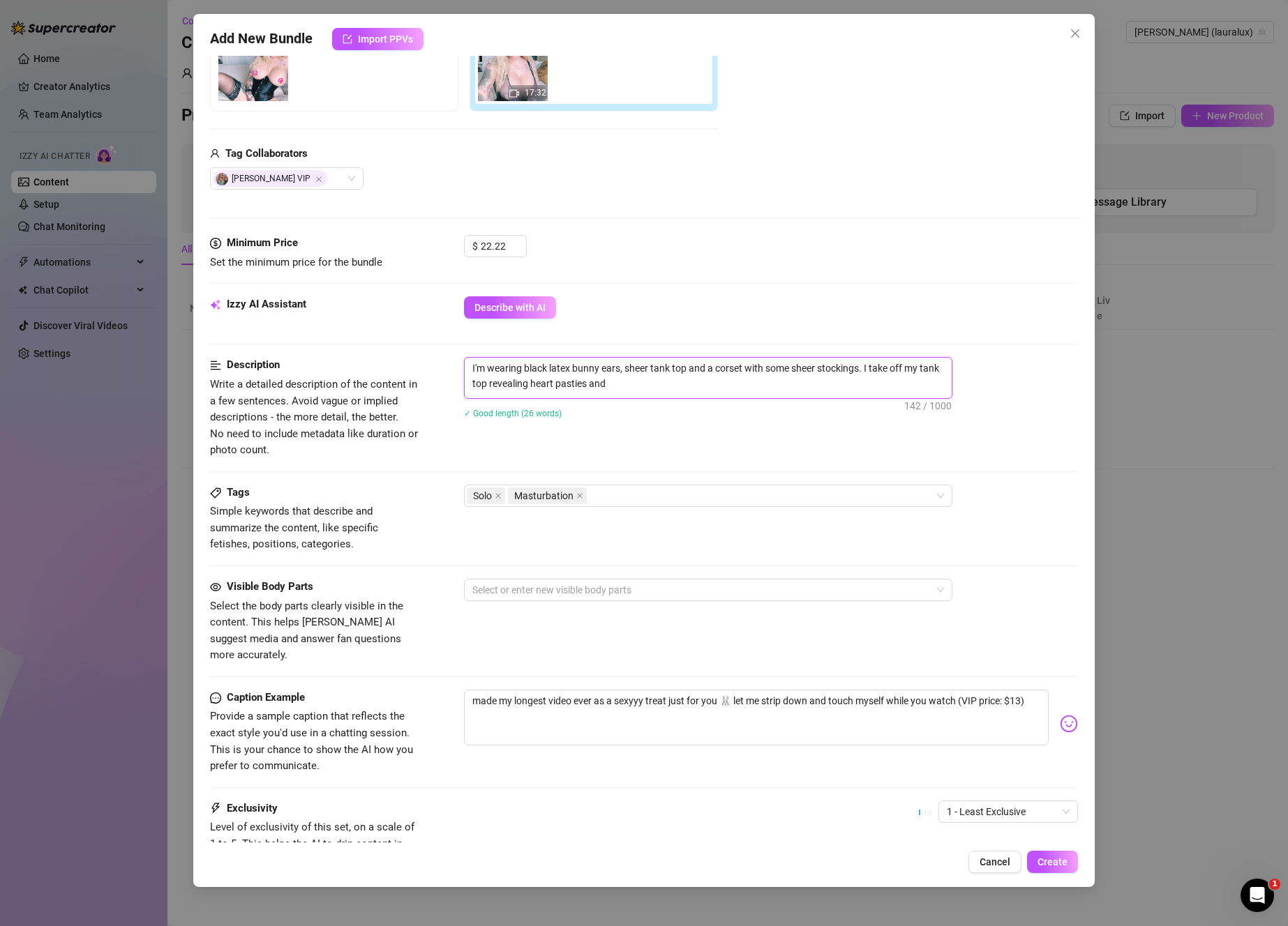
click at [680, 381] on textarea "I'm wearing black latex bunny ears, sheer tank top and a corset with some sheer…" at bounding box center [708, 376] width 487 height 37
drag, startPoint x: 653, startPoint y: 384, endPoint x: 533, endPoint y: 377, distance: 120.2
click at [533, 377] on textarea "I'm wearing black latex bunny ears, sheer tank top and a corset with some sheer…" at bounding box center [708, 376] width 487 height 37
click at [545, 400] on textarea "I'm wearing black latex bunny ears, sheer tank top and a corset with some sheer…" at bounding box center [708, 383] width 487 height 51
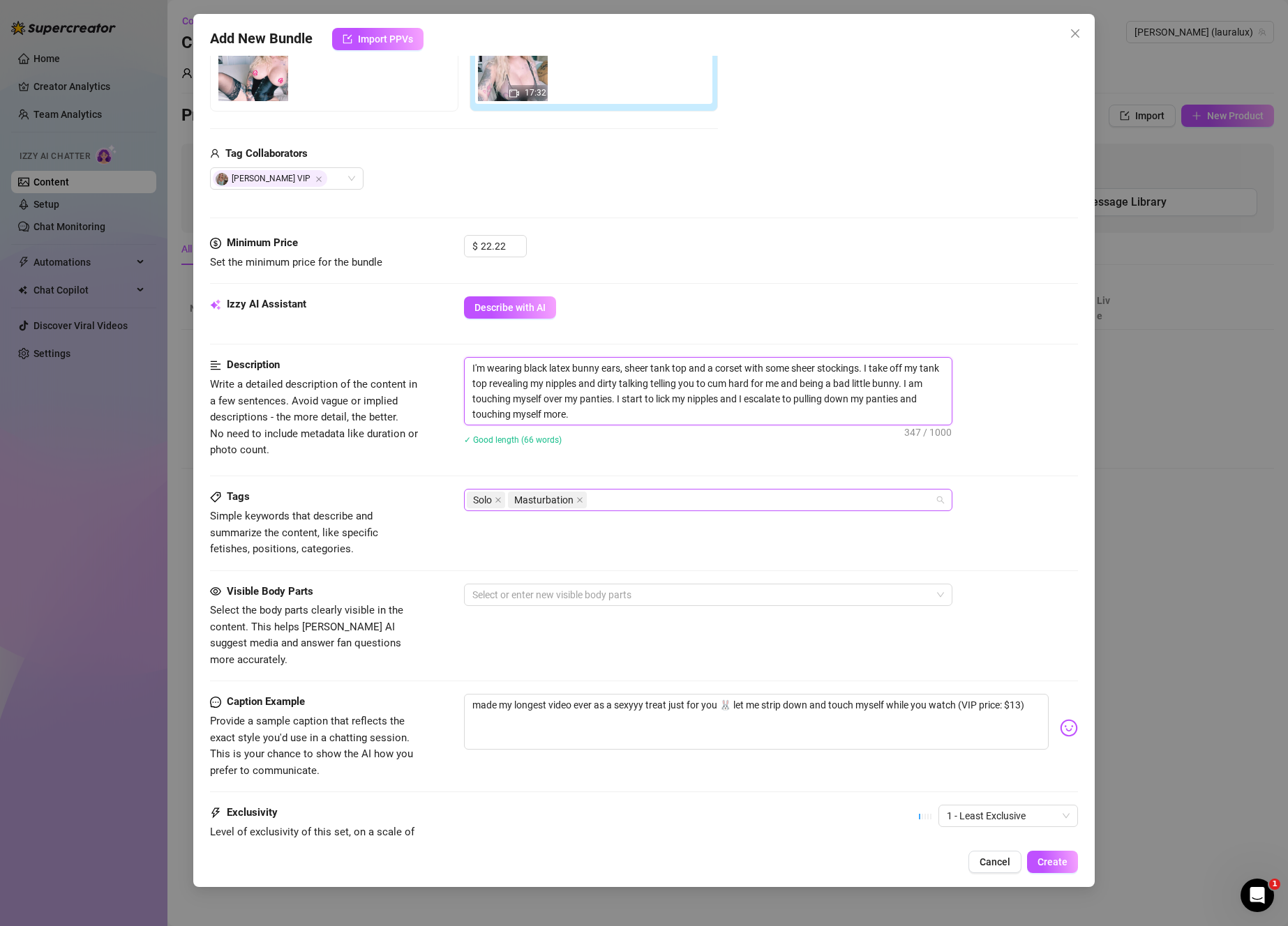
click at [666, 502] on div "Solo Masturbation" at bounding box center [701, 500] width 468 height 19
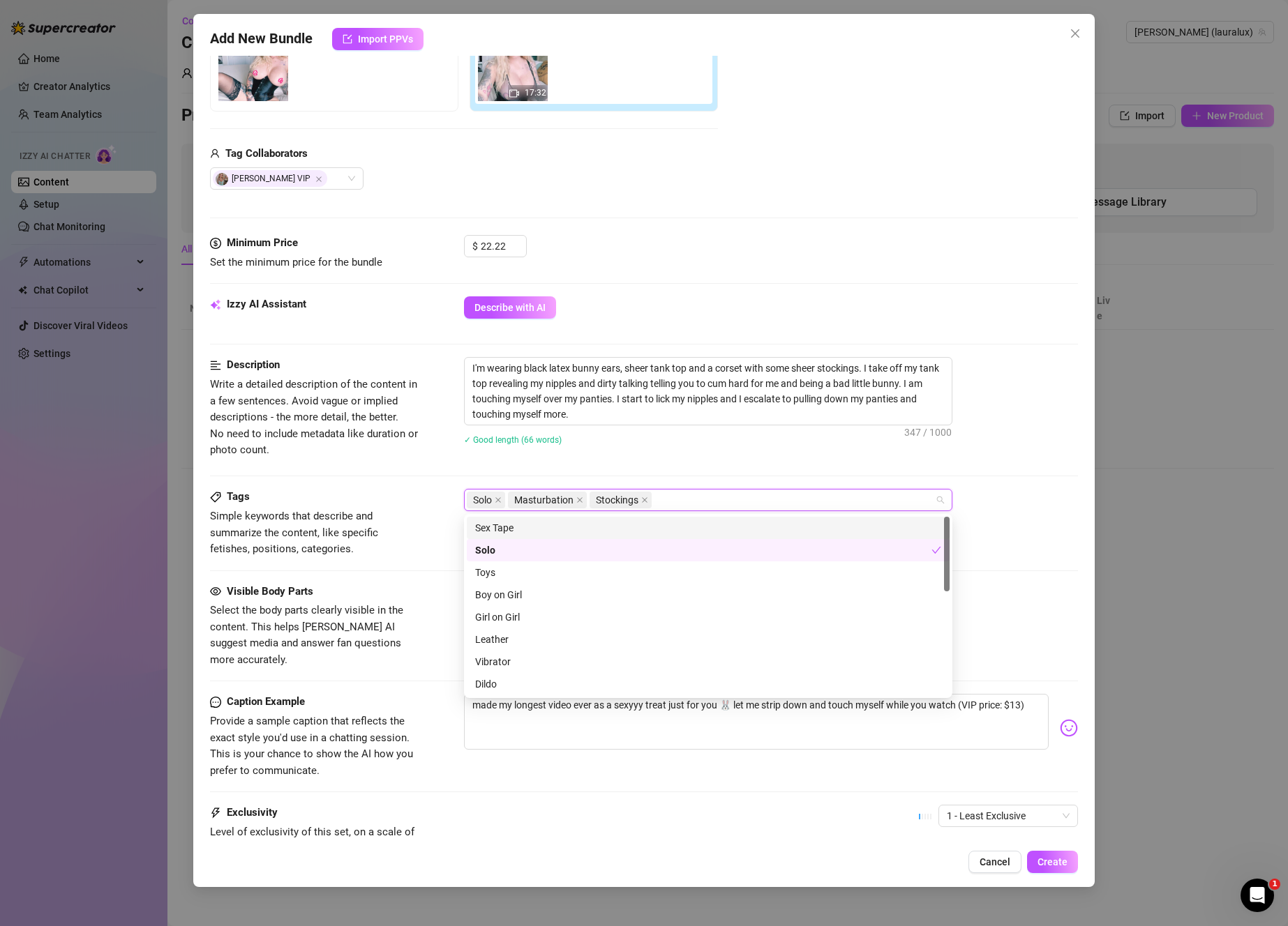
click at [369, 500] on div "Tags" at bounding box center [315, 497] width 210 height 16
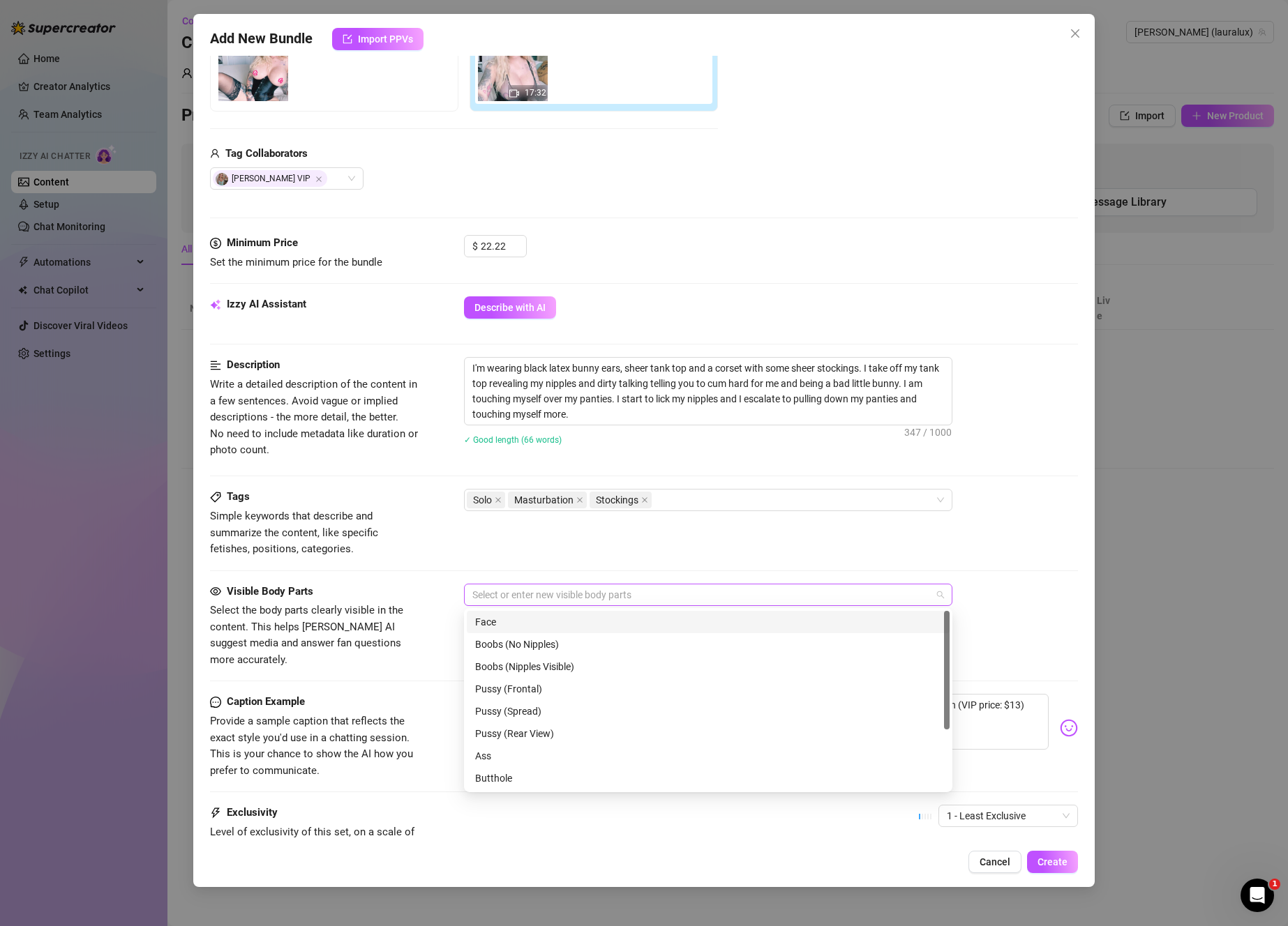
click at [503, 593] on div at bounding box center [701, 595] width 468 height 19
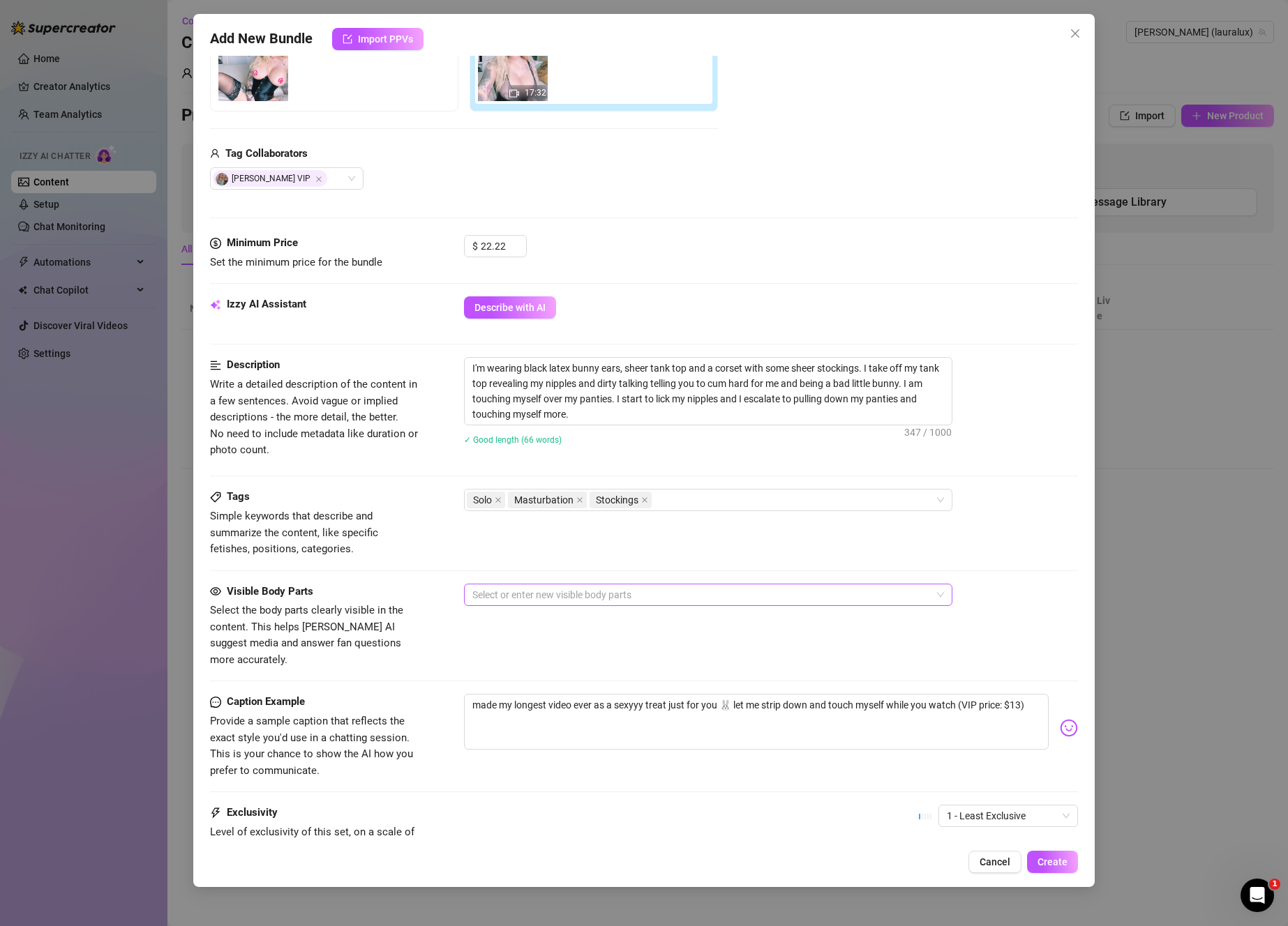
click at [631, 588] on div at bounding box center [701, 595] width 468 height 19
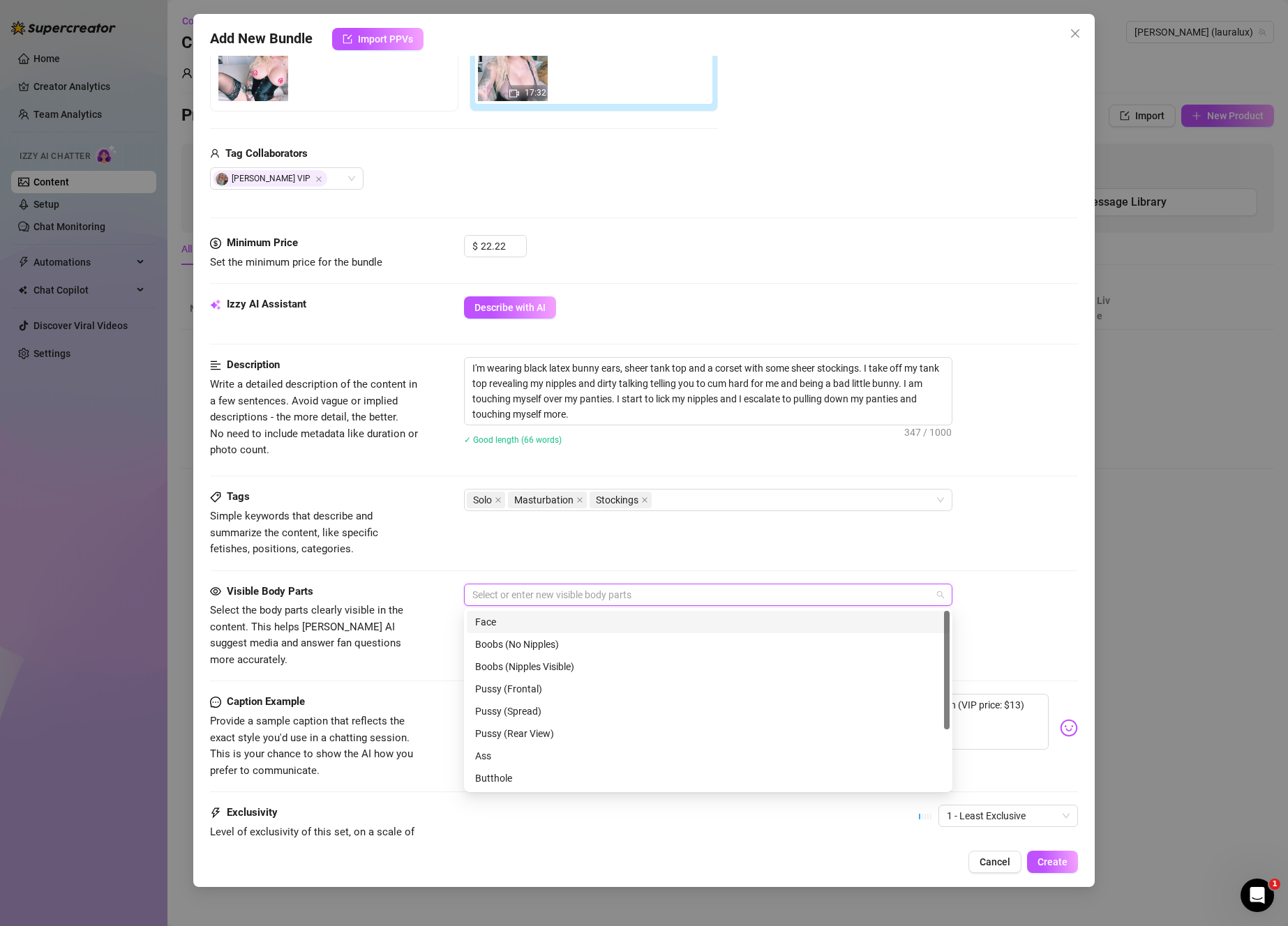
click at [632, 625] on div "Face" at bounding box center [708, 622] width 466 height 16
click at [591, 664] on div "Boobs (Nipples Visible)" at bounding box center [708, 667] width 466 height 16
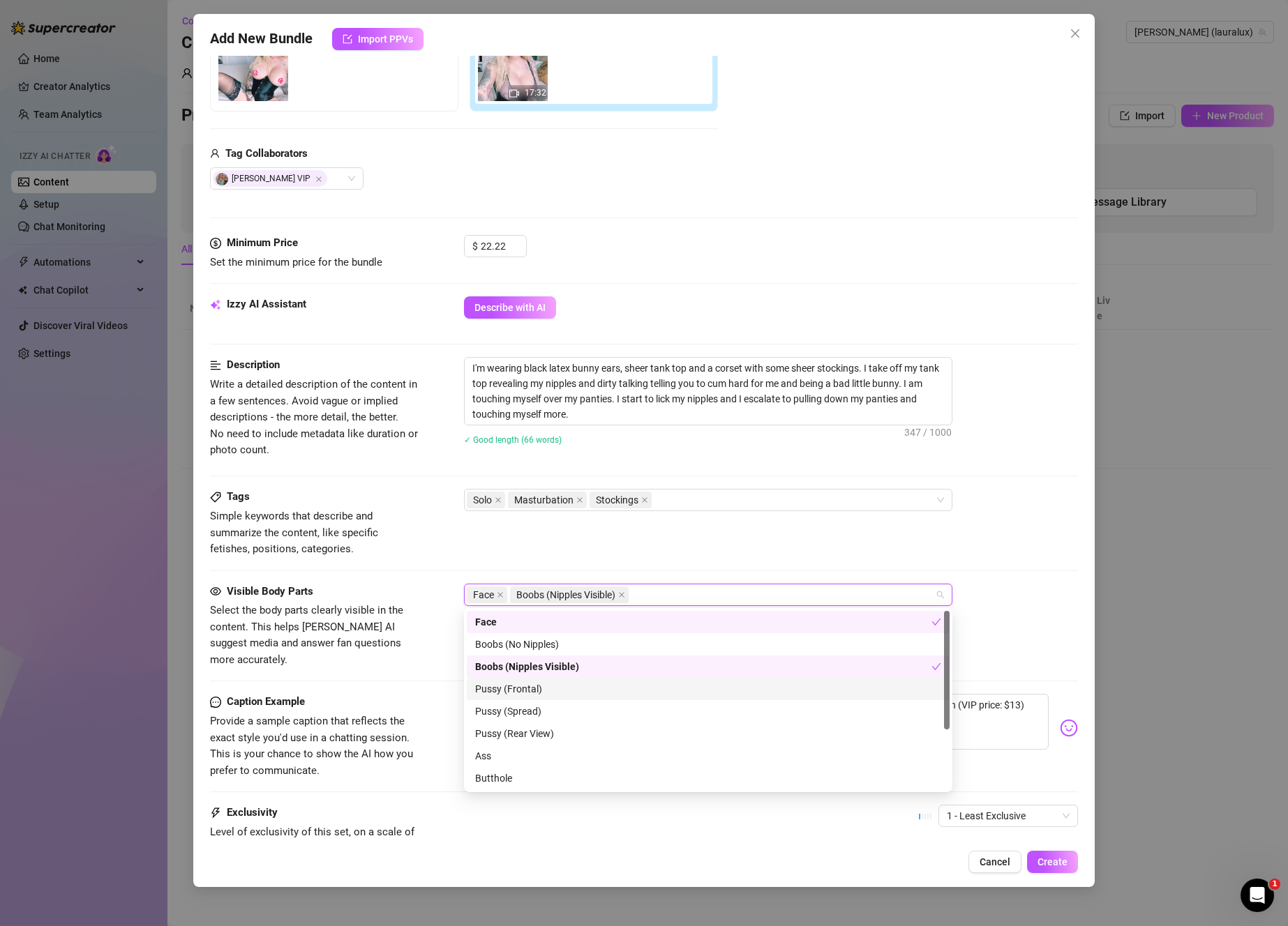
click at [579, 693] on div "Pussy (Frontal)" at bounding box center [708, 689] width 466 height 16
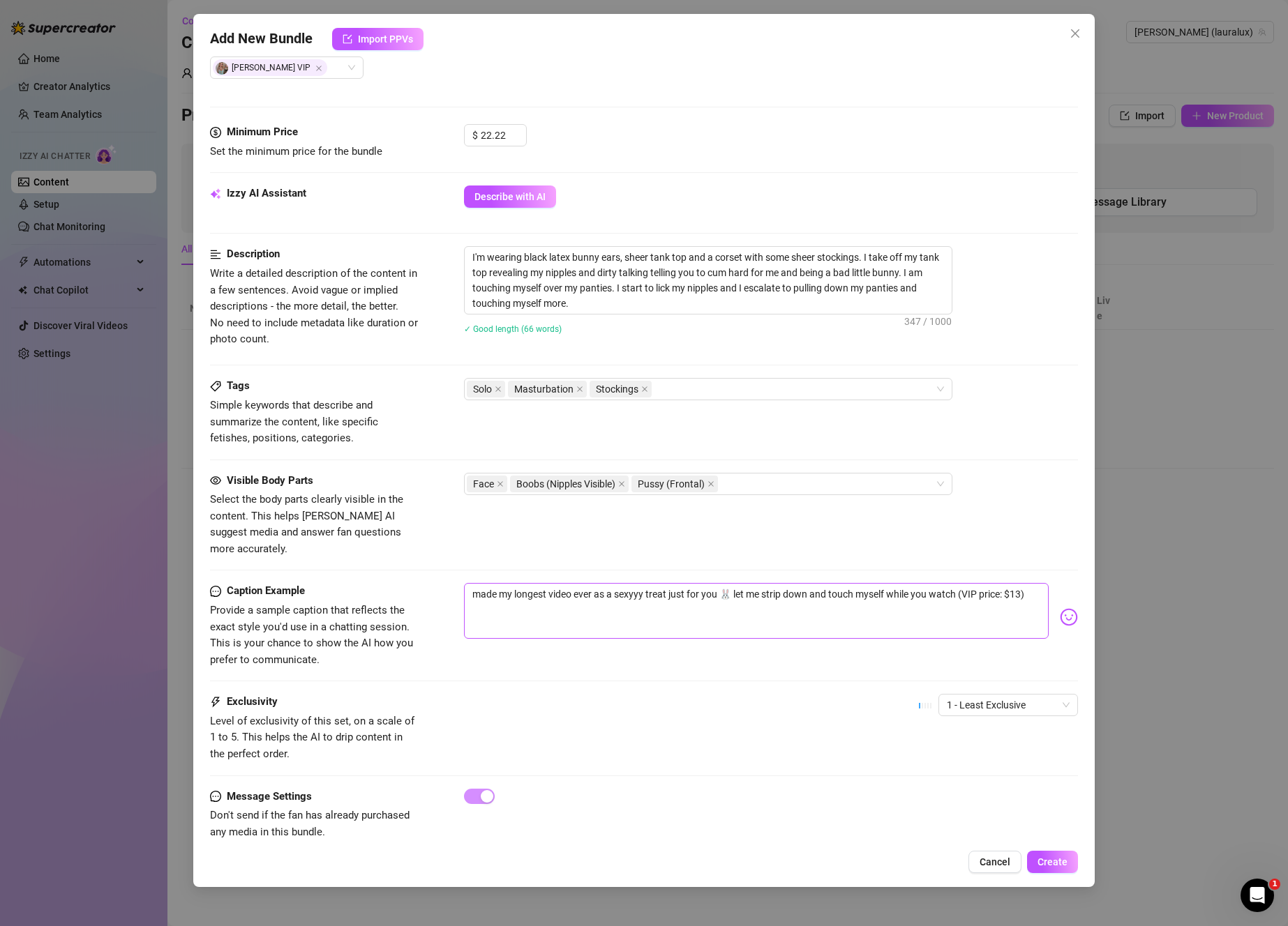
scroll to position [390, 0]
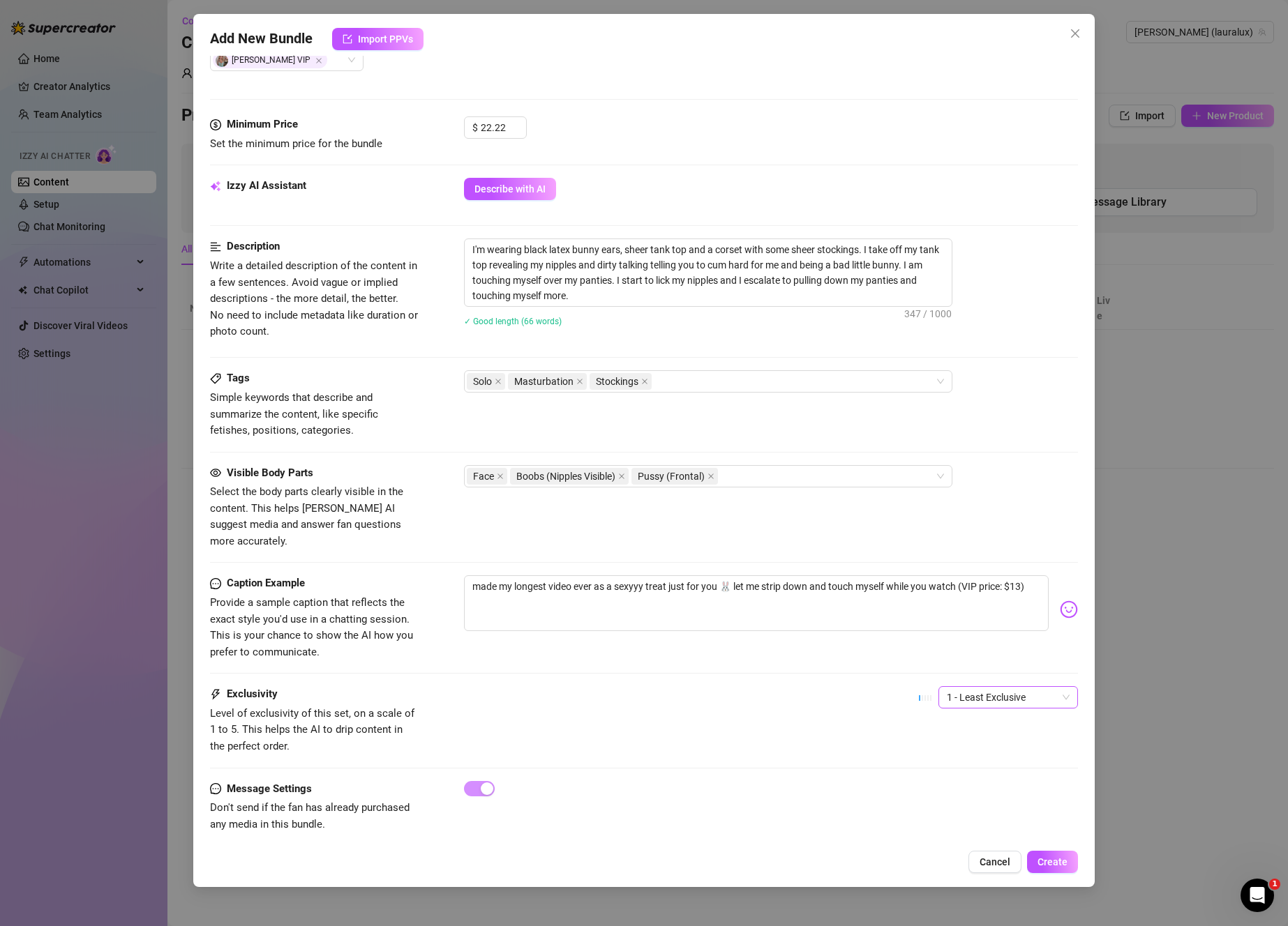
click at [998, 687] on span "1 - Least Exclusive" at bounding box center [1008, 697] width 123 height 21
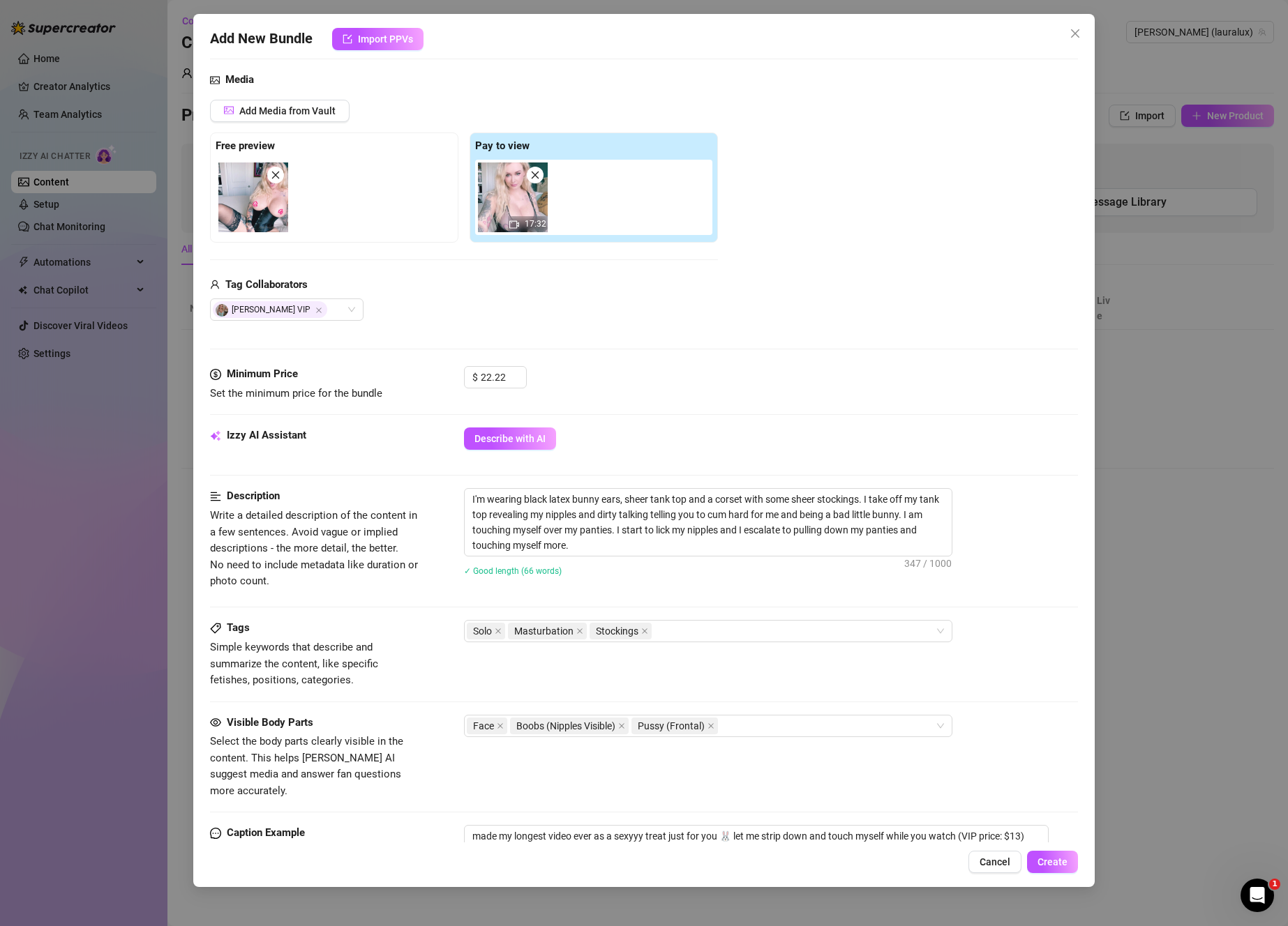
scroll to position [0, 0]
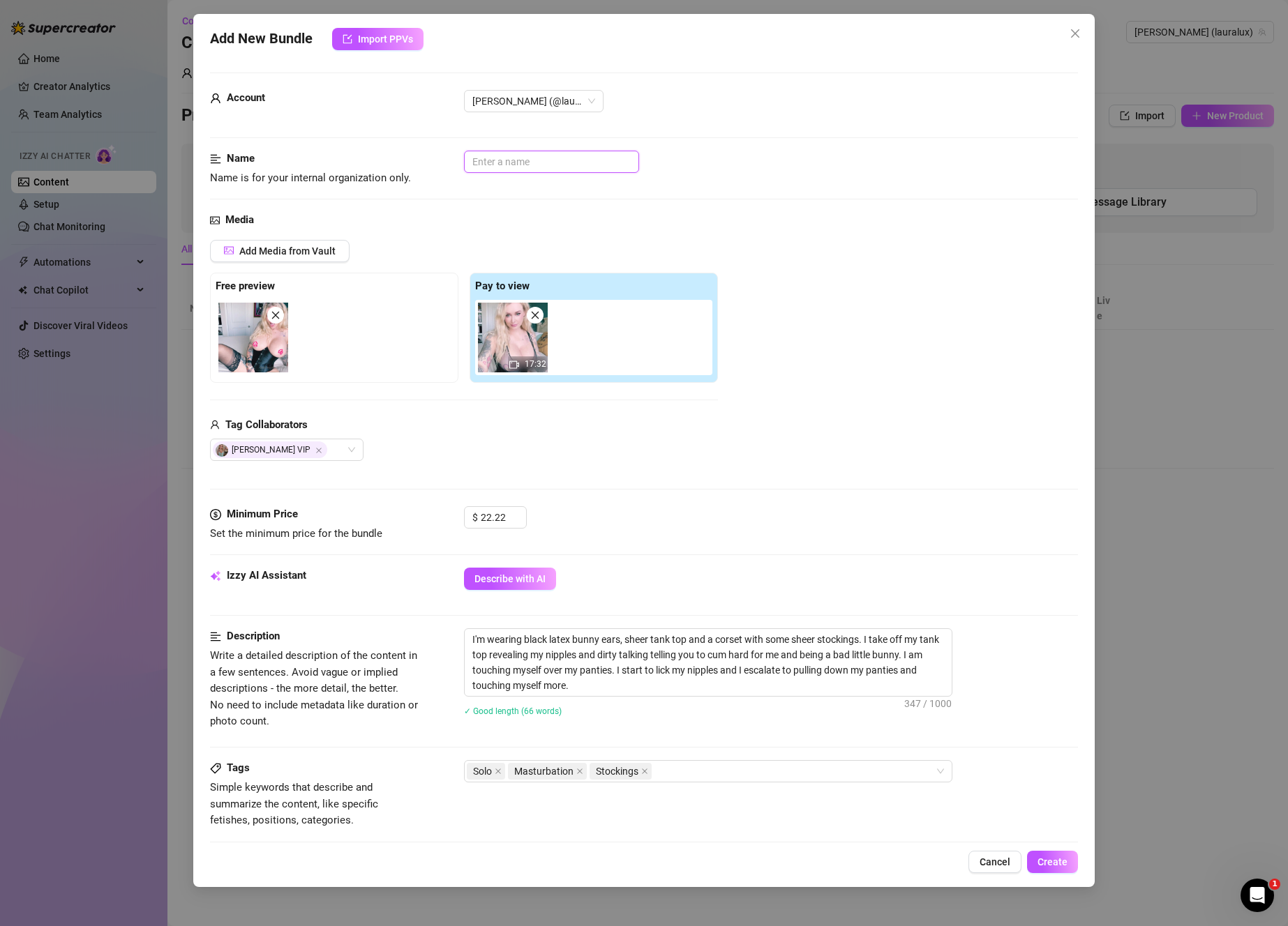
click at [537, 158] on input "text" at bounding box center [551, 162] width 175 height 22
click at [1052, 859] on span "Create" at bounding box center [1052, 862] width 30 height 11
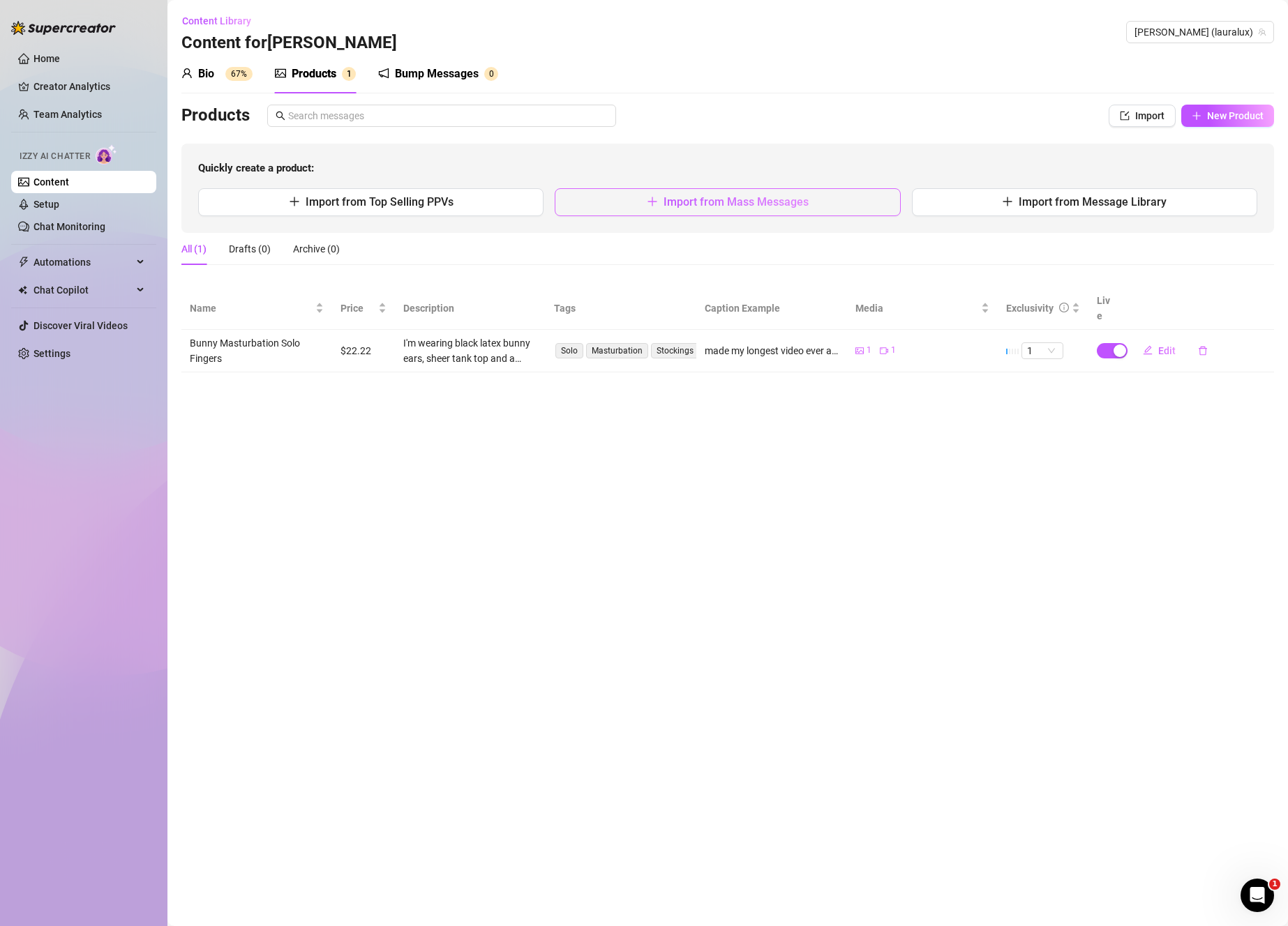
click at [776, 202] on span "Import from Mass Messages" at bounding box center [736, 202] width 145 height 13
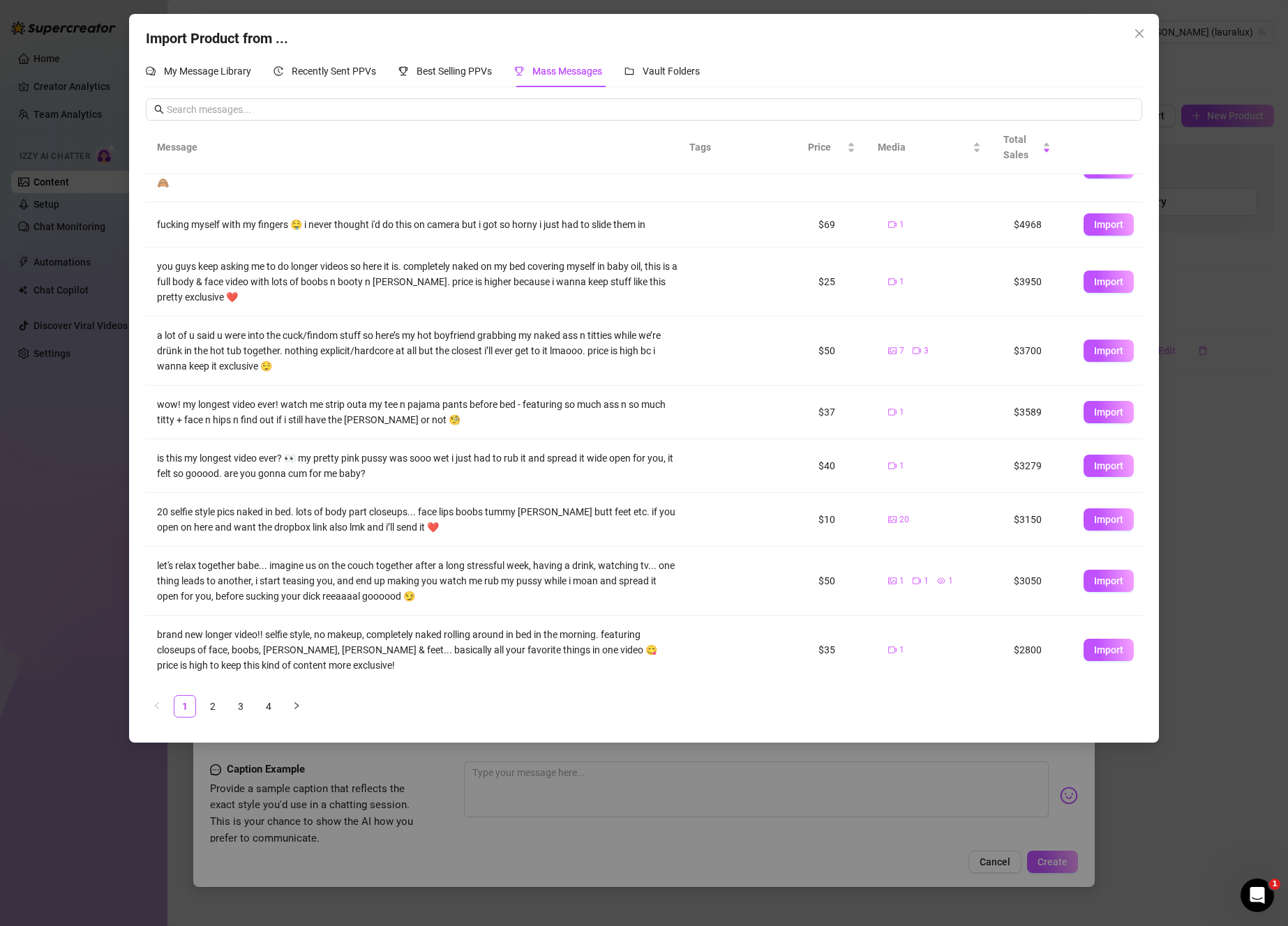
scroll to position [111, 0]
click at [265, 701] on link "4" at bounding box center [268, 706] width 21 height 21
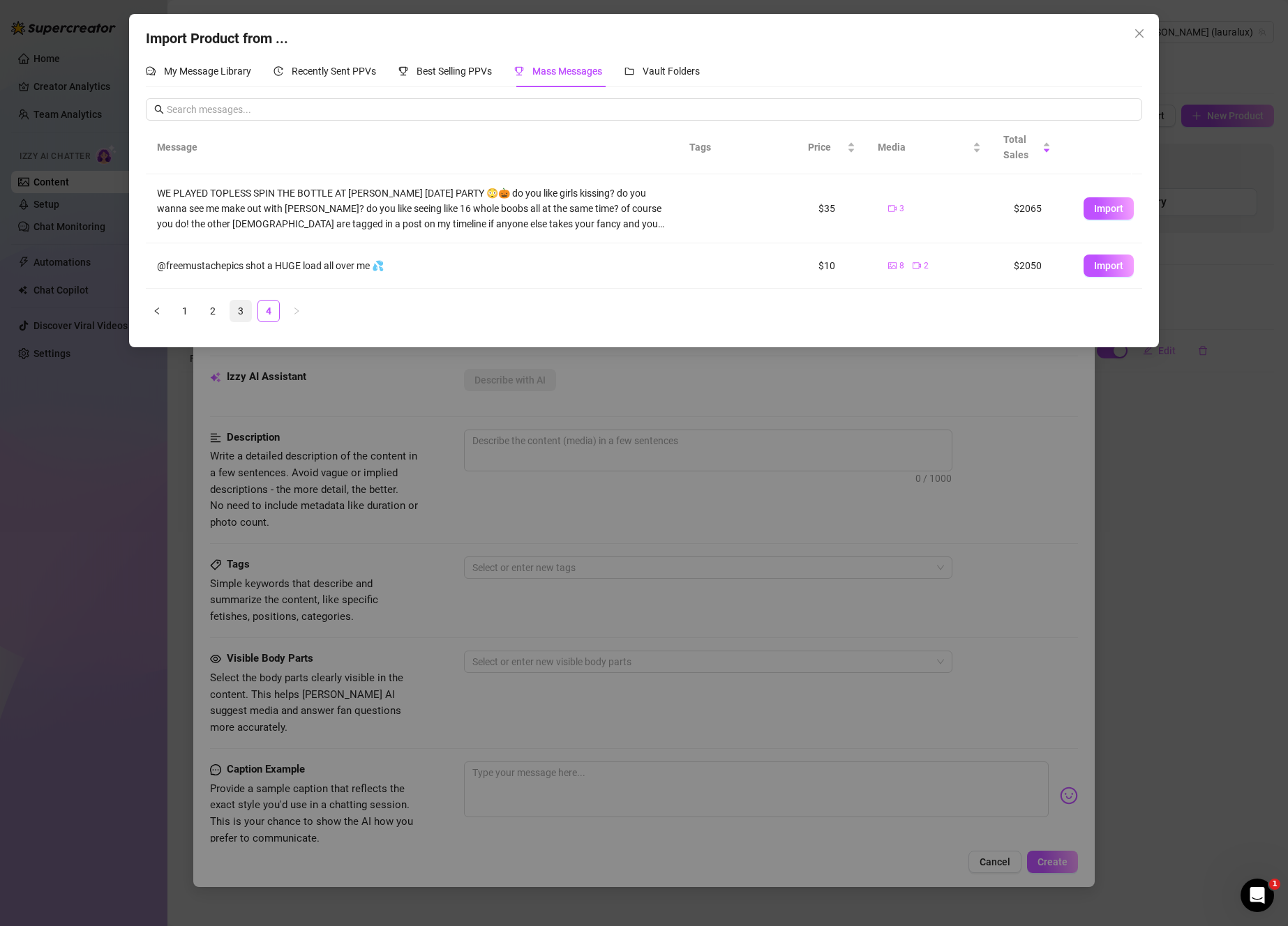
click at [239, 315] on link "3" at bounding box center [241, 311] width 21 height 21
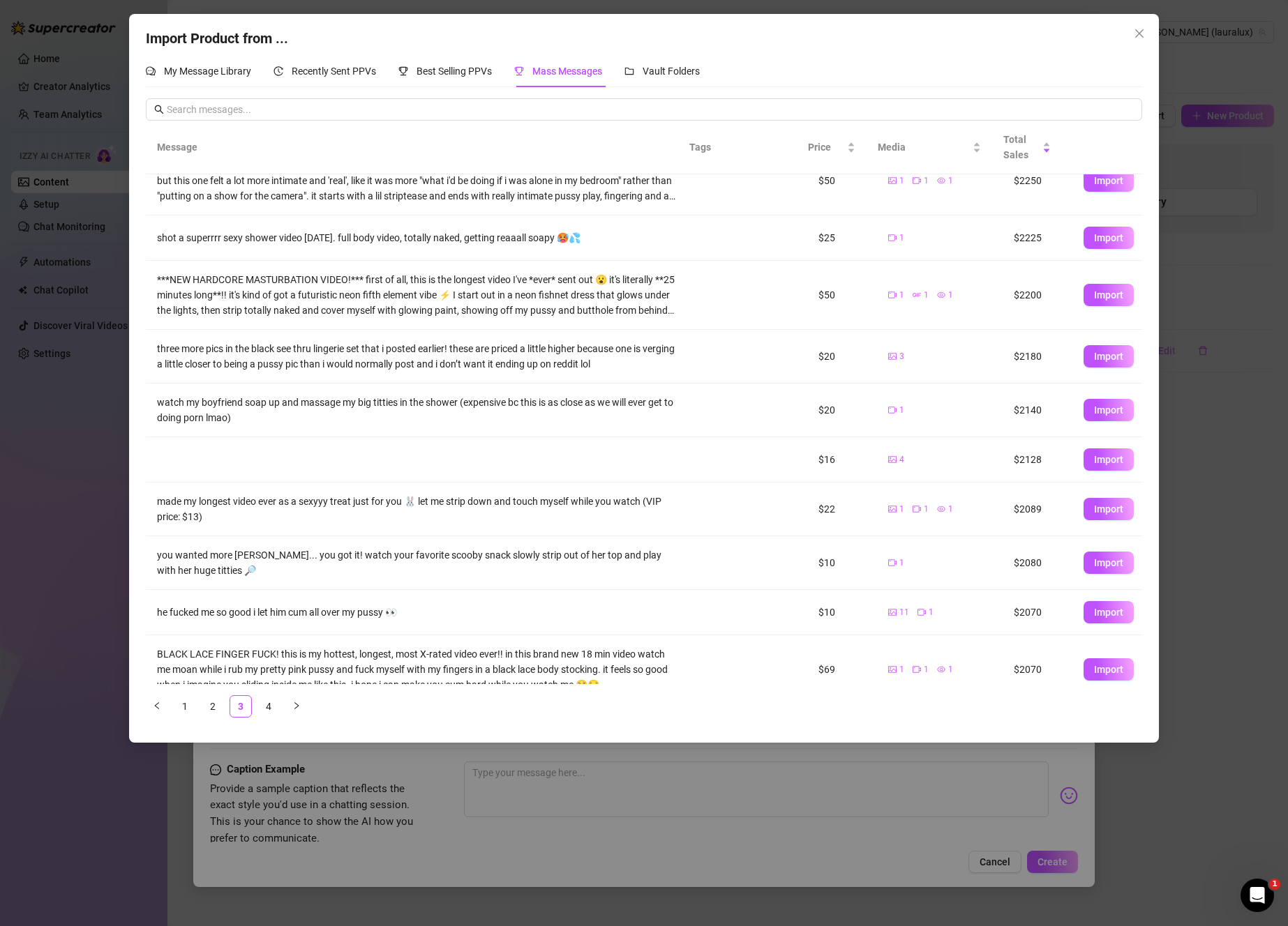
scroll to position [48, 0]
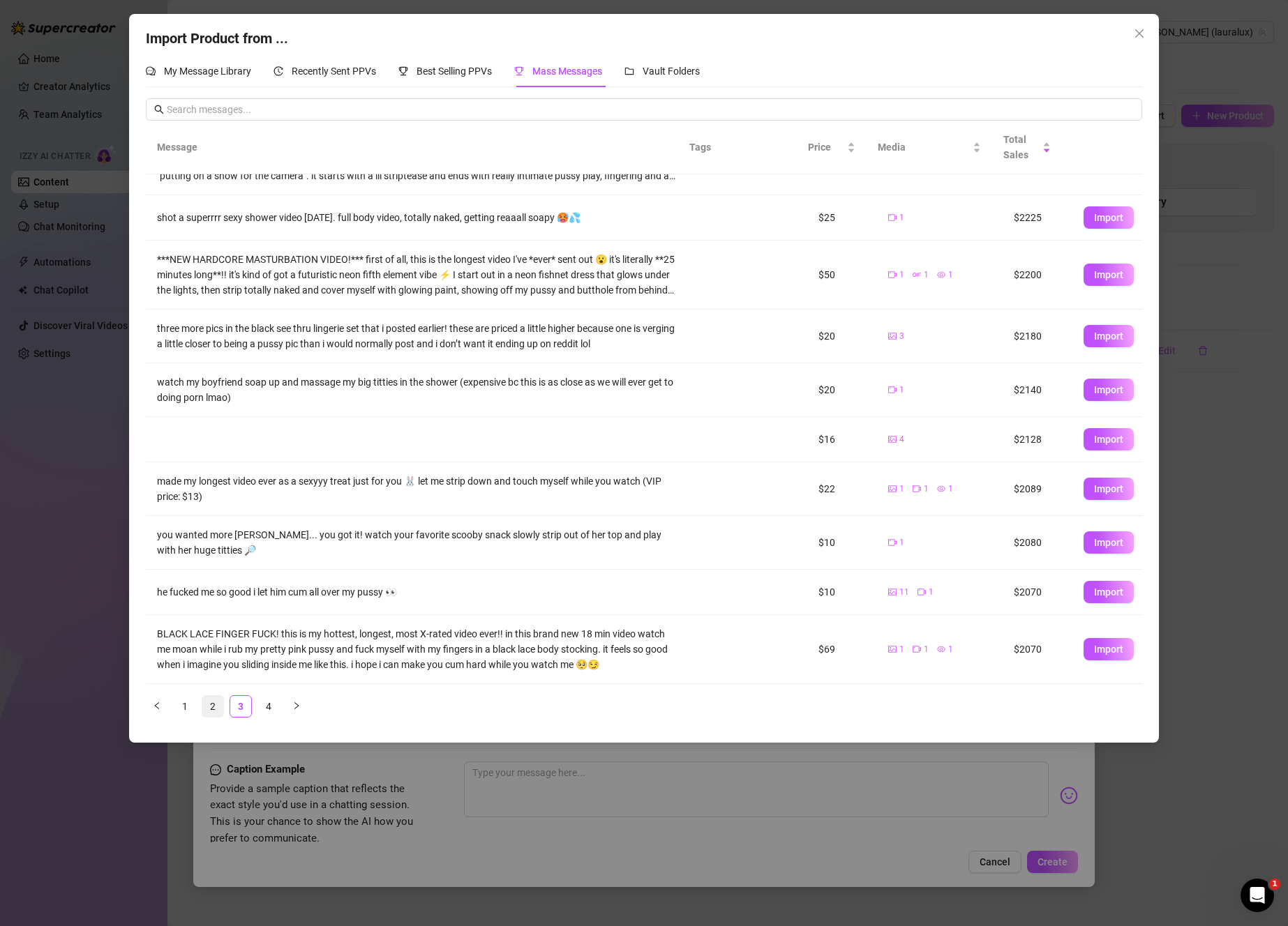
click at [211, 706] on link "2" at bounding box center [213, 706] width 21 height 21
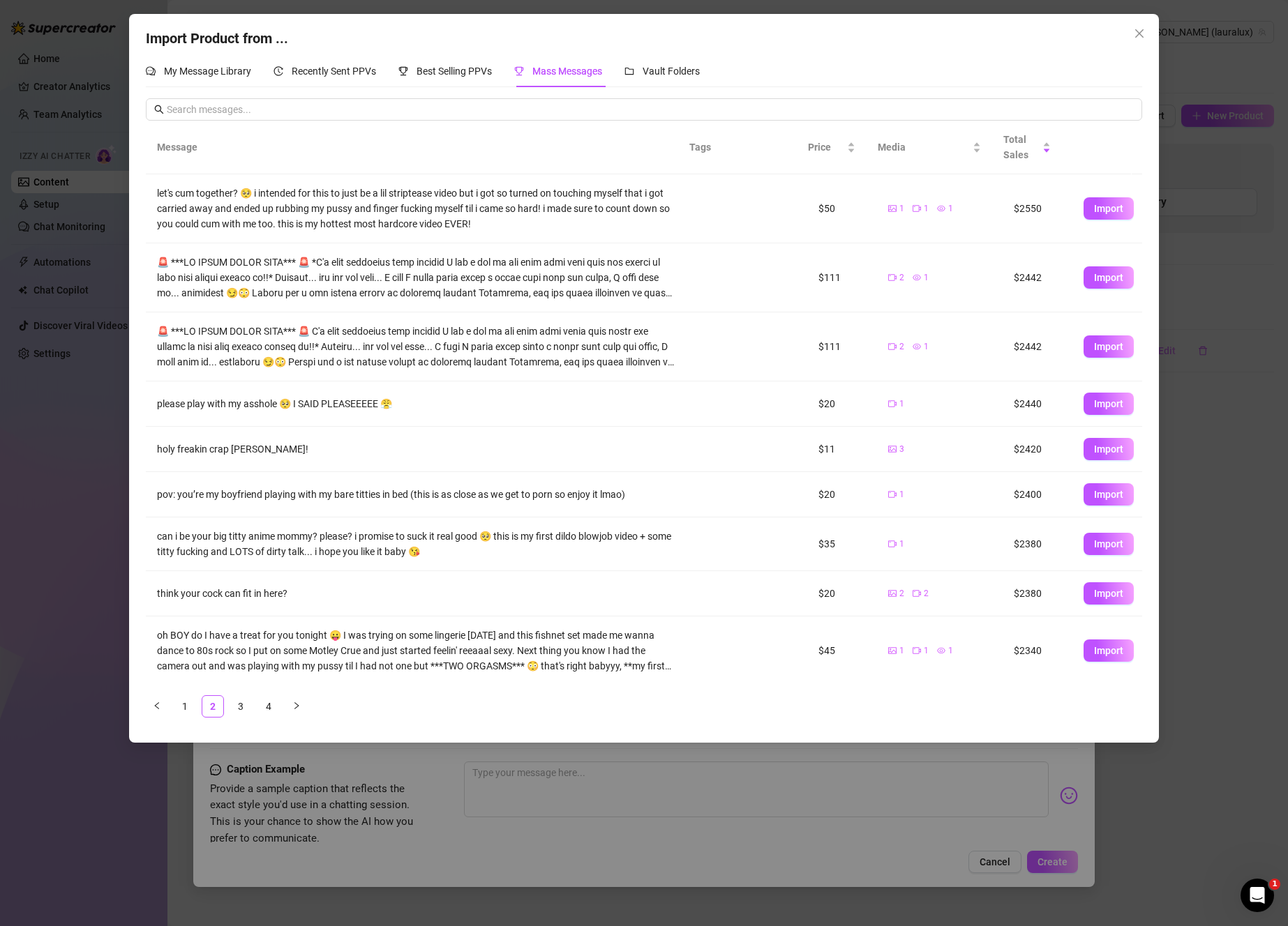
scroll to position [70, 0]
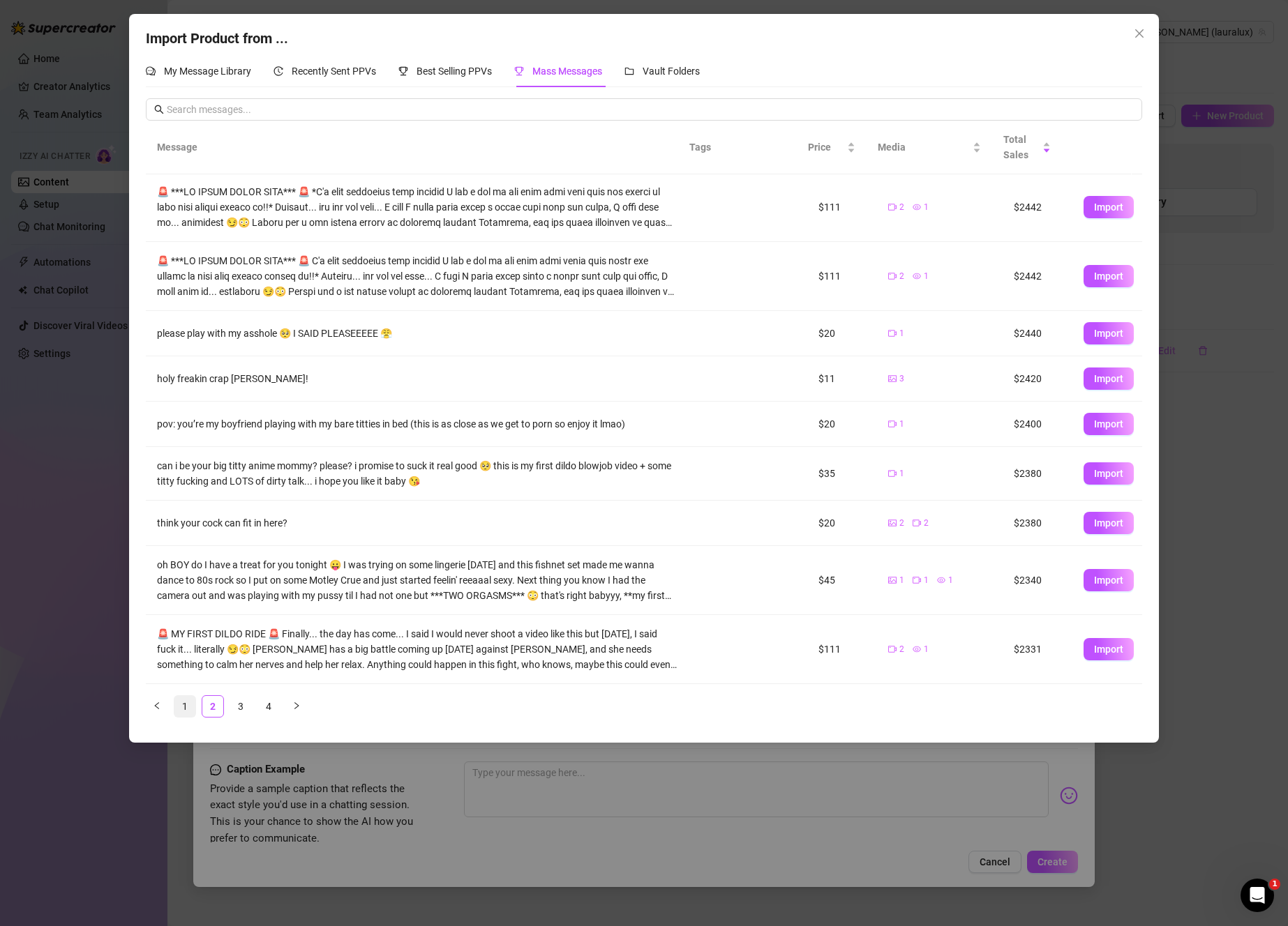
click at [188, 704] on link "1" at bounding box center [185, 706] width 21 height 21
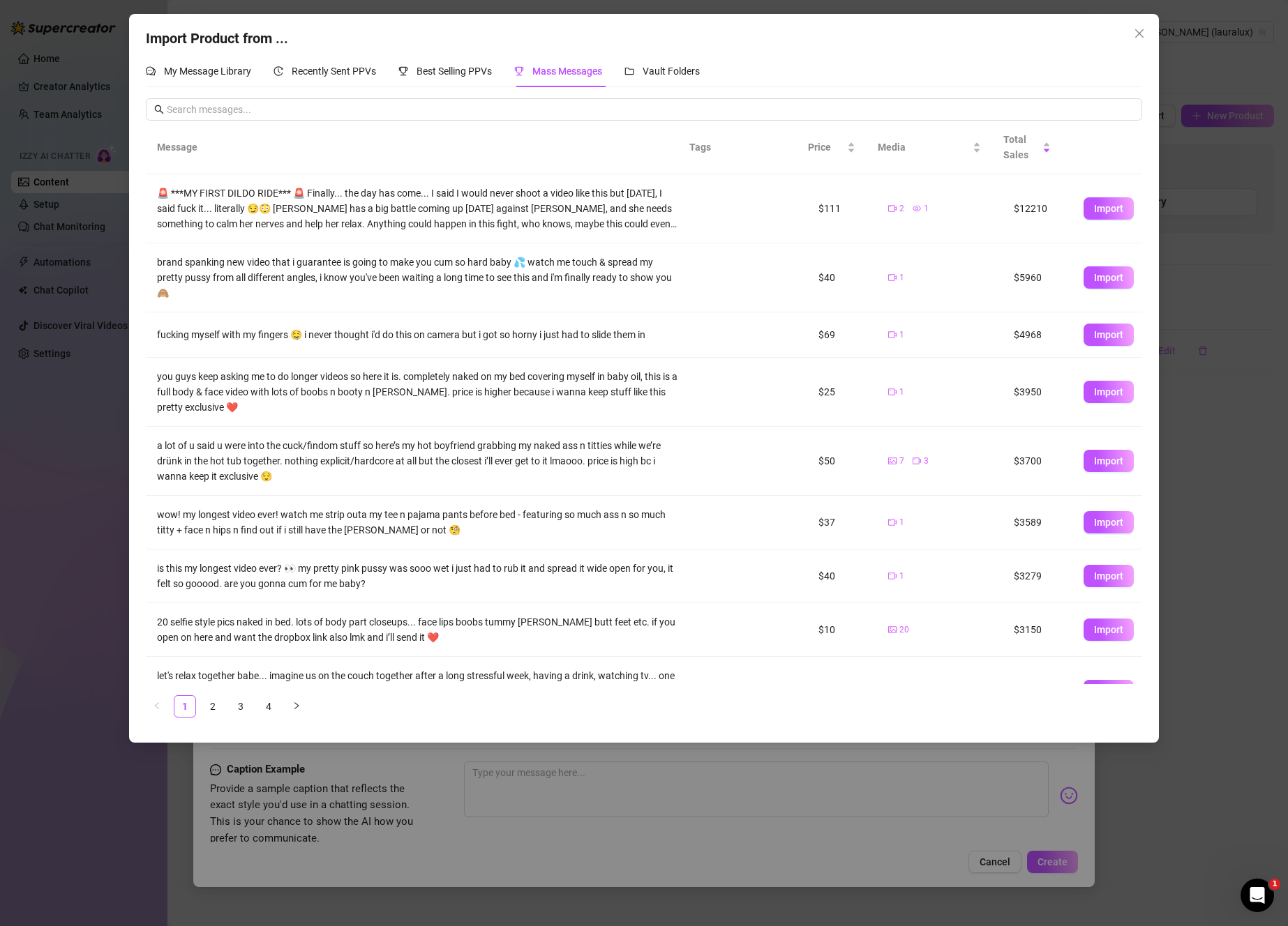
scroll to position [111, 0]
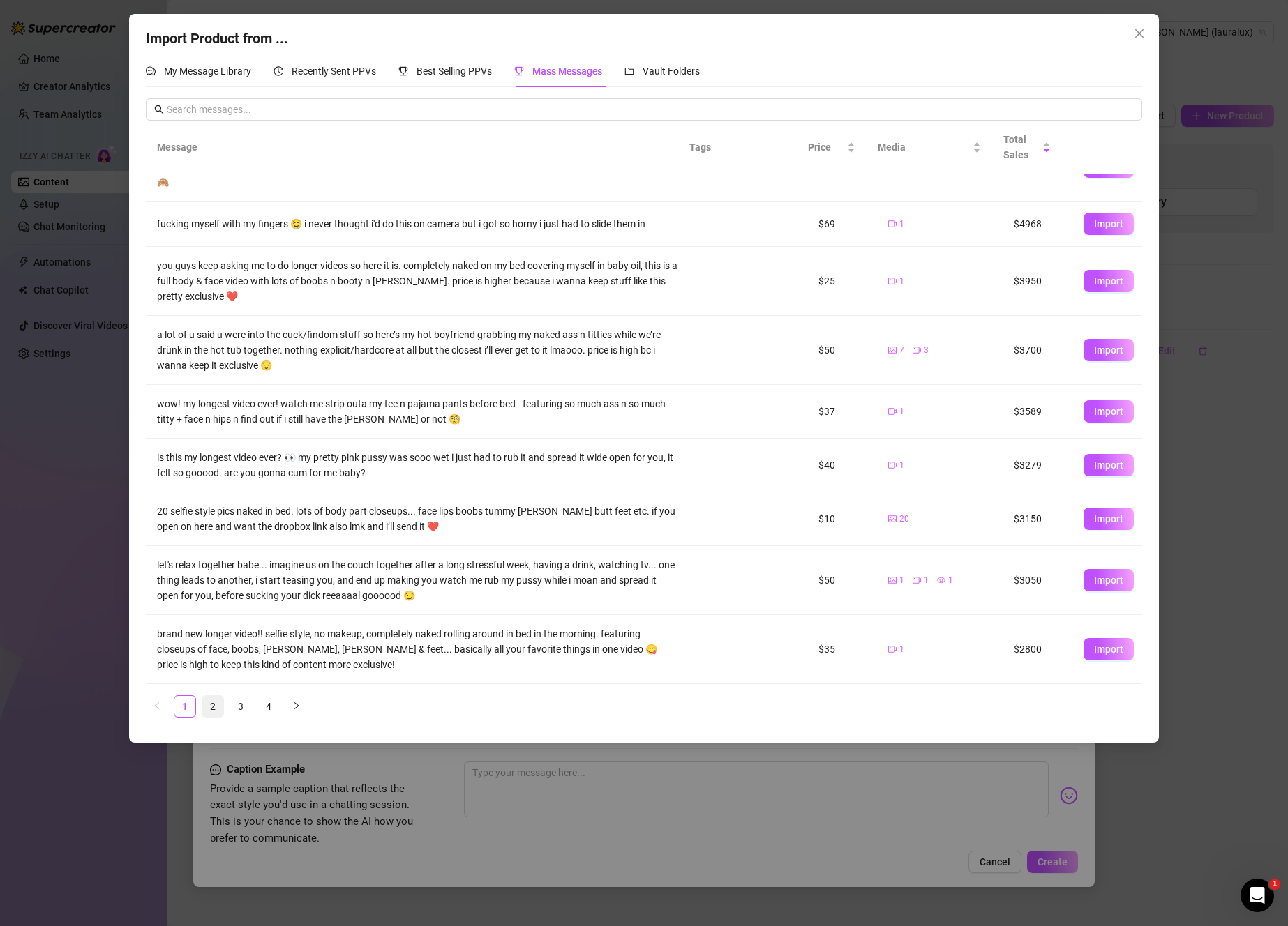
click at [216, 711] on link "2" at bounding box center [213, 706] width 21 height 21
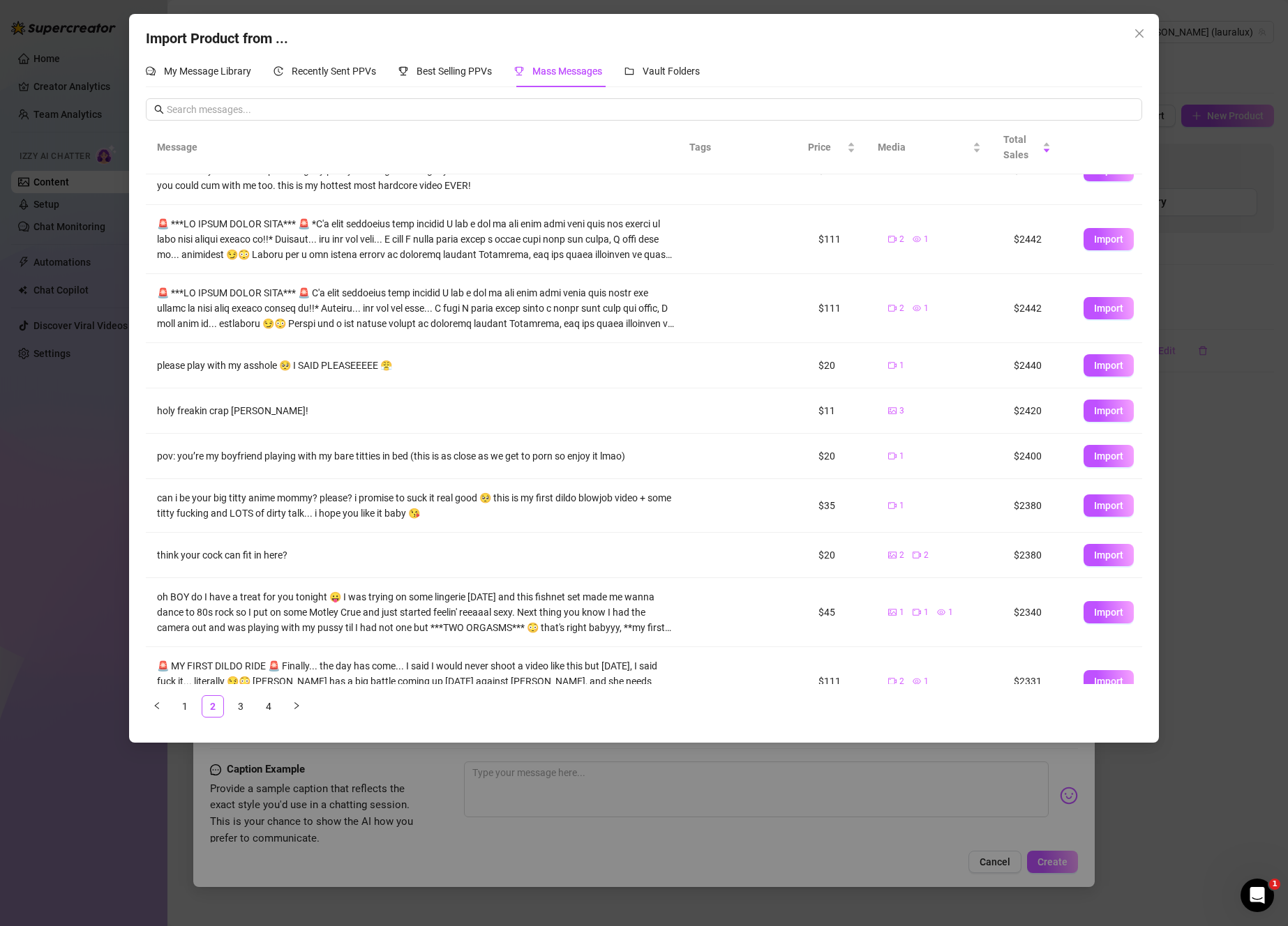
scroll to position [70, 0]
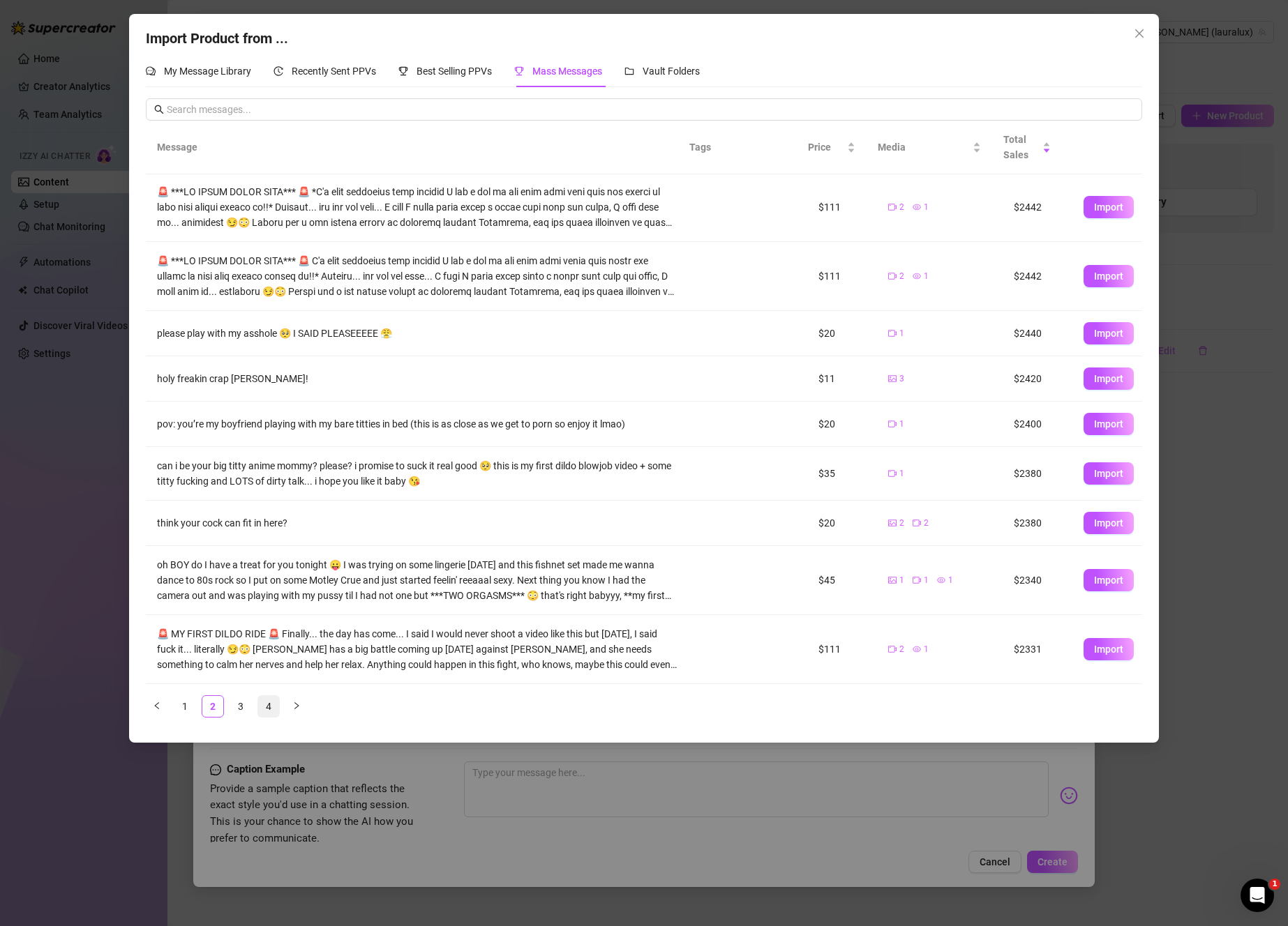
click at [275, 706] on link "4" at bounding box center [268, 706] width 21 height 21
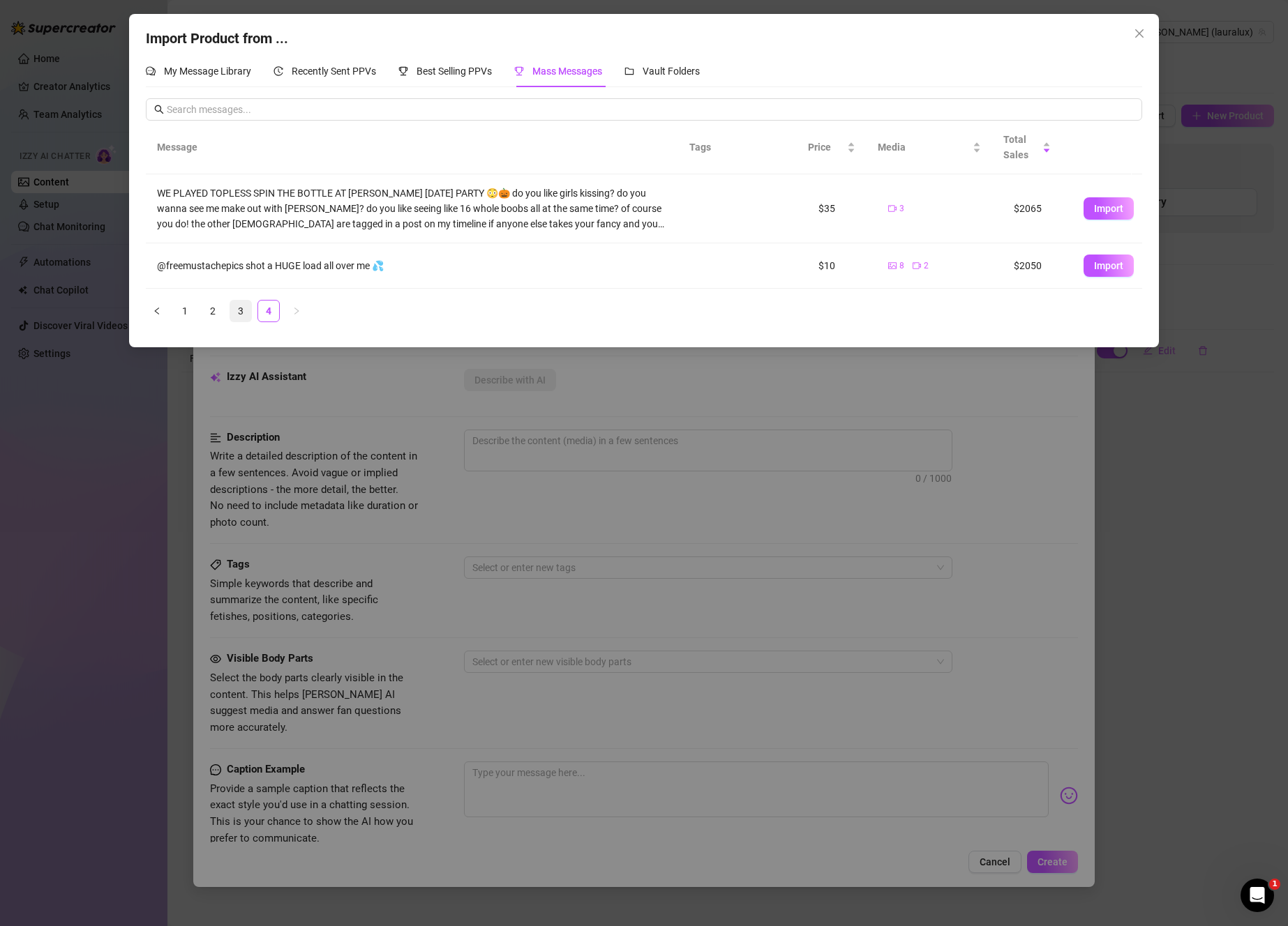
click at [243, 312] on link "3" at bounding box center [241, 311] width 21 height 21
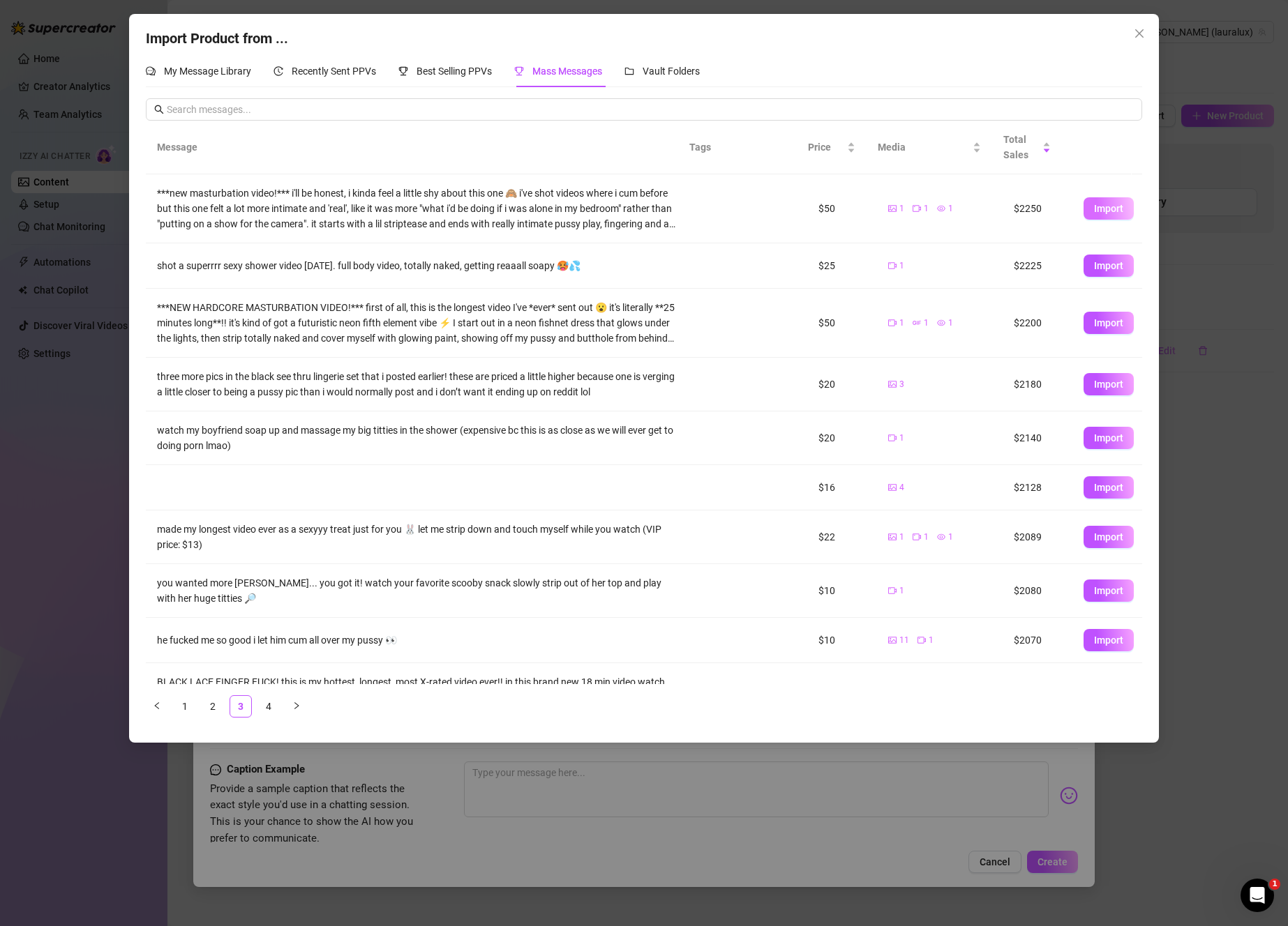
click at [1118, 200] on button "Import" at bounding box center [1108, 209] width 50 height 22
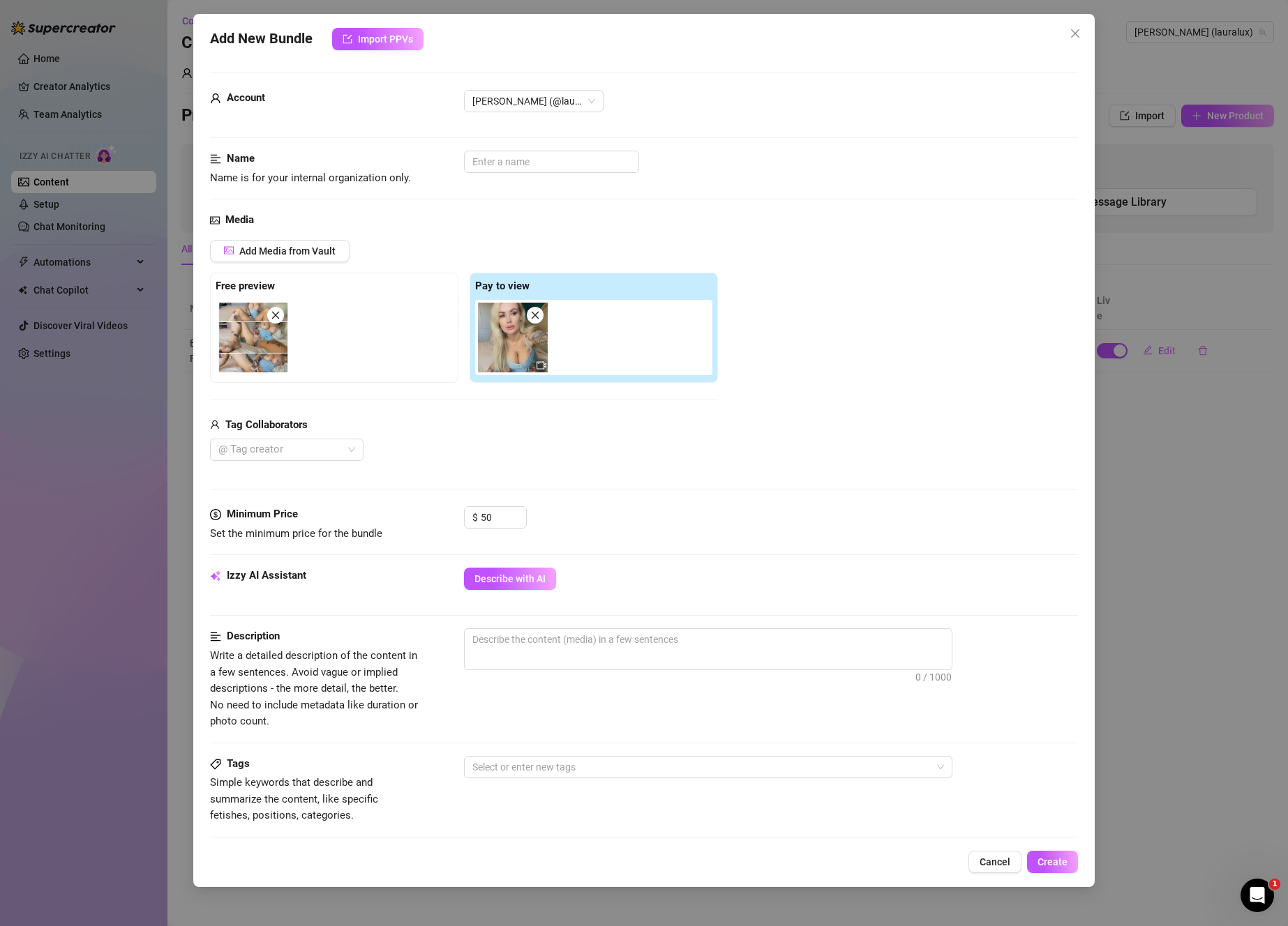
scroll to position [385, 0]
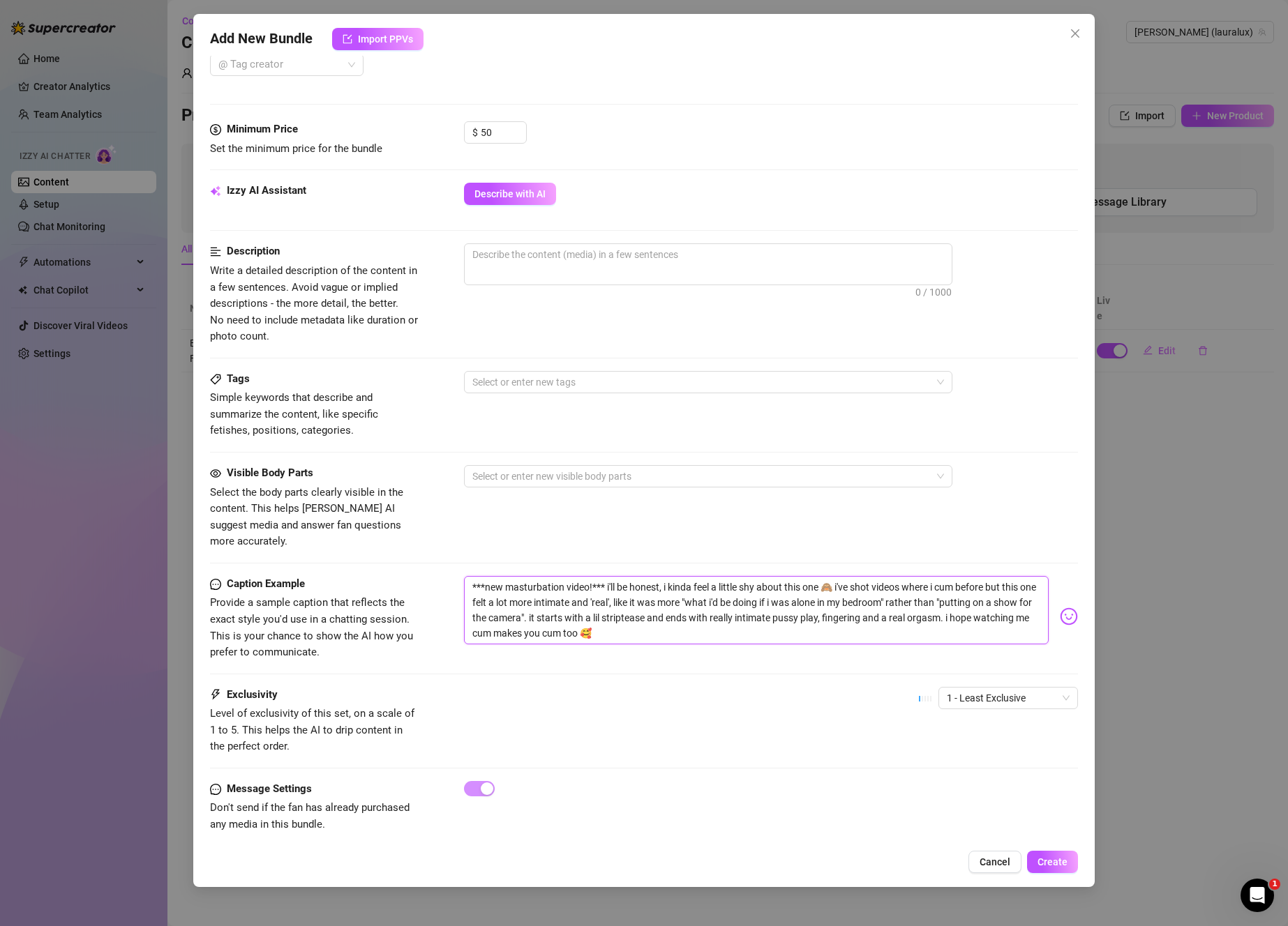
drag, startPoint x: 607, startPoint y: 569, endPoint x: 426, endPoint y: 555, distance: 181.5
click at [426, 555] on form "Account [PERSON_NAME] (@lauralux) Name Name is for your internal organization o…" at bounding box center [644, 273] width 868 height 1171
